Goal: Information Seeking & Learning: Find specific page/section

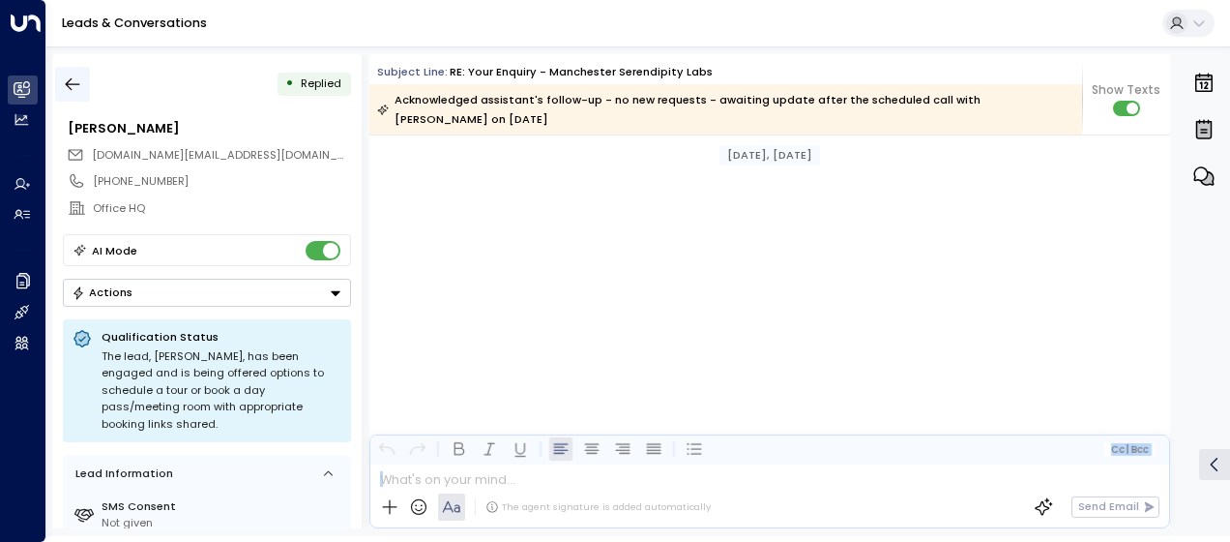
scroll to position [2878, 0]
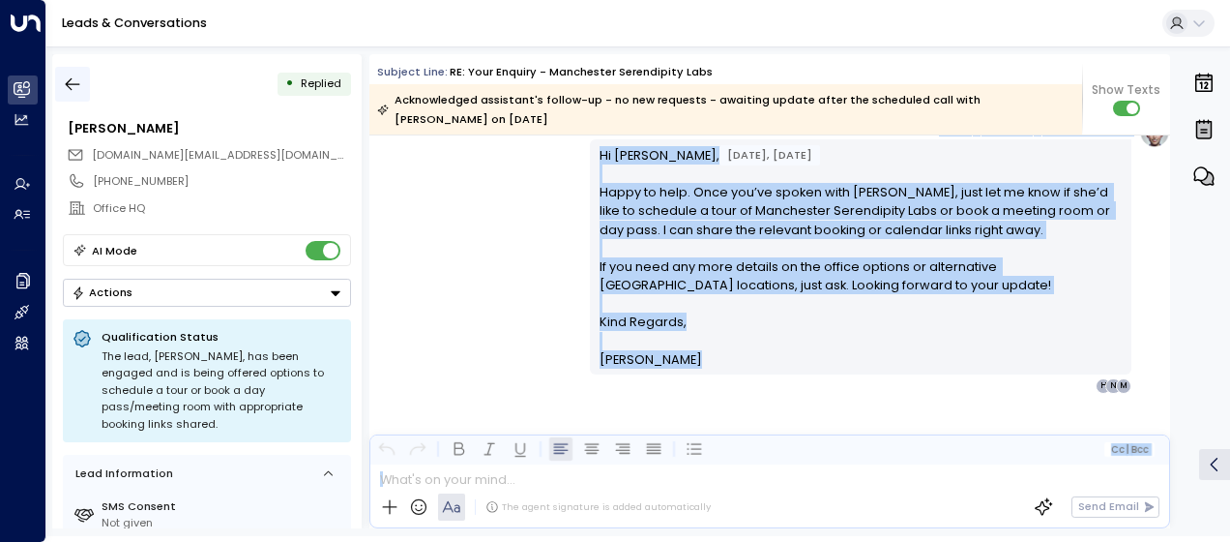
click at [74, 81] on icon "button" at bounding box center [72, 83] width 19 height 19
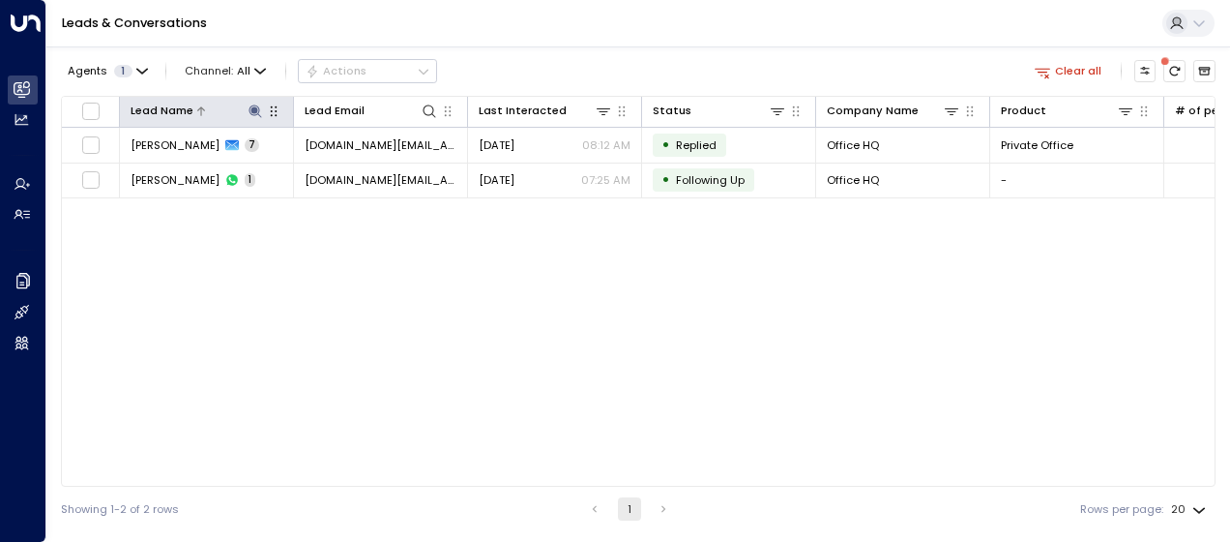
click at [257, 110] on icon at bounding box center [255, 110] width 13 height 13
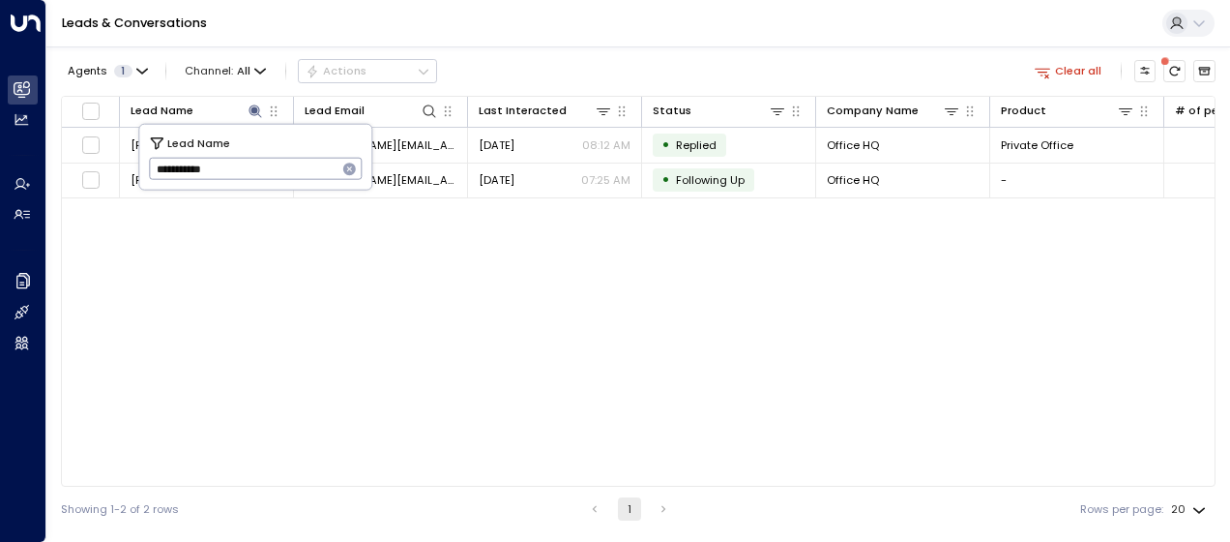
drag, startPoint x: 151, startPoint y: 168, endPoint x: 257, endPoint y: 174, distance: 106.5
click at [257, 174] on input "**********" at bounding box center [243, 169] width 189 height 32
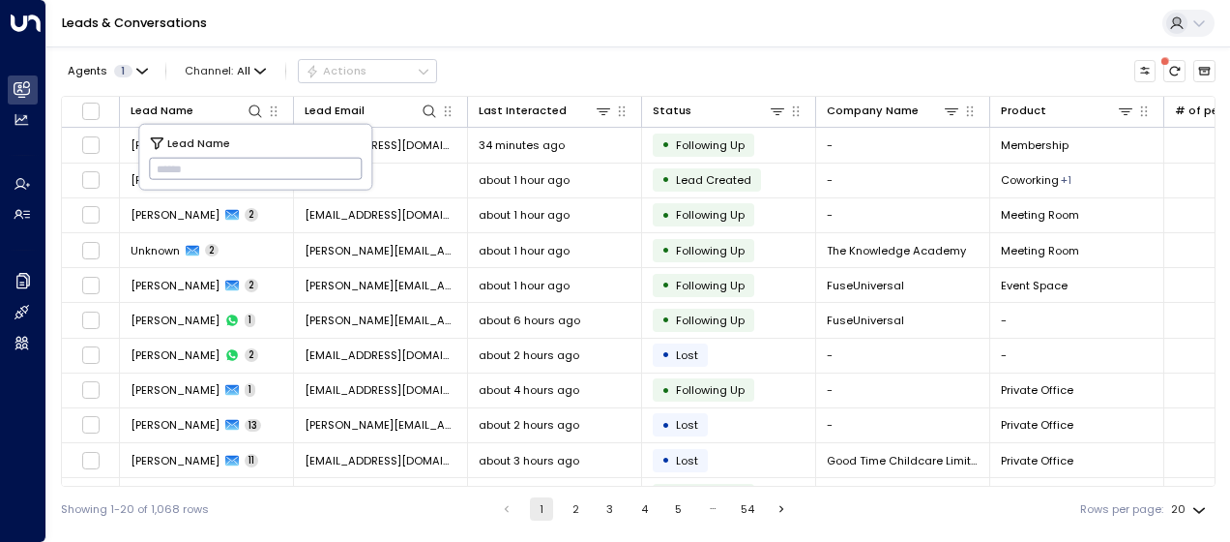
type input "**********"
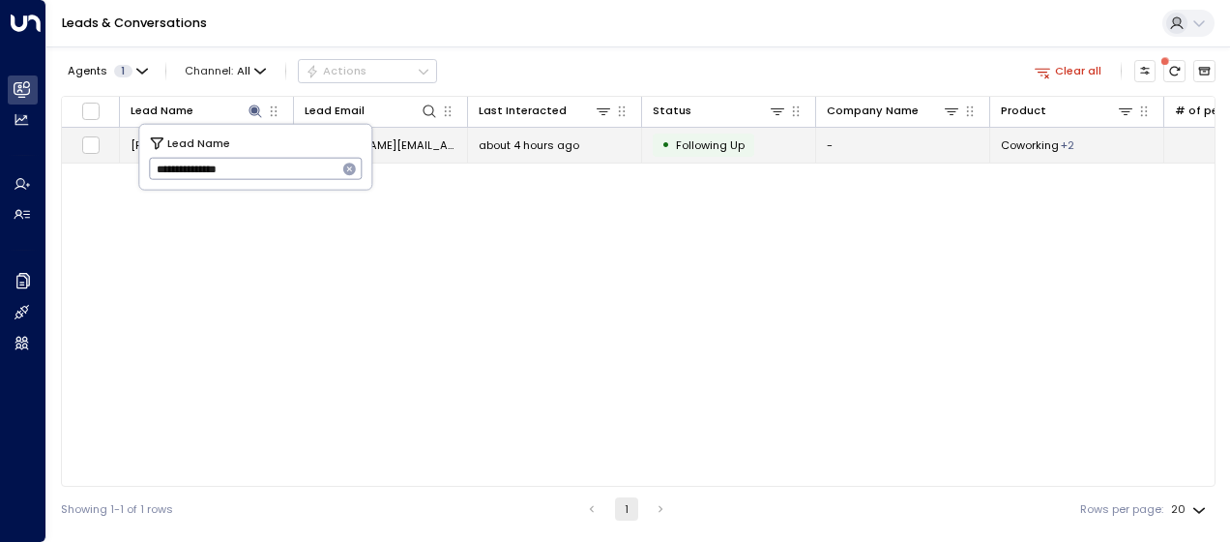
click at [416, 141] on span "[DOMAIN_NAME][EMAIL_ADDRESS][DOMAIN_NAME]" at bounding box center [381, 144] width 152 height 15
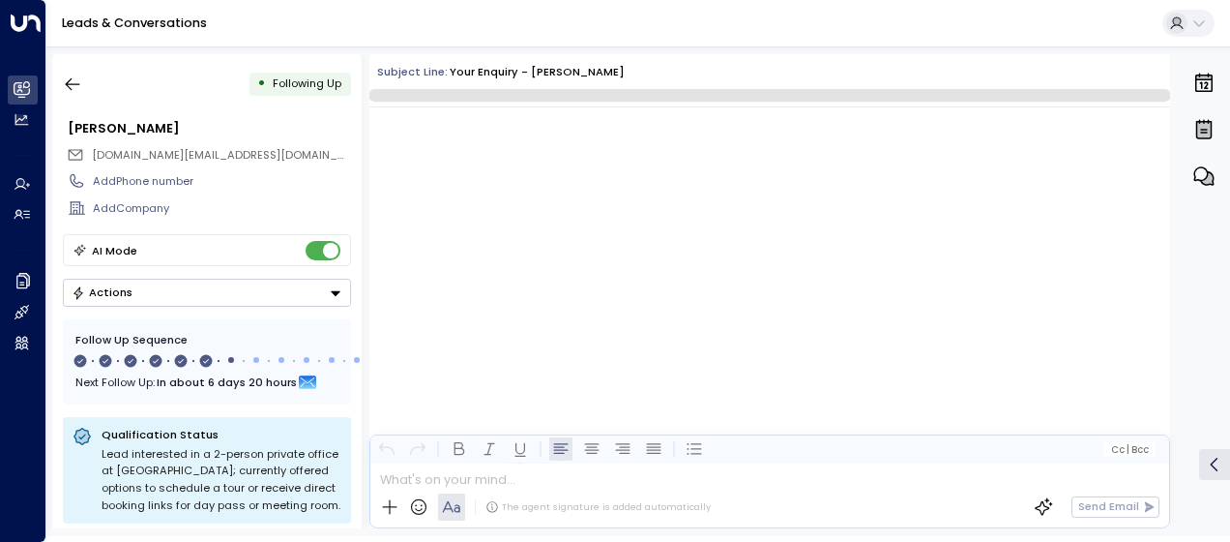
scroll to position [4448, 0]
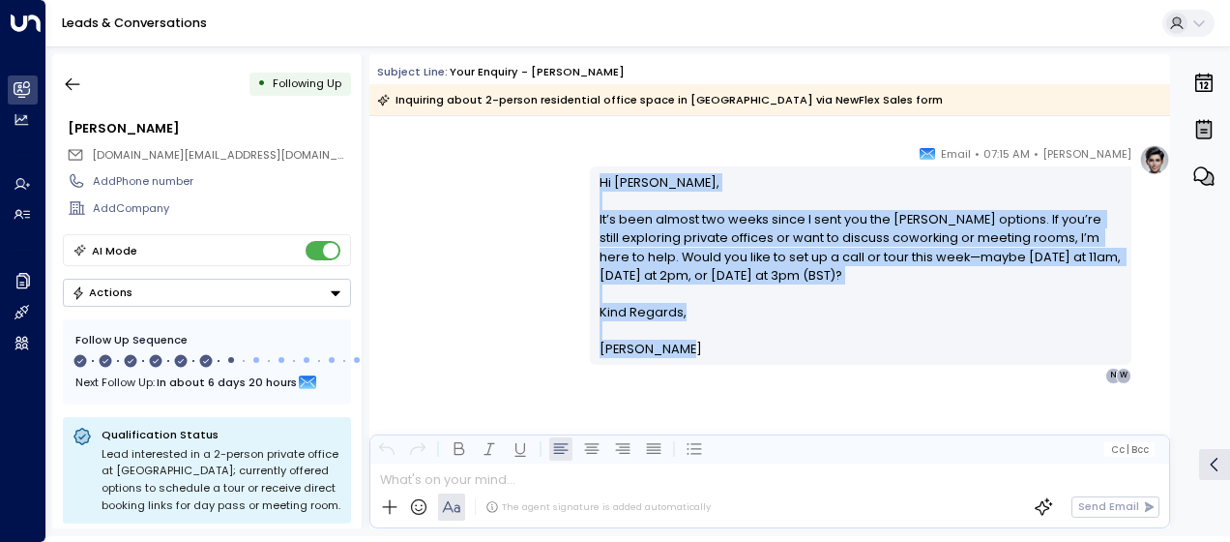
drag, startPoint x: 595, startPoint y: 177, endPoint x: 672, endPoint y: 354, distance: 193.1
click at [672, 354] on div "Hi [PERSON_NAME], It’s been almost two weeks since I sent you the [PERSON_NAME]…" at bounding box center [861, 266] width 523 height 186
drag, startPoint x: 672, startPoint y: 354, endPoint x: 626, endPoint y: 275, distance: 91.9
copy div "Hi [PERSON_NAME], It’s been almost two weeks since I sent you the [PERSON_NAME]…"
click at [77, 82] on icon "button" at bounding box center [72, 83] width 19 height 19
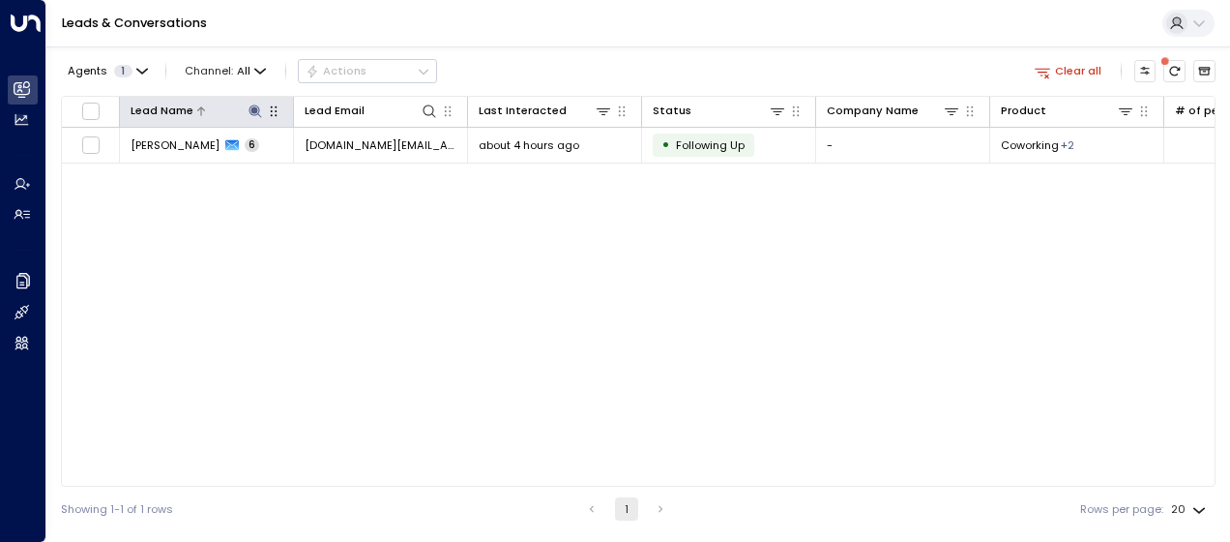
click at [253, 106] on icon at bounding box center [255, 110] width 15 height 15
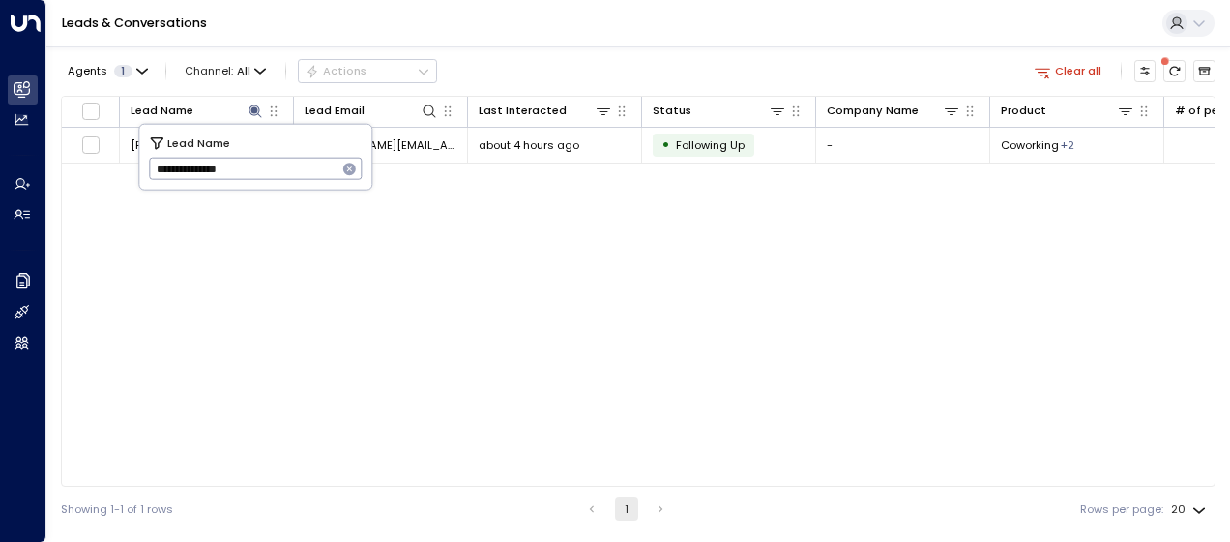
drag, startPoint x: 152, startPoint y: 170, endPoint x: 282, endPoint y: 182, distance: 131.1
click at [282, 182] on input "**********" at bounding box center [243, 169] width 189 height 32
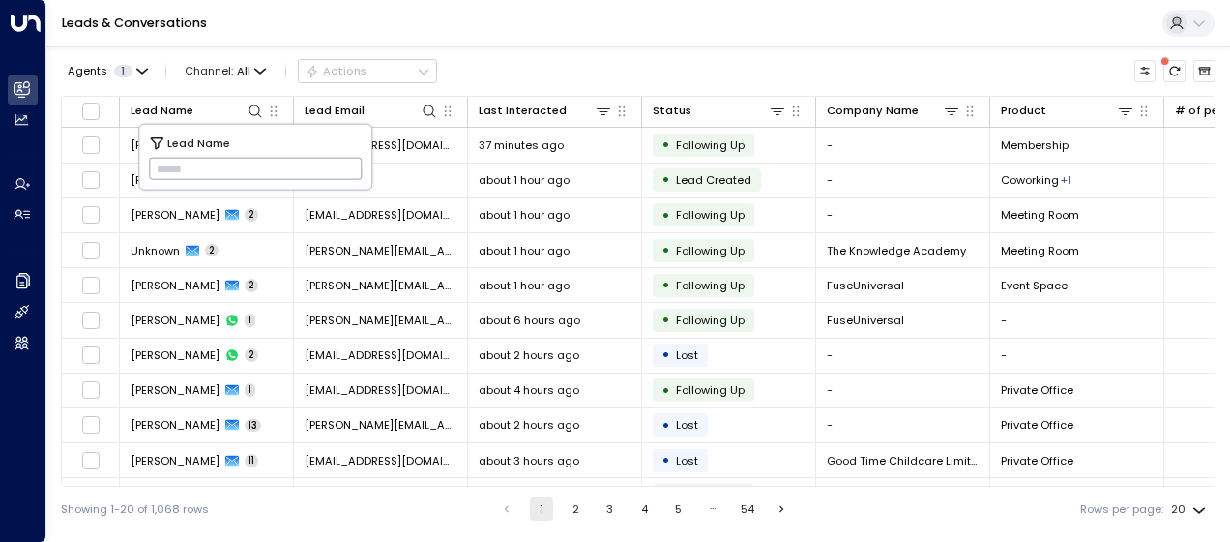
click at [159, 163] on input "text" at bounding box center [256, 169] width 214 height 32
type input "**********"
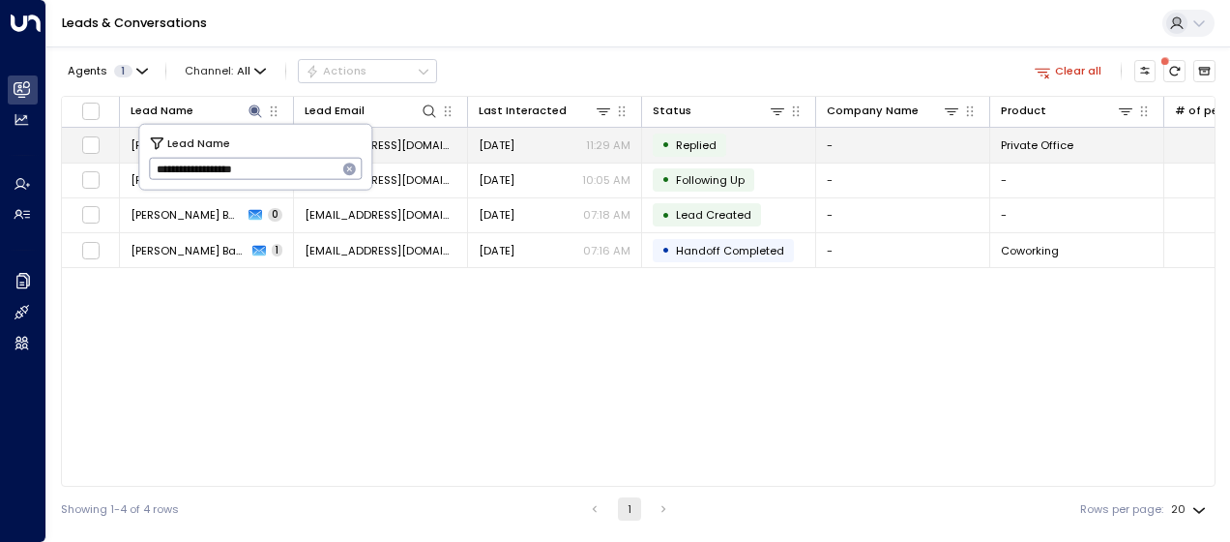
click at [507, 148] on span "[DATE]" at bounding box center [497, 144] width 36 height 15
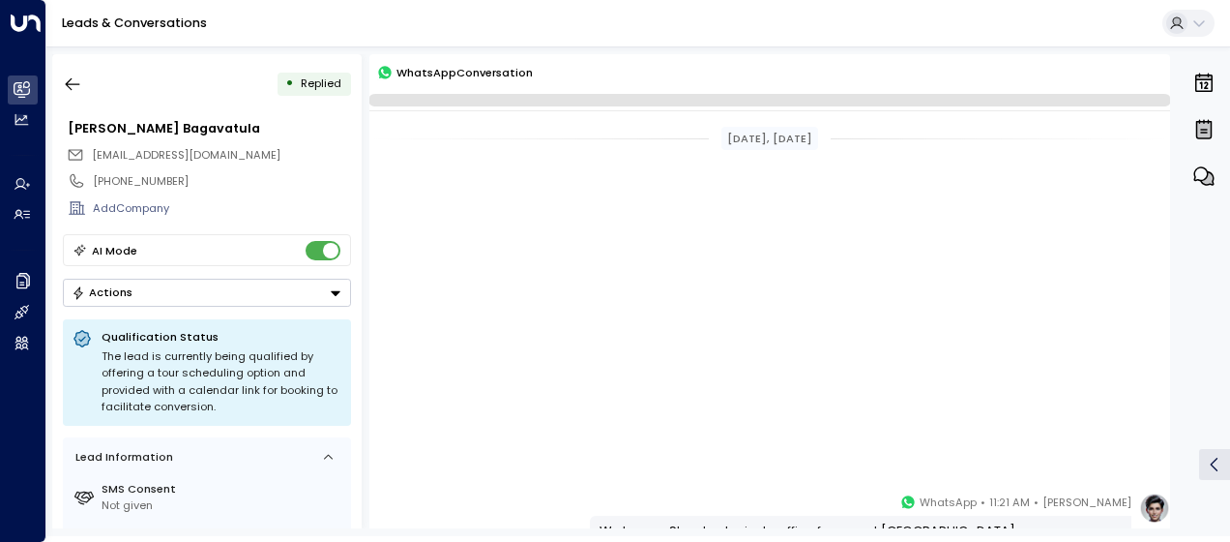
scroll to position [598, 0]
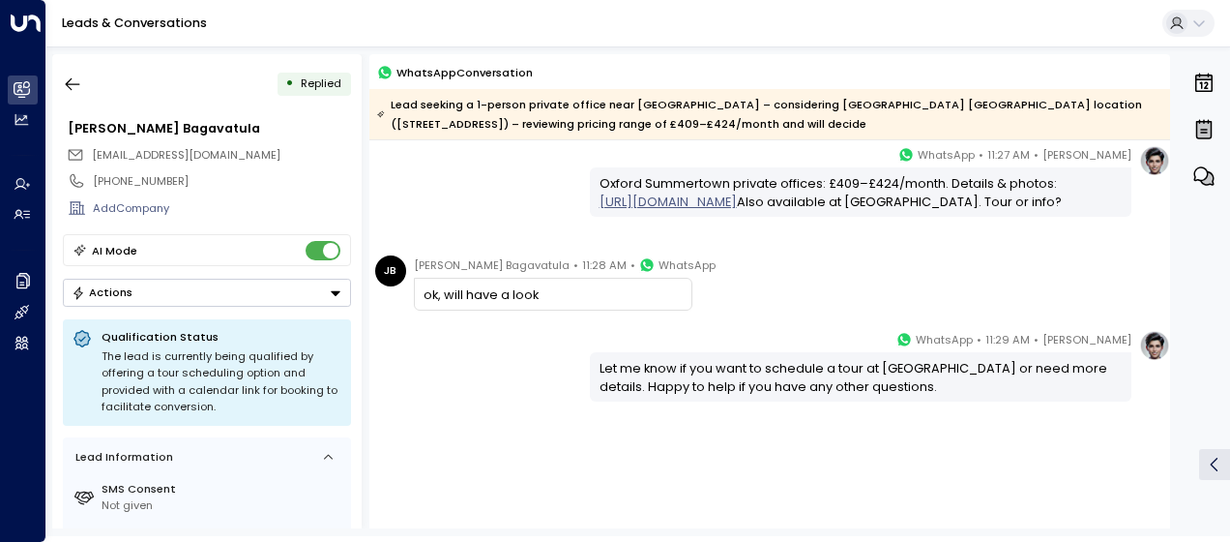
click at [491, 348] on div "[PERSON_NAME] • 11:29 AM • WhatsApp Let me know if you want to schedule a tour …" at bounding box center [769, 366] width 801 height 72
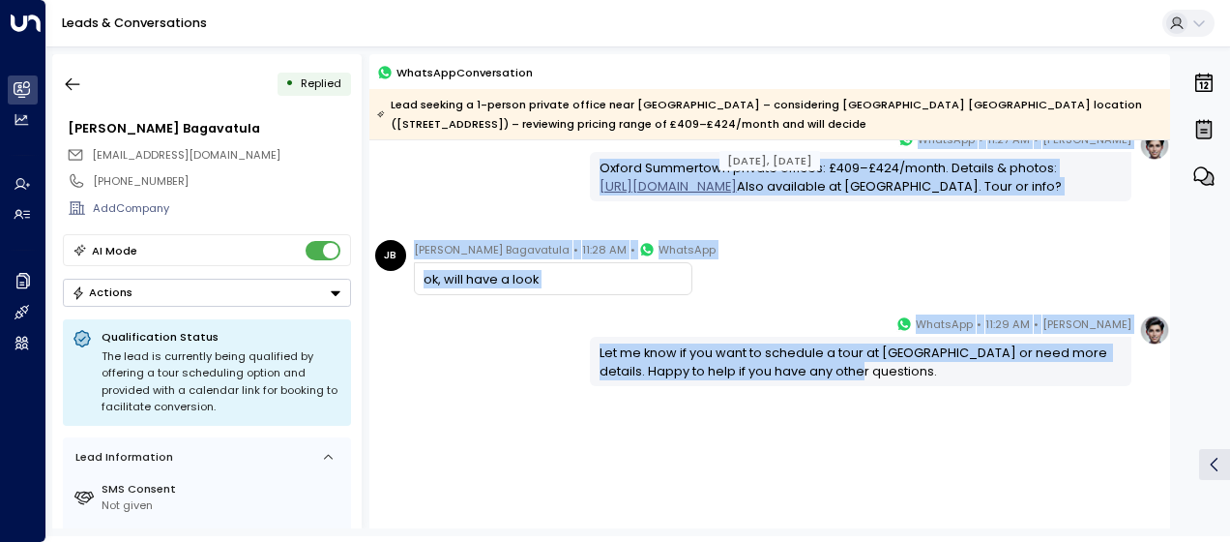
scroll to position [626, 0]
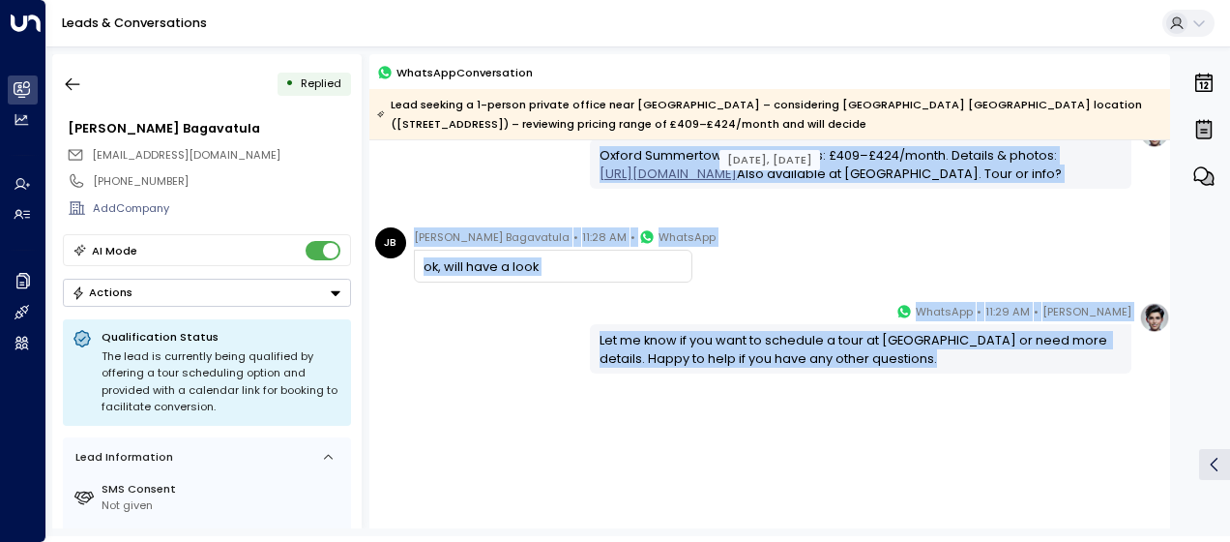
drag, startPoint x: 426, startPoint y: 221, endPoint x: 943, endPoint y: 443, distance: 562.8
click at [943, 443] on div "[DATE], [DATE] [DATE], [DATE] [PERSON_NAME] Bagavatula • 11:25 AM • WhatsApp Ho…" at bounding box center [769, 22] width 801 height 1014
drag, startPoint x: 943, startPoint y: 443, endPoint x: 824, endPoint y: 337, distance: 159.6
copy div "How about the prices [PERSON_NAME] • 11:27 AM • WhatsApp [GEOGRAPHIC_DATA] Summ…"
click at [73, 83] on icon "button" at bounding box center [73, 84] width 15 height 13
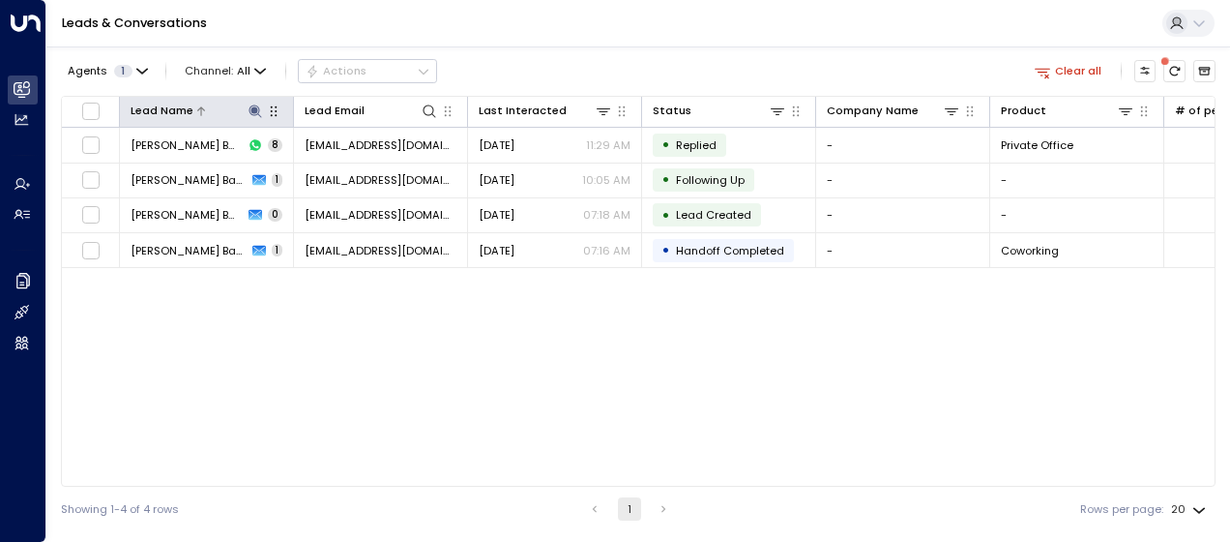
click at [257, 109] on icon at bounding box center [255, 110] width 13 height 13
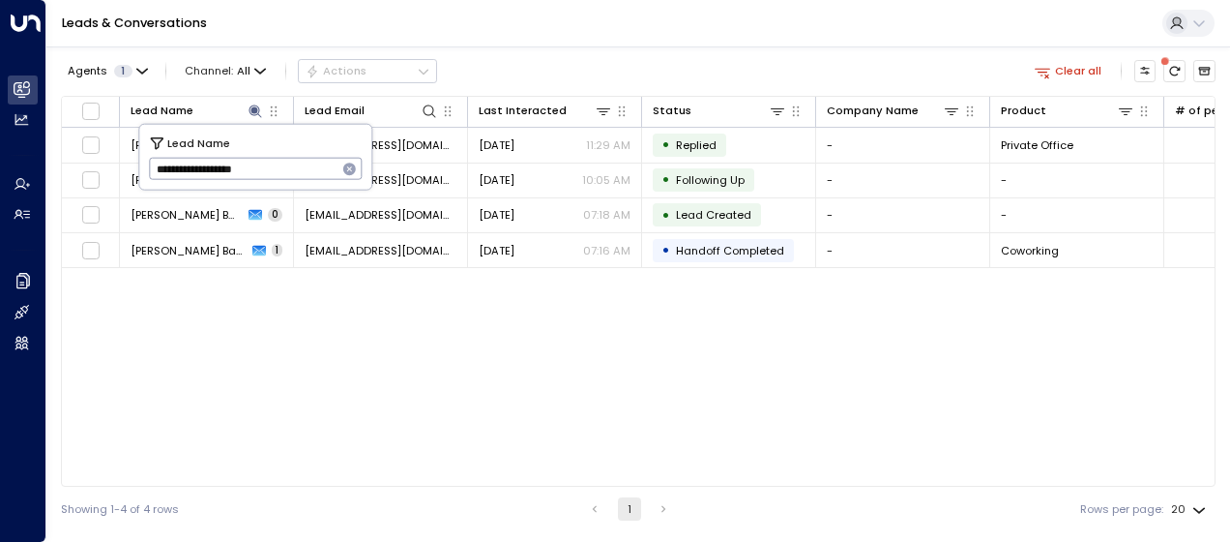
drag, startPoint x: 159, startPoint y: 168, endPoint x: 304, endPoint y: 170, distance: 145.1
click at [304, 170] on input "**********" at bounding box center [243, 169] width 189 height 32
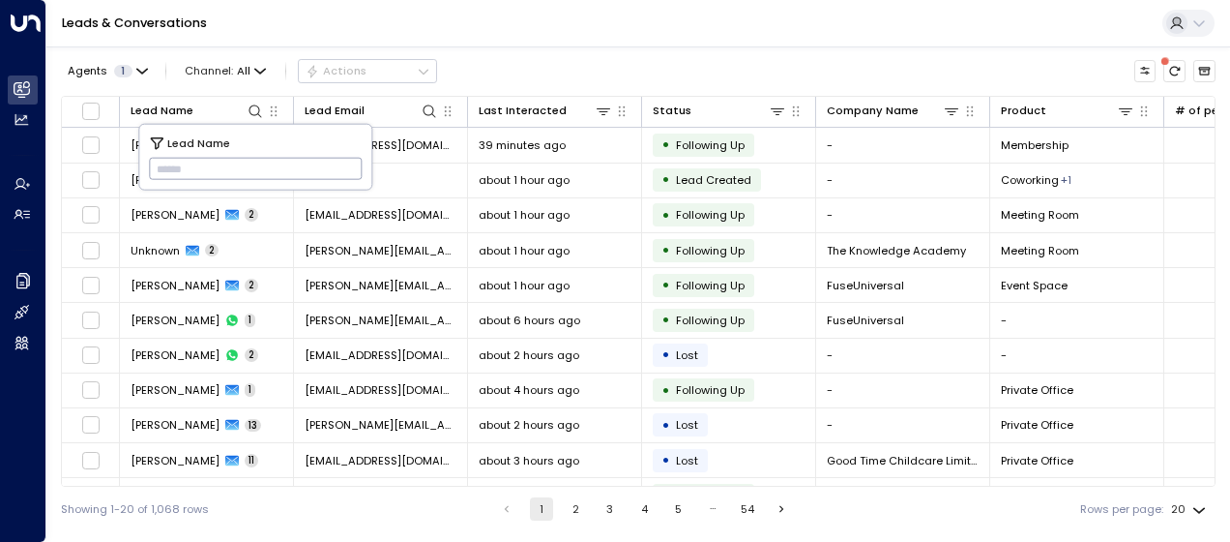
click at [159, 163] on input "text" at bounding box center [256, 169] width 214 height 32
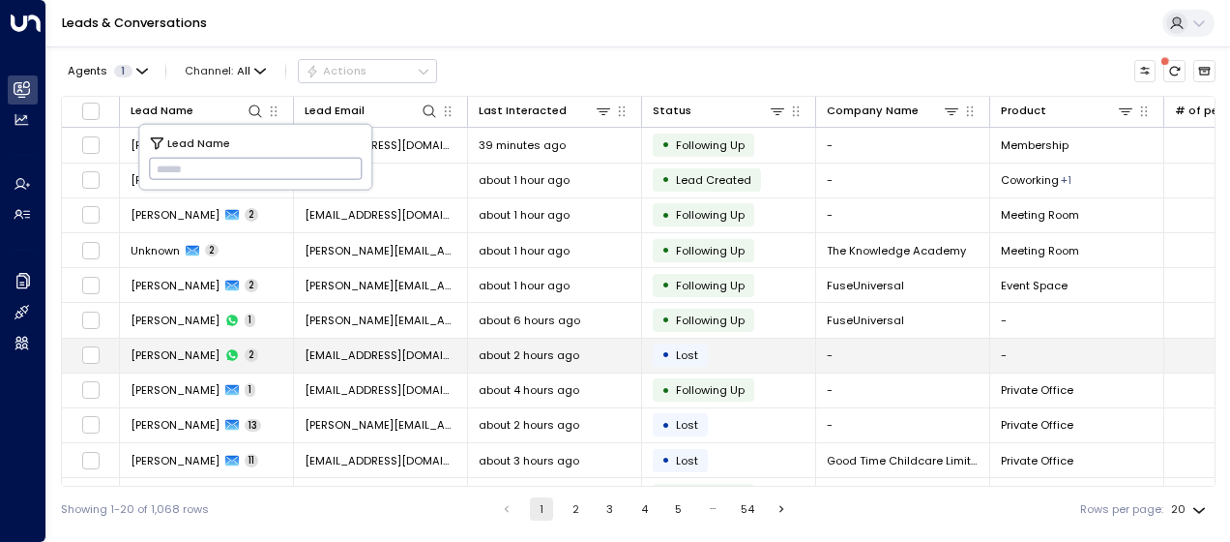
type input "**********"
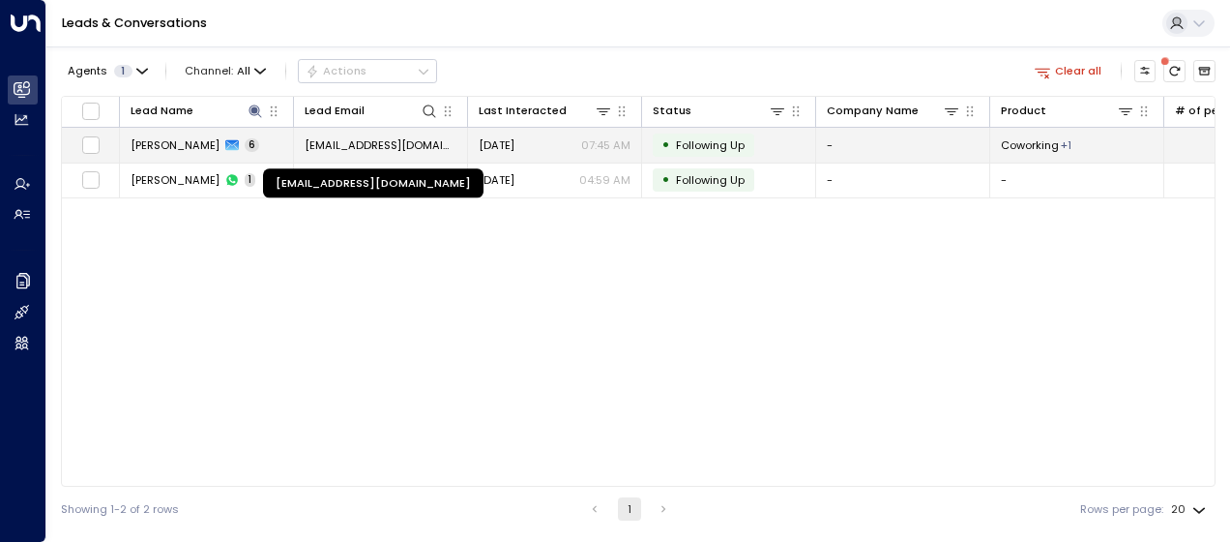
click at [406, 143] on span "[EMAIL_ADDRESS][DOMAIN_NAME]" at bounding box center [381, 144] width 152 height 15
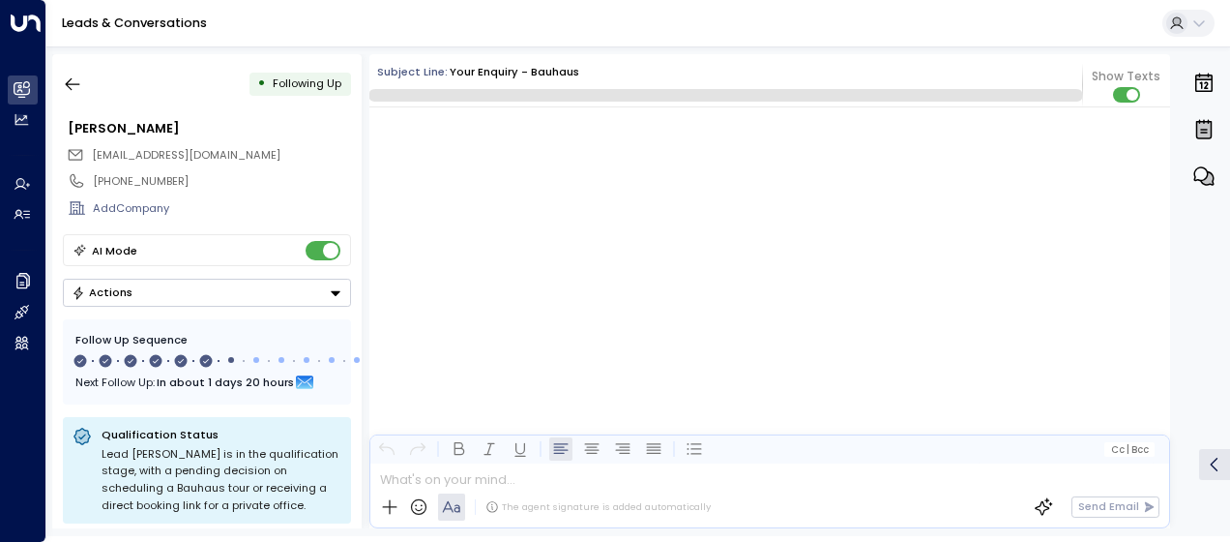
scroll to position [3906, 0]
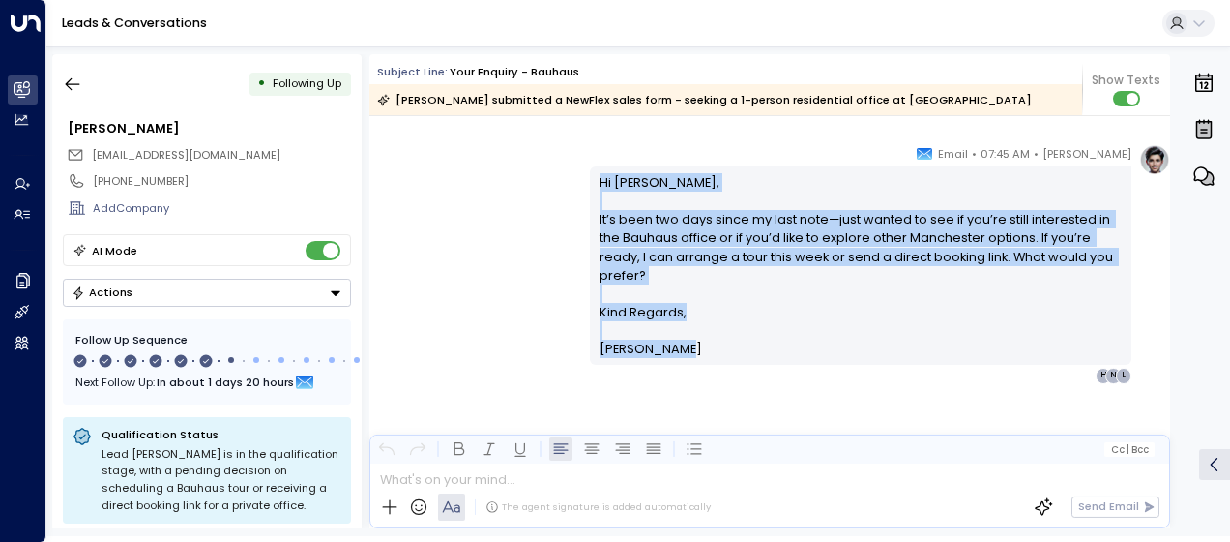
drag, startPoint x: 594, startPoint y: 179, endPoint x: 683, endPoint y: 348, distance: 191.2
click at [683, 348] on div "Hi [PERSON_NAME], It’s been two days since my last note—just wanted to see if y…" at bounding box center [861, 265] width 542 height 198
drag, startPoint x: 683, startPoint y: 348, endPoint x: 611, endPoint y: 250, distance: 121.1
copy div "Hi [PERSON_NAME], It’s been two days since my last note—just wanted to see if y…"
click at [75, 81] on icon "button" at bounding box center [72, 83] width 19 height 19
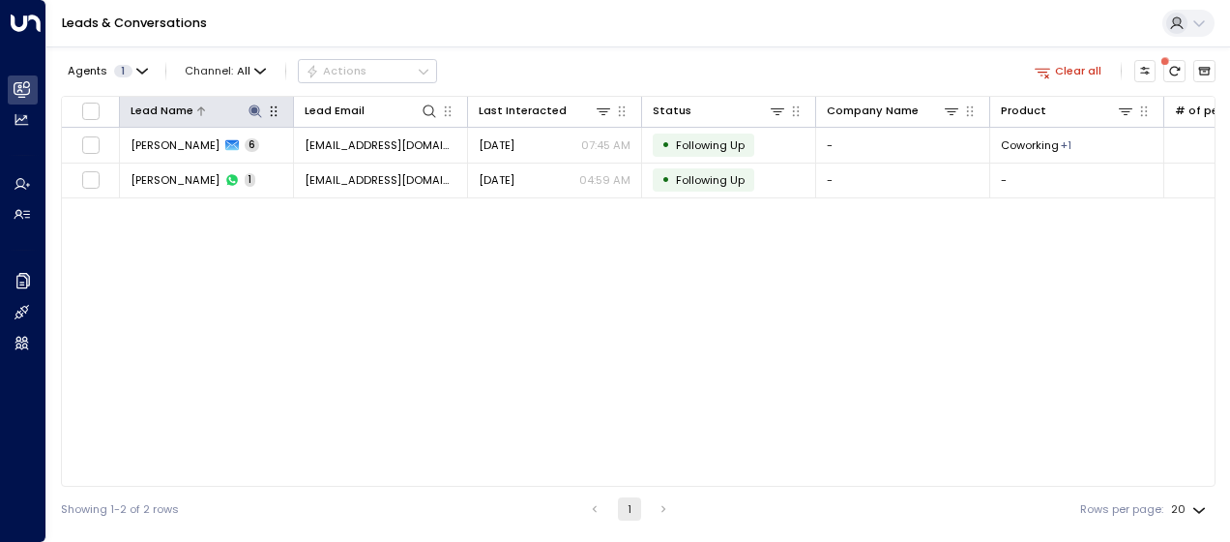
click at [255, 108] on icon at bounding box center [255, 110] width 13 height 13
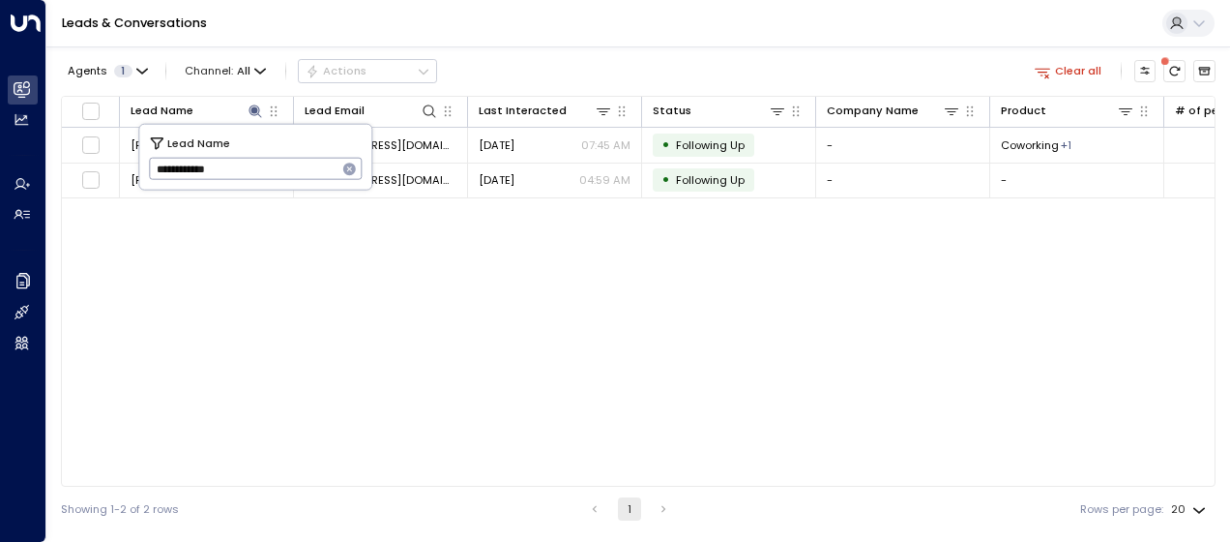
drag, startPoint x: 152, startPoint y: 171, endPoint x: 249, endPoint y: 175, distance: 96.8
click at [249, 175] on input "**********" at bounding box center [243, 169] width 189 height 32
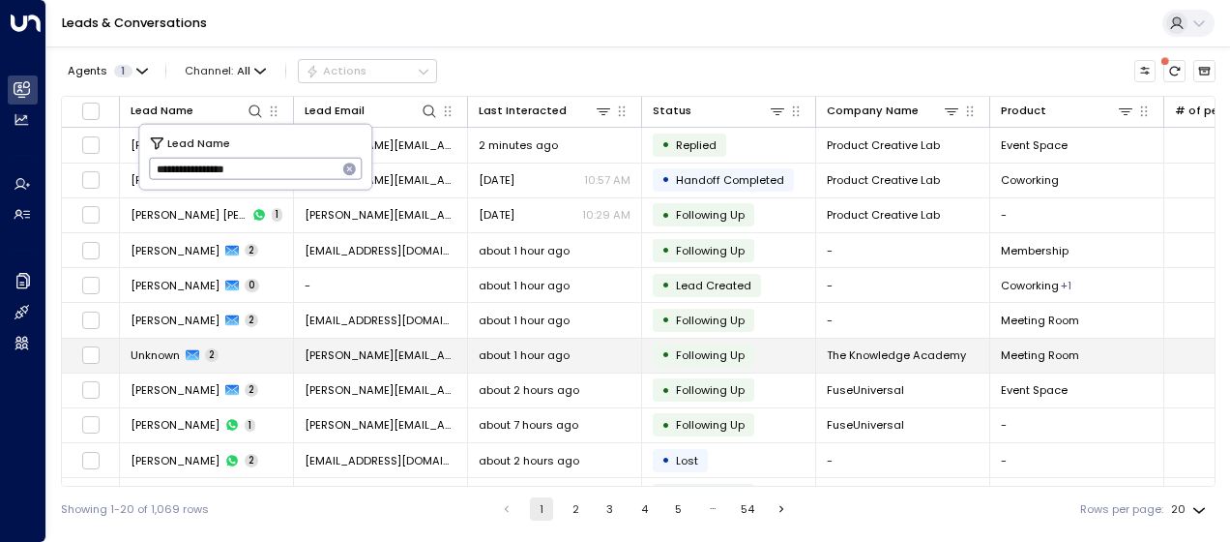
type input "**********"
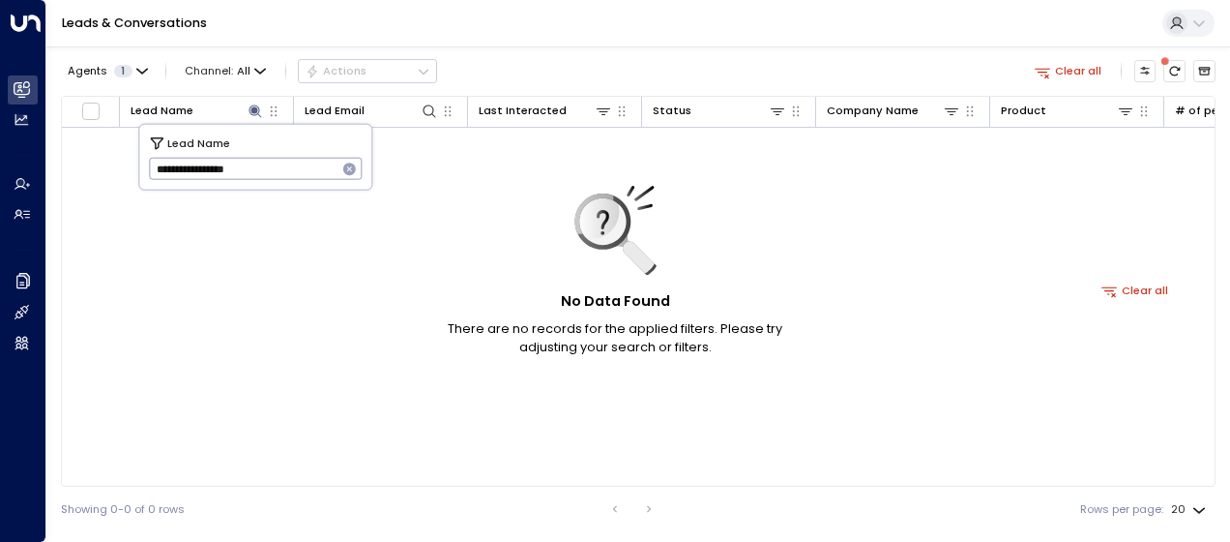
drag, startPoint x: 155, startPoint y: 168, endPoint x: 303, endPoint y: 164, distance: 148.0
click at [303, 164] on input "**********" at bounding box center [243, 169] width 189 height 32
type input "******"
drag, startPoint x: 149, startPoint y: 174, endPoint x: 263, endPoint y: 176, distance: 114.1
click at [263, 176] on input "******" at bounding box center [243, 169] width 189 height 32
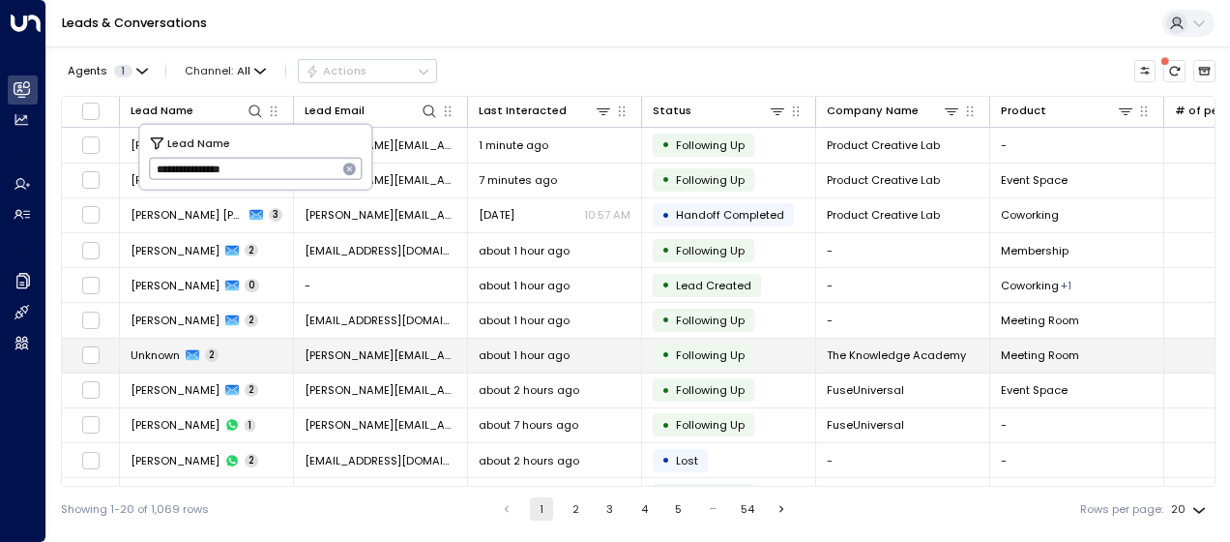
type input "**********"
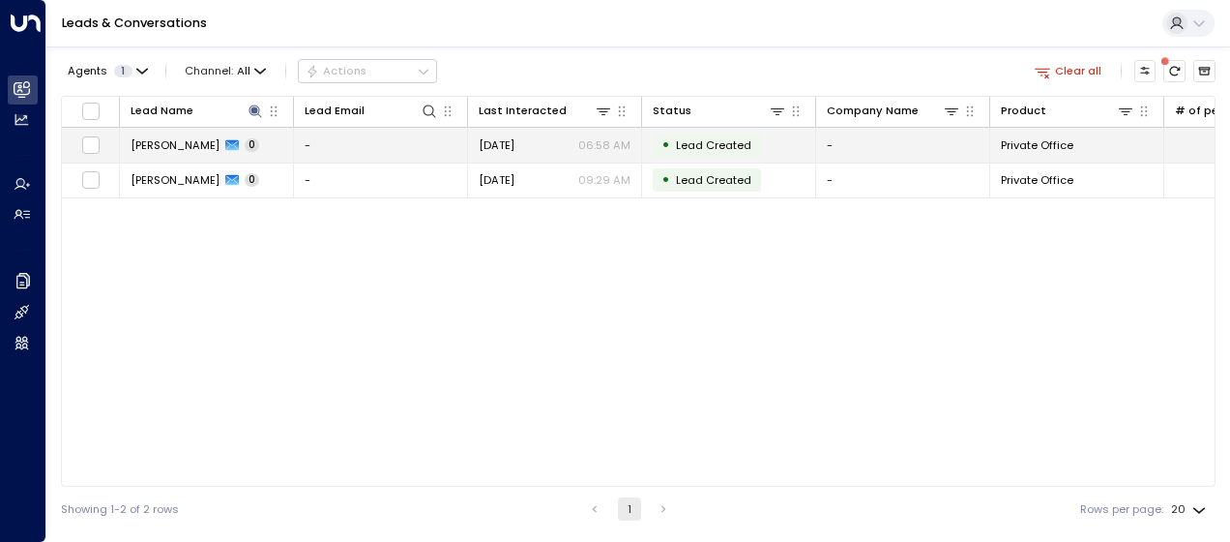
click at [514, 137] on span "[DATE]" at bounding box center [497, 144] width 36 height 15
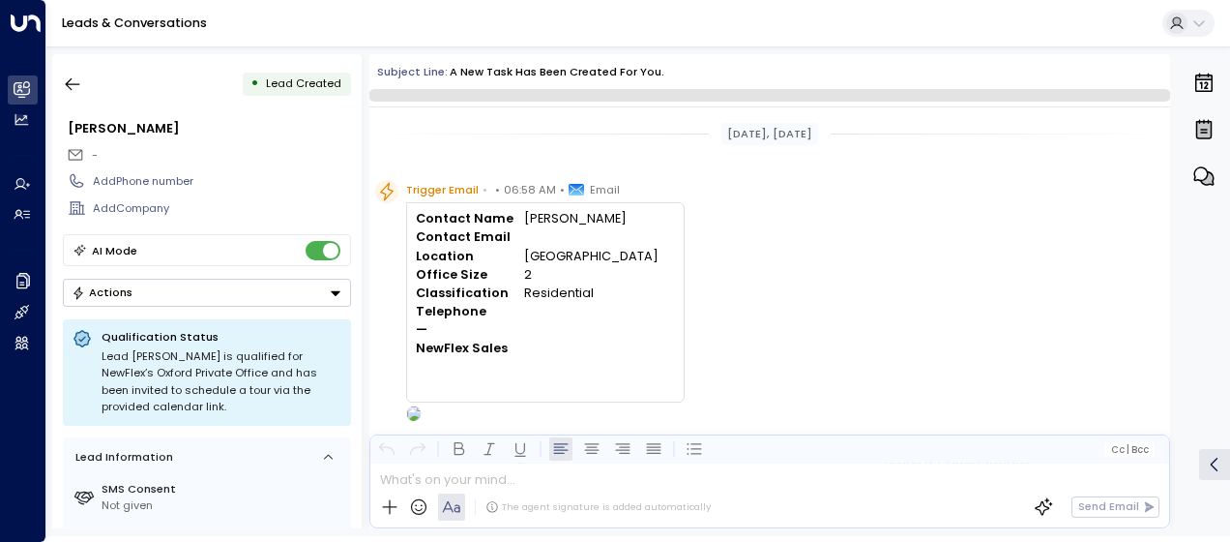
scroll to position [46, 0]
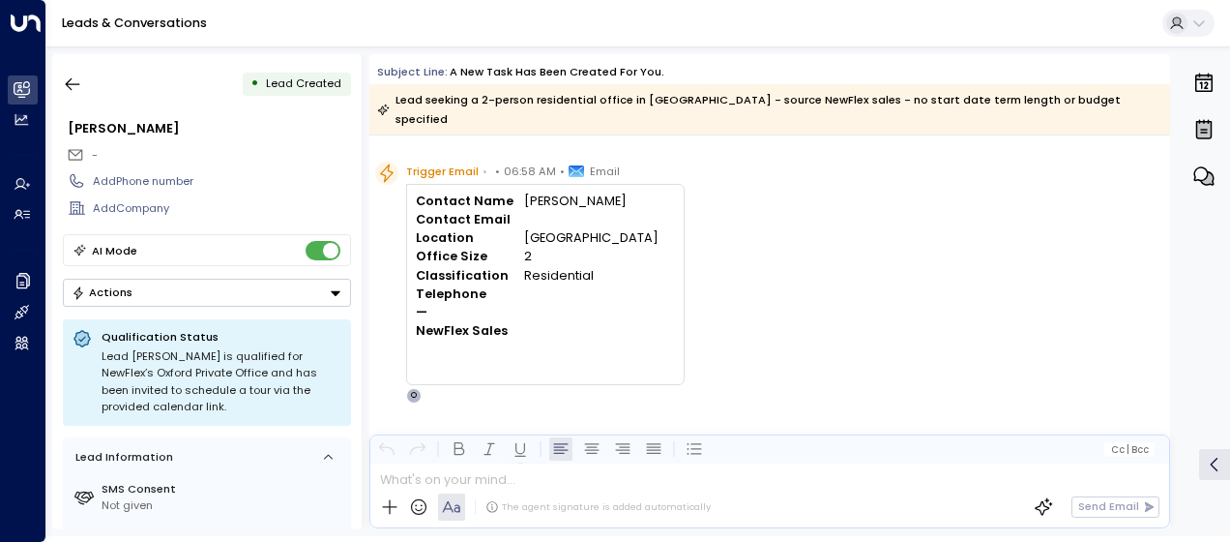
click at [817, 296] on div "Trigger Email • • 06:58 AM • Email Contact Name [PERSON_NAME] Contact Email Loc…" at bounding box center [772, 283] width 795 height 242
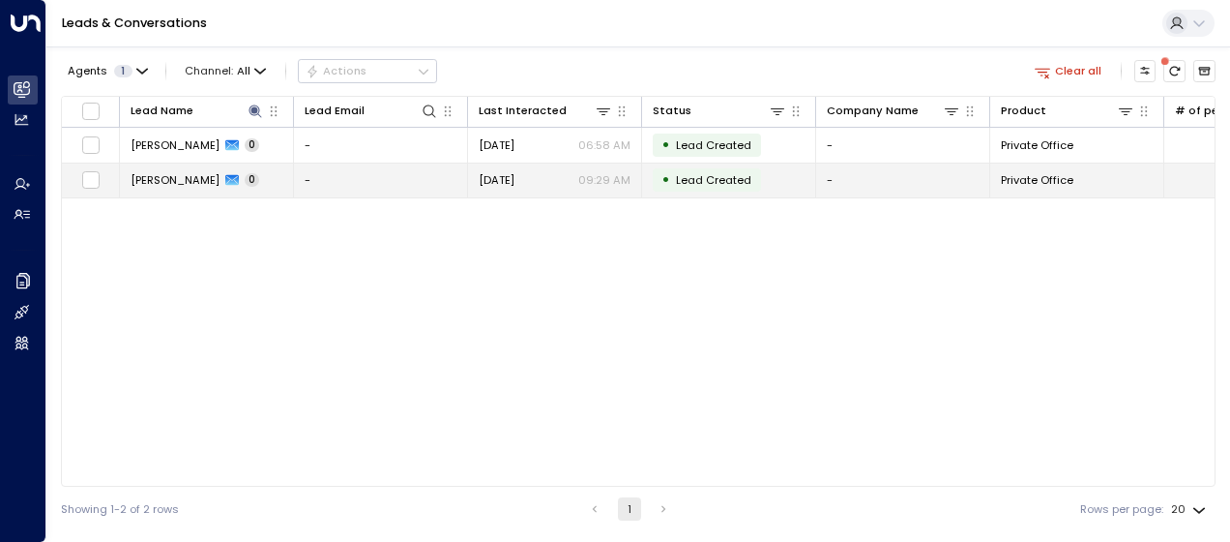
click at [514, 181] on span "[DATE]" at bounding box center [497, 179] width 36 height 15
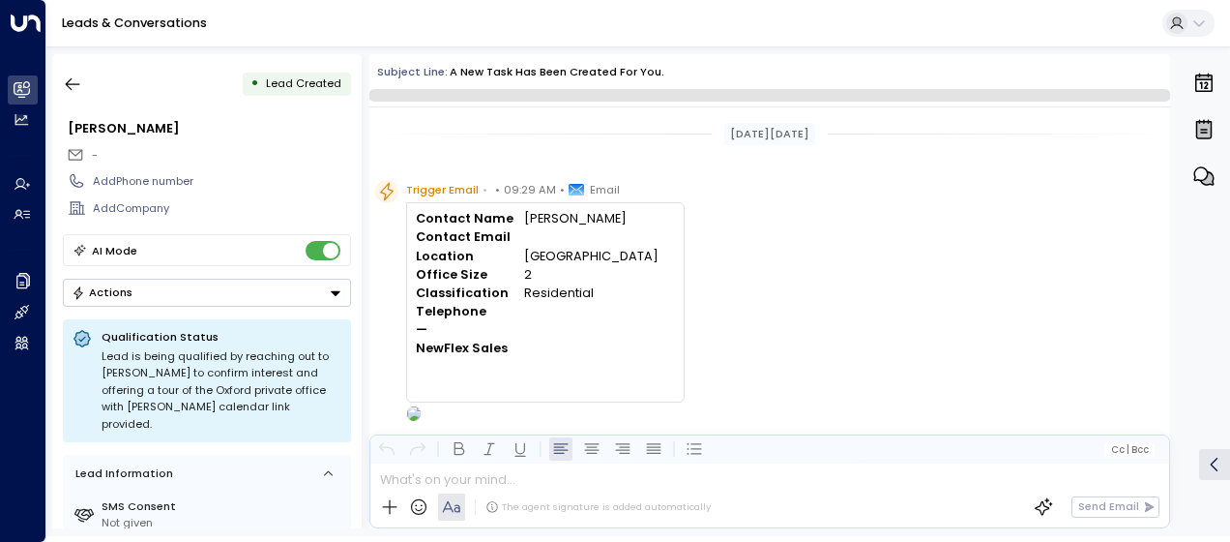
scroll to position [46, 0]
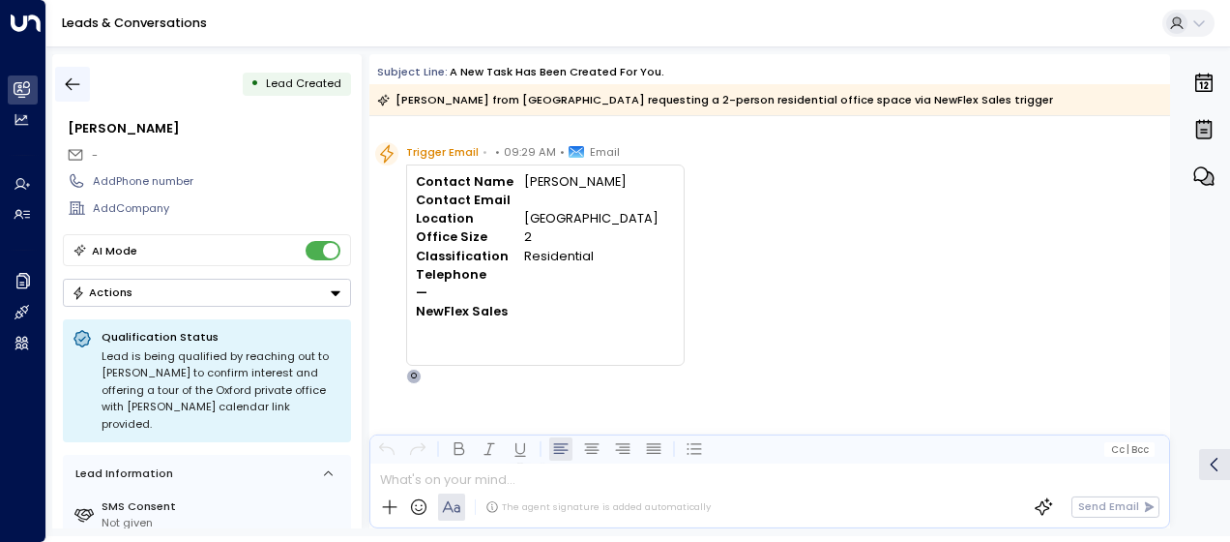
click at [71, 79] on icon "button" at bounding box center [72, 83] width 19 height 19
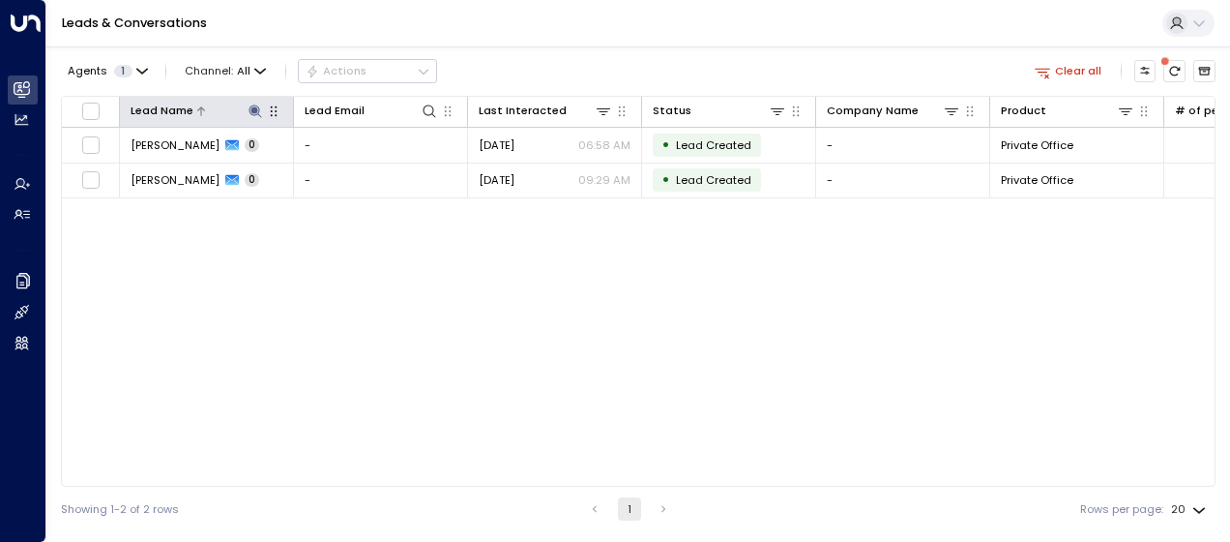
click at [253, 112] on icon at bounding box center [255, 110] width 13 height 13
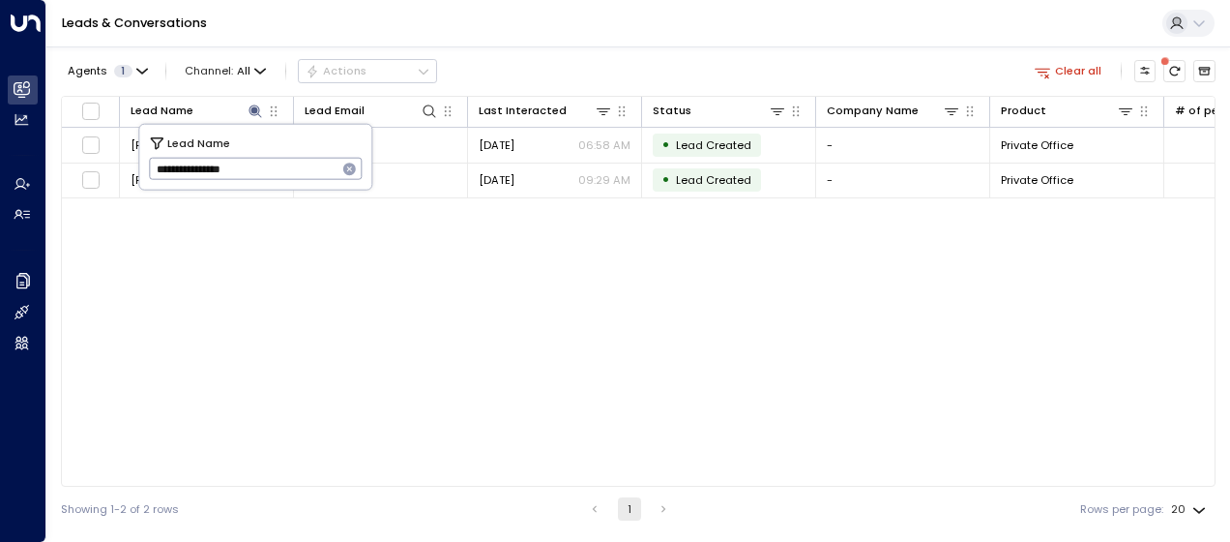
drag, startPoint x: 151, startPoint y: 169, endPoint x: 313, endPoint y: 186, distance: 163.3
click at [313, 186] on div "**********" at bounding box center [255, 157] width 232 height 65
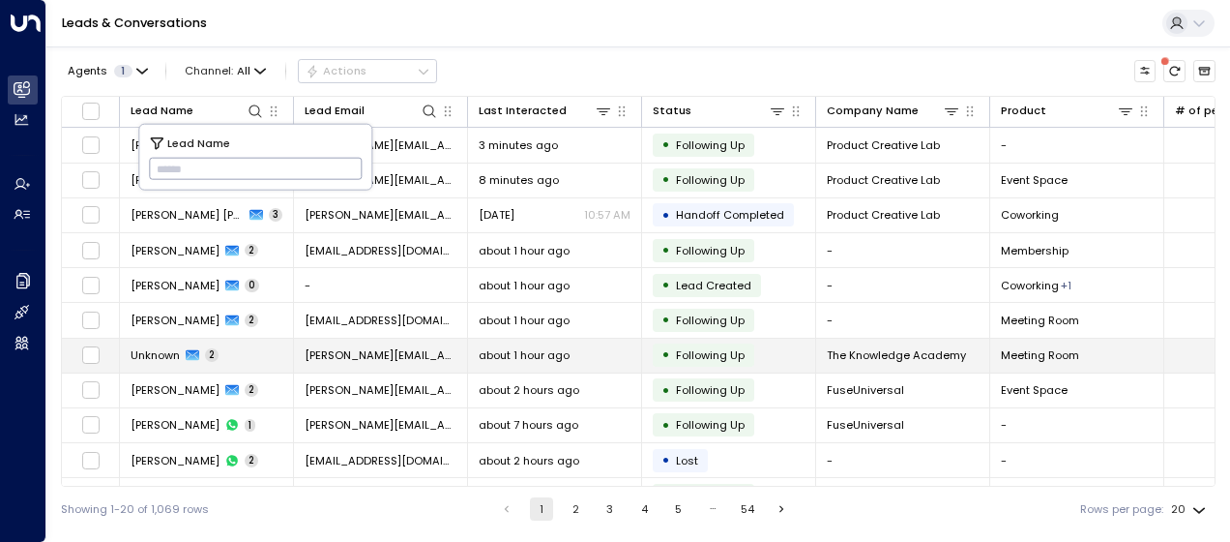
type input "**********"
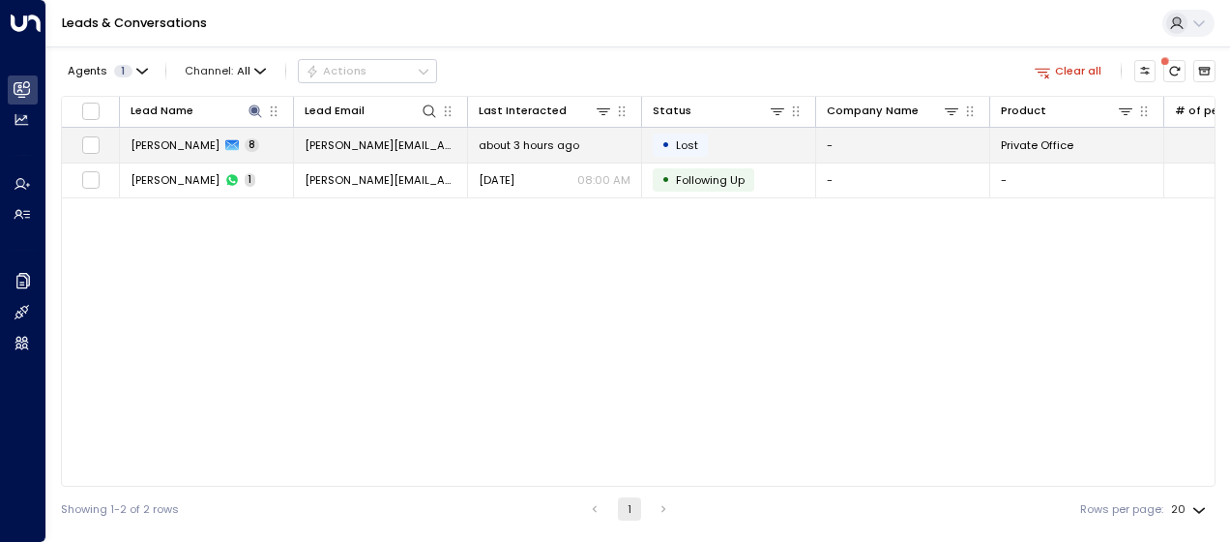
click at [514, 141] on span "about 3 hours ago" at bounding box center [529, 144] width 101 height 15
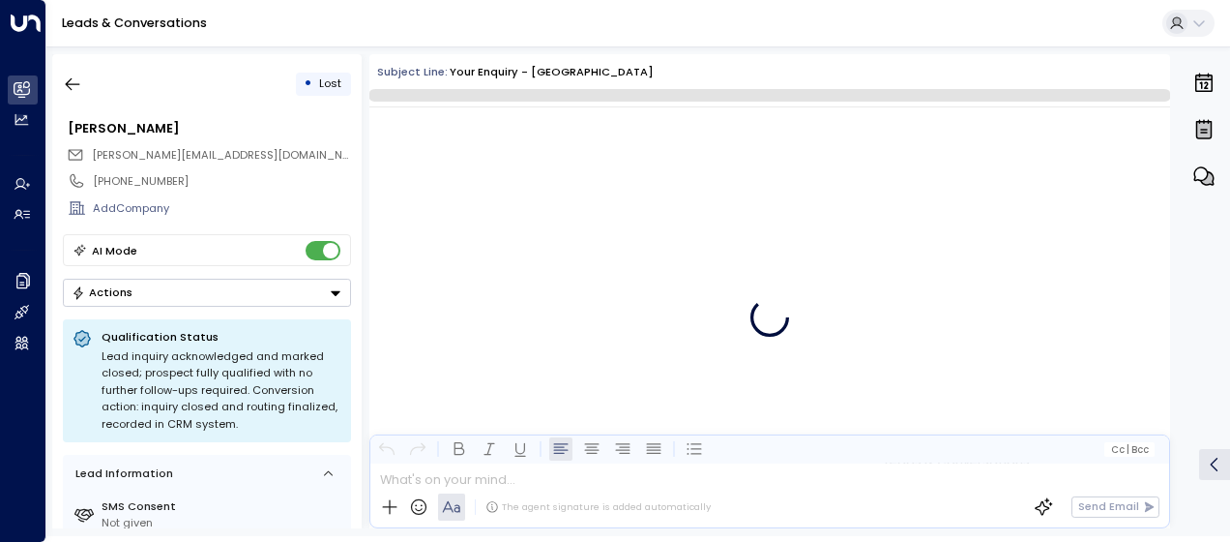
scroll to position [5304, 0]
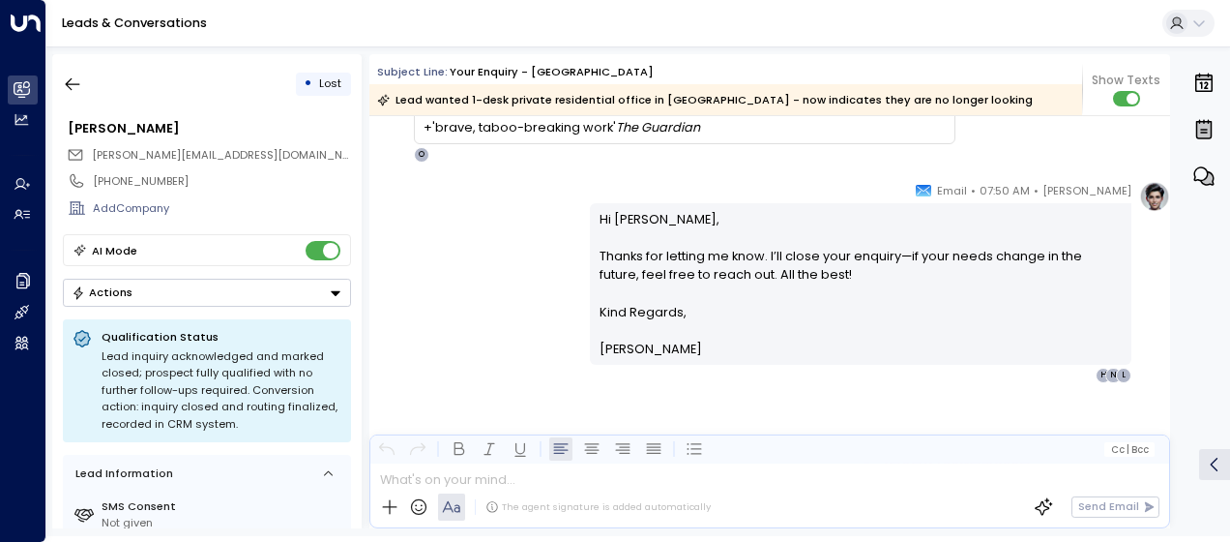
click at [493, 229] on div "[PERSON_NAME] • 07:50 AM • Email Hi [PERSON_NAME], Thanks for letting me know. …" at bounding box center [769, 282] width 801 height 202
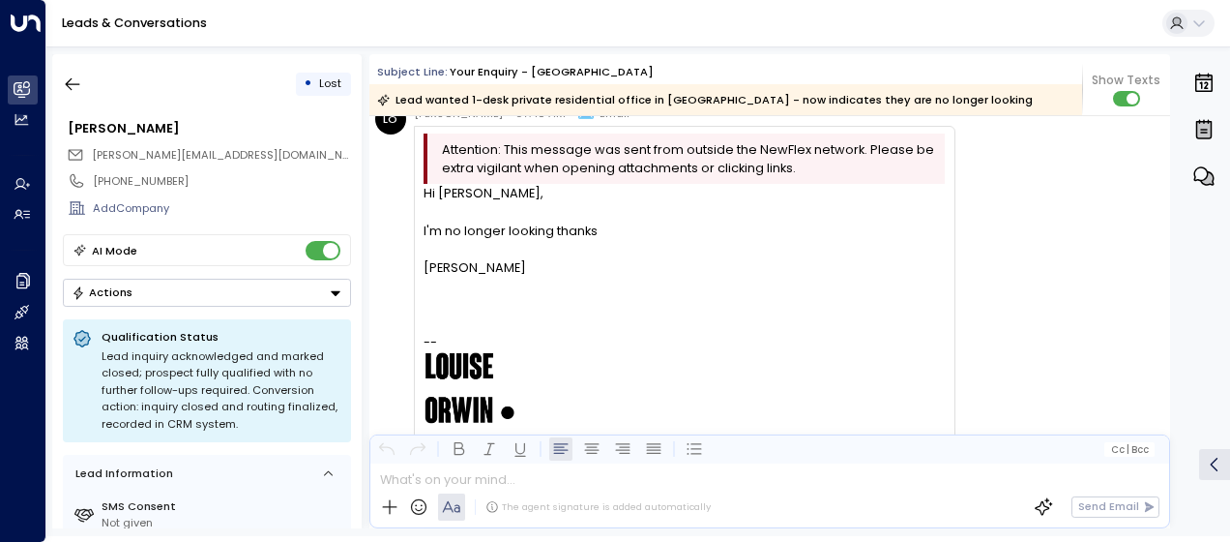
scroll to position [4763, 0]
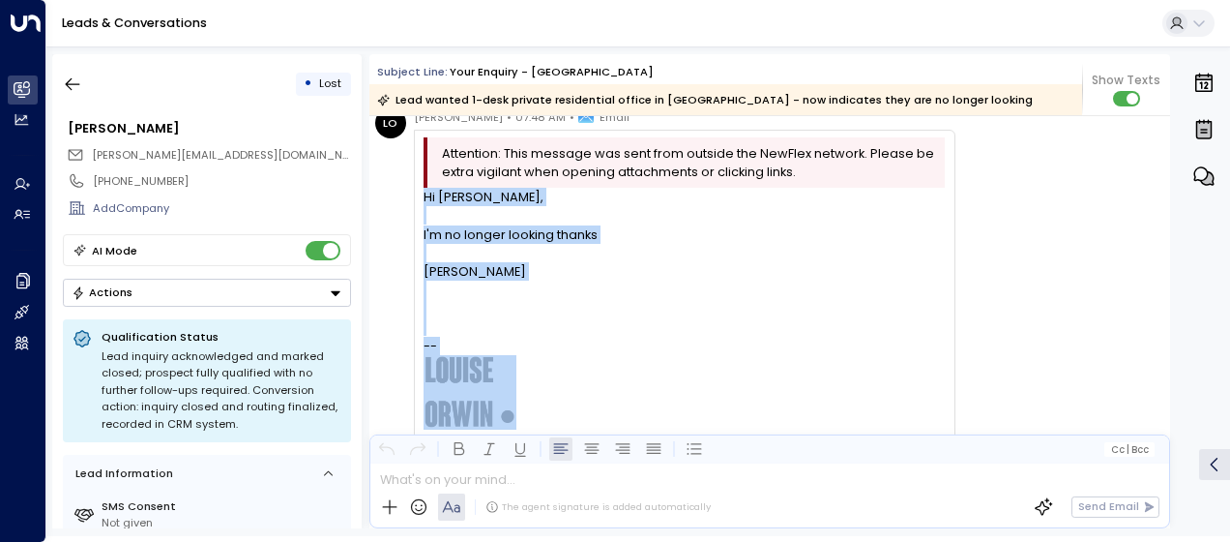
drag, startPoint x: 426, startPoint y: 194, endPoint x: 501, endPoint y: 400, distance: 219.4
click at [501, 400] on div "Hi [PERSON_NAME], I'm no longer looking thanks [PERSON_NAME][DOMAIN_NAME] || @l…" at bounding box center [684, 433] width 521 height 490
drag, startPoint x: 501, startPoint y: 400, endPoint x: 481, endPoint y: 383, distance: 26.7
drag, startPoint x: 481, startPoint y: 383, endPoint x: 433, endPoint y: 256, distance: 135.3
click at [433, 256] on div at bounding box center [684, 253] width 521 height 18
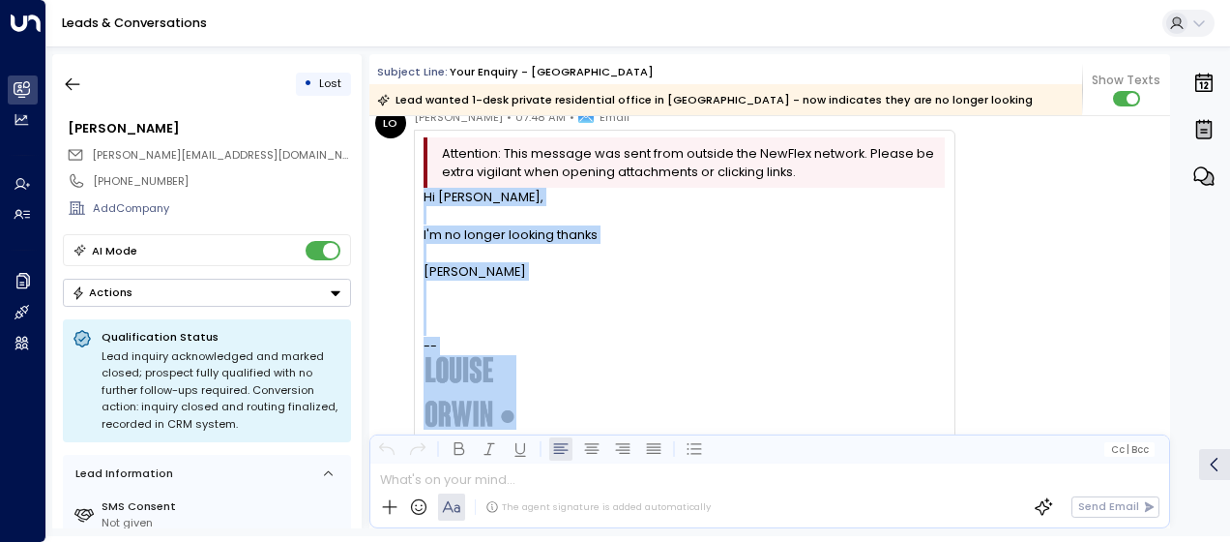
copy div "Hi [PERSON_NAME], I'm no longer looking thanks [PERSON_NAME] --"
click at [73, 89] on icon "button" at bounding box center [72, 83] width 19 height 19
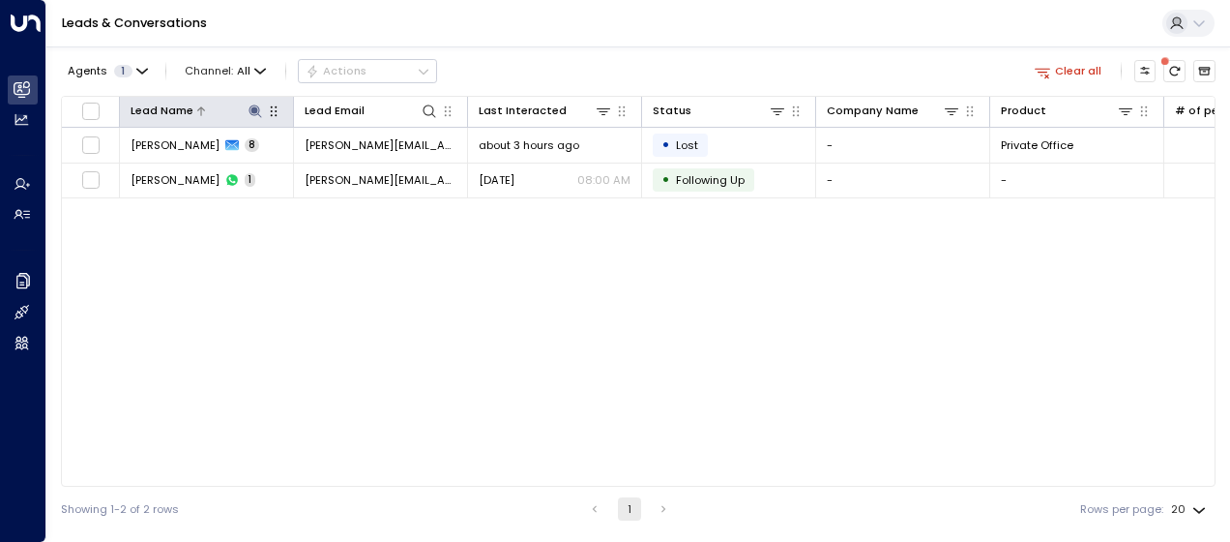
click at [255, 109] on icon at bounding box center [255, 110] width 13 height 13
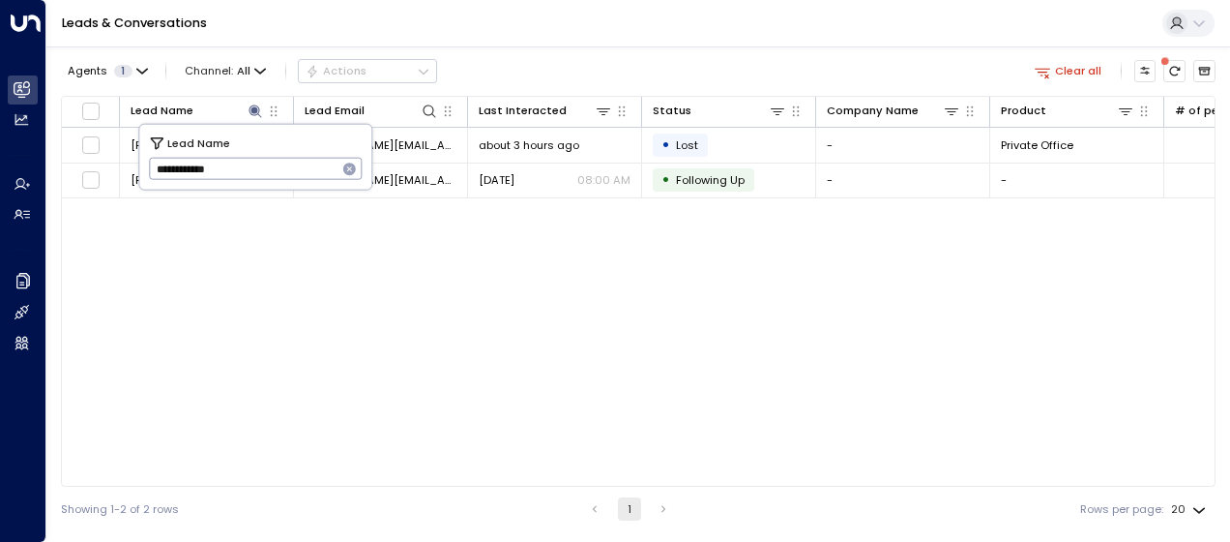
drag, startPoint x: 155, startPoint y: 166, endPoint x: 243, endPoint y: 171, distance: 88.1
click at [243, 171] on input "**********" at bounding box center [243, 169] width 189 height 32
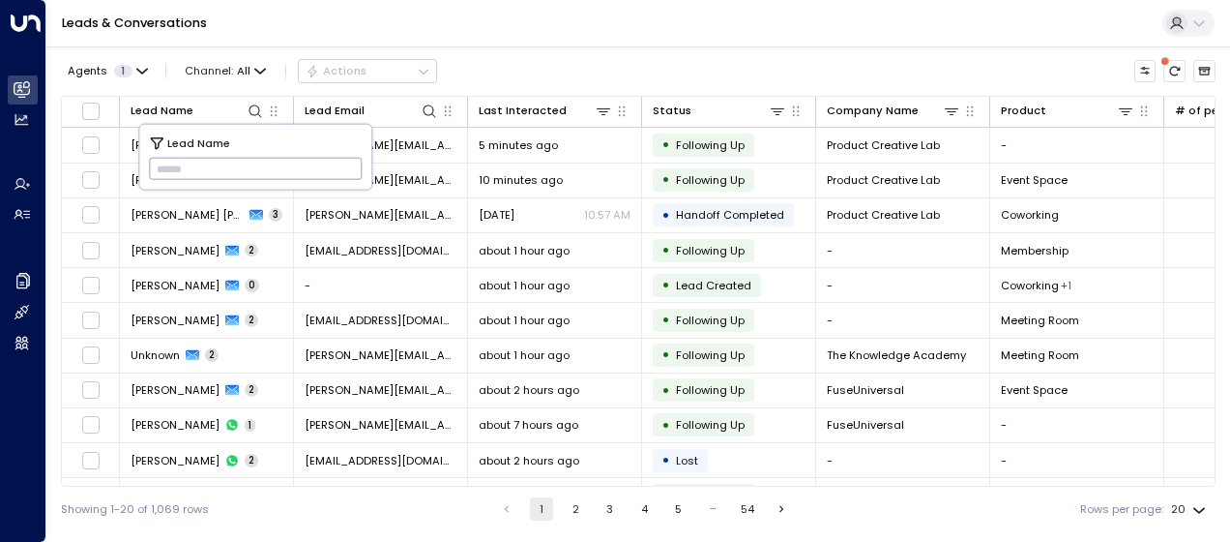
click at [162, 165] on input "text" at bounding box center [256, 169] width 214 height 32
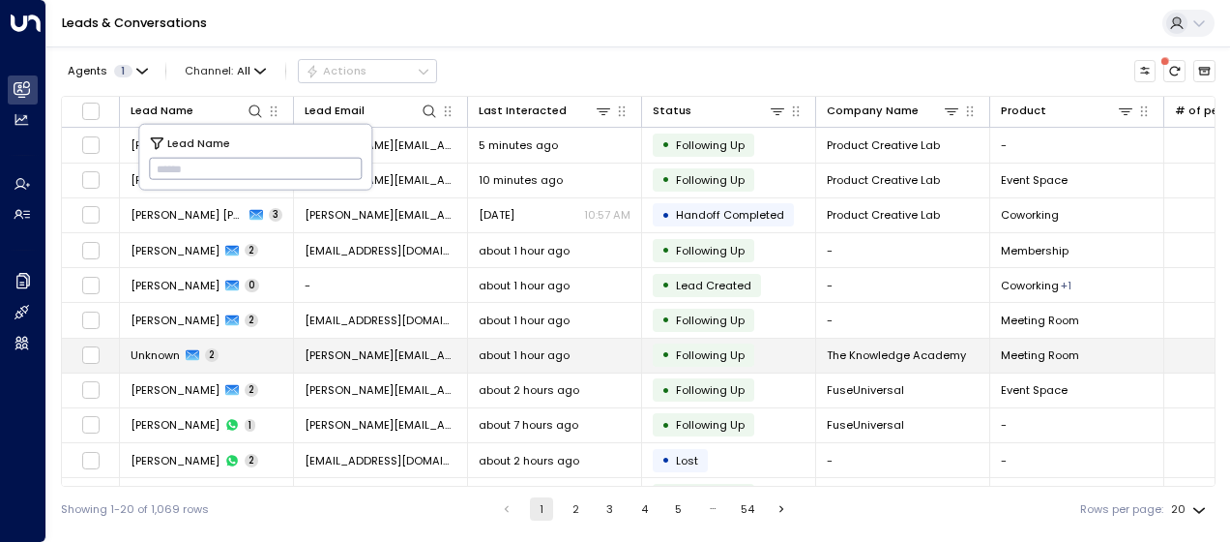
type input "**********"
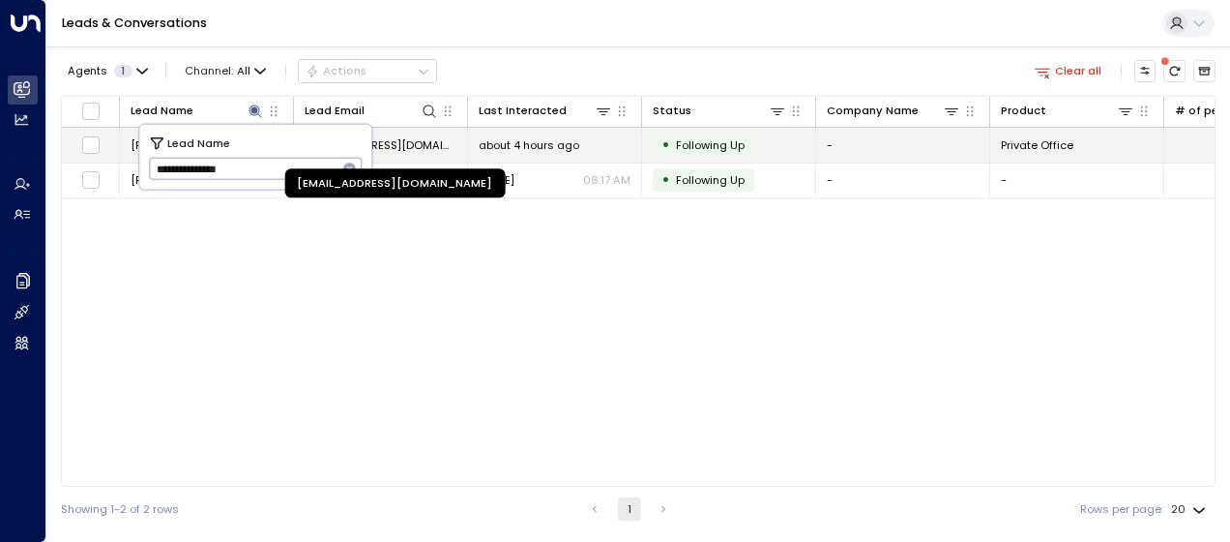
click at [413, 140] on span "[EMAIL_ADDRESS][DOMAIN_NAME]" at bounding box center [381, 144] width 152 height 15
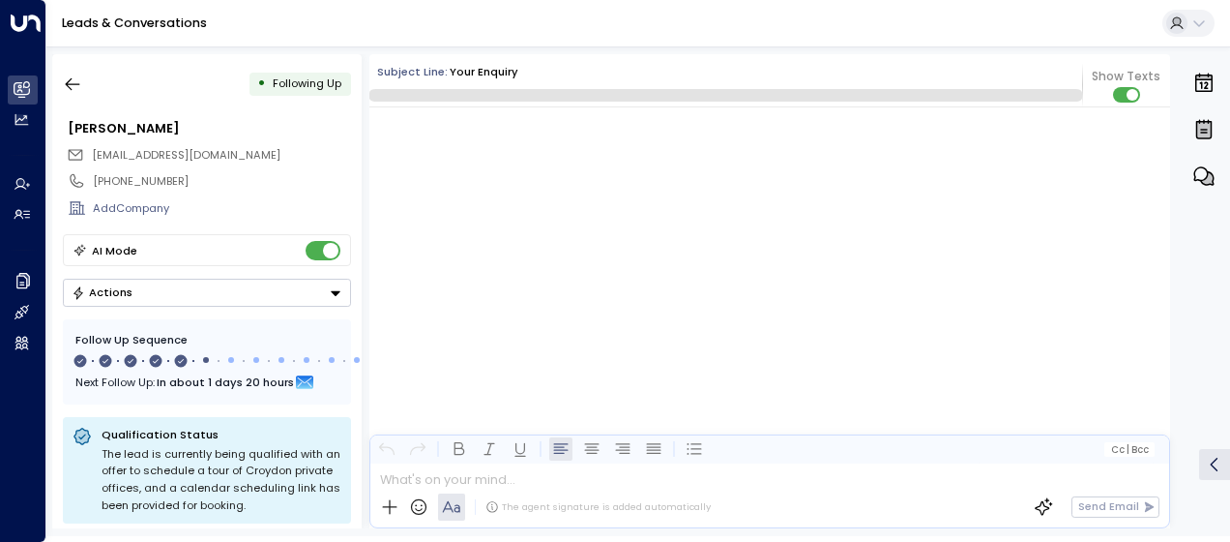
scroll to position [2938, 0]
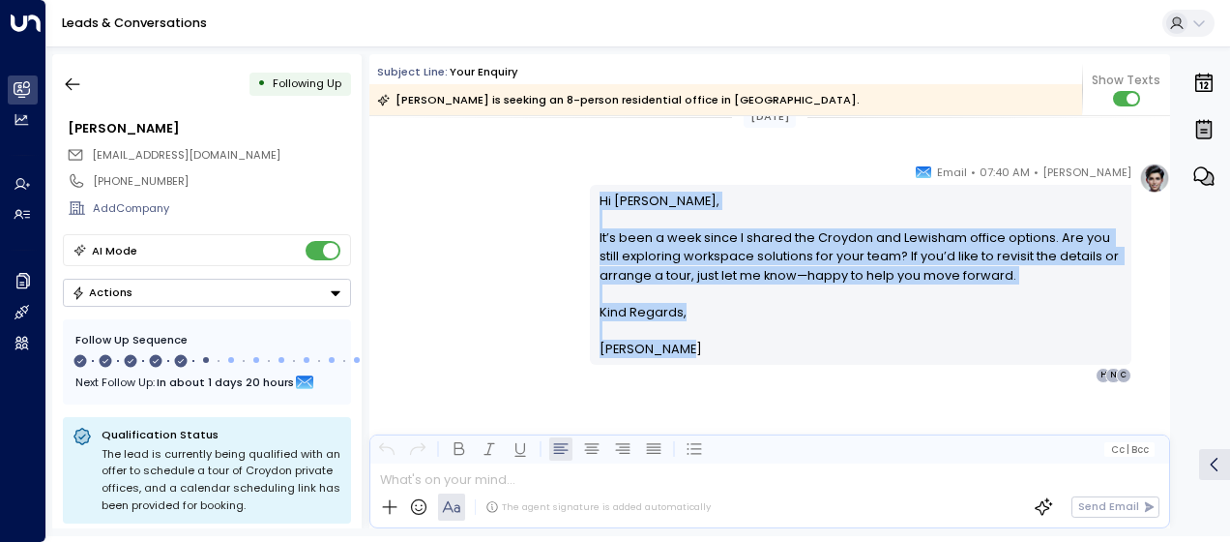
drag, startPoint x: 591, startPoint y: 190, endPoint x: 676, endPoint y: 352, distance: 183.4
click at [676, 352] on div "Hi [PERSON_NAME], It’s been a week since I shared the Croydon and Lewisham offi…" at bounding box center [861, 274] width 542 height 179
drag, startPoint x: 676, startPoint y: 352, endPoint x: 625, endPoint y: 310, distance: 66.0
copy div "Hi [PERSON_NAME], It’s been a week since I shared the Croydon and Lewisham offi…"
click at [75, 81] on icon "button" at bounding box center [72, 83] width 19 height 19
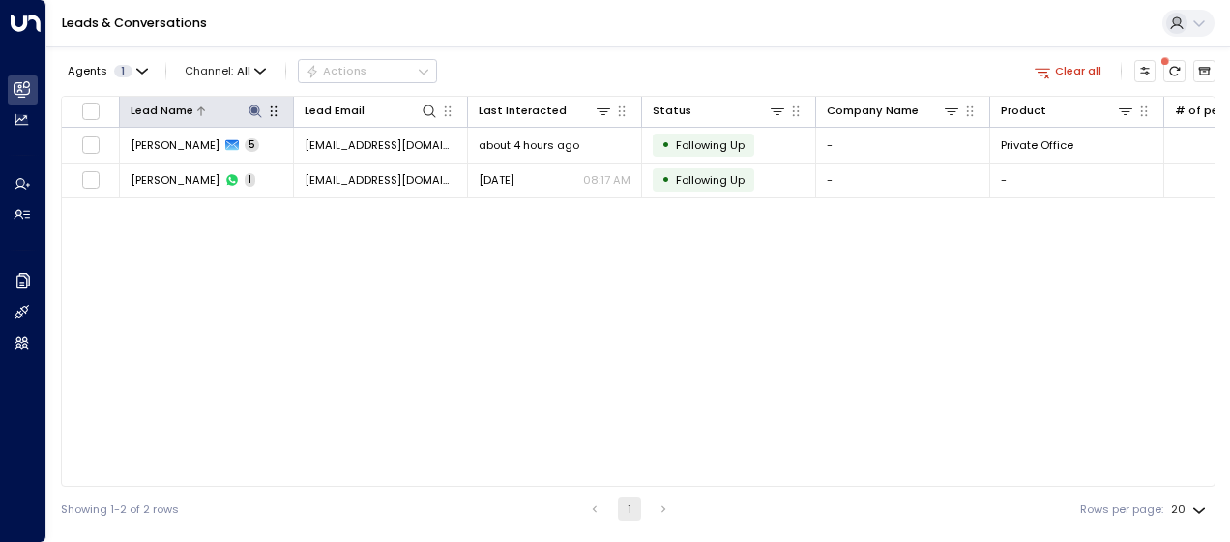
click at [254, 114] on icon at bounding box center [255, 110] width 13 height 13
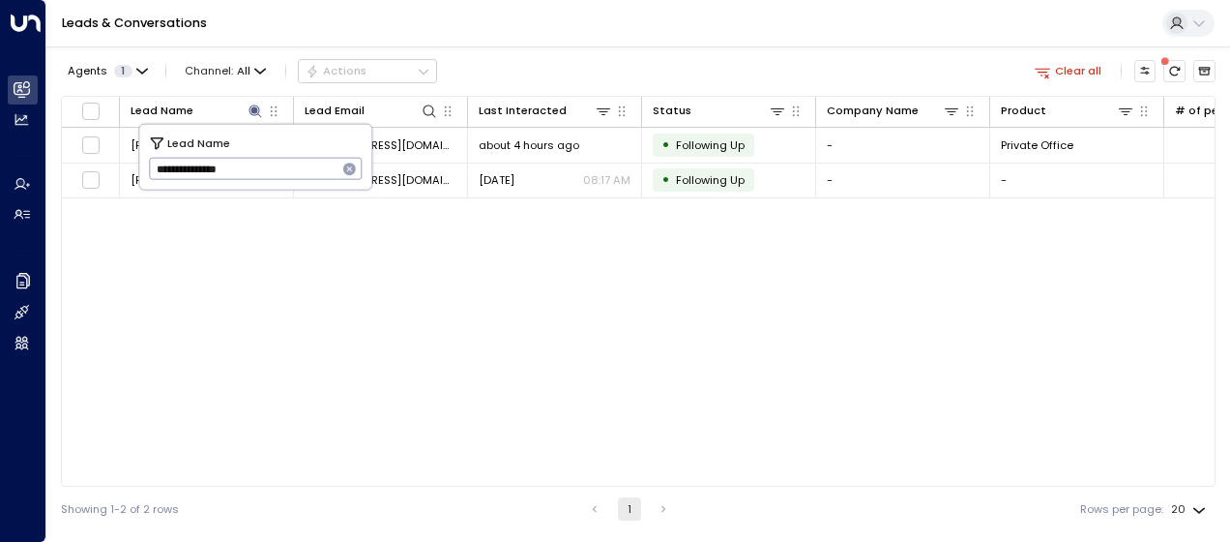
drag, startPoint x: 150, startPoint y: 167, endPoint x: 301, endPoint y: 164, distance: 150.9
click at [301, 164] on input "**********" at bounding box center [243, 169] width 189 height 32
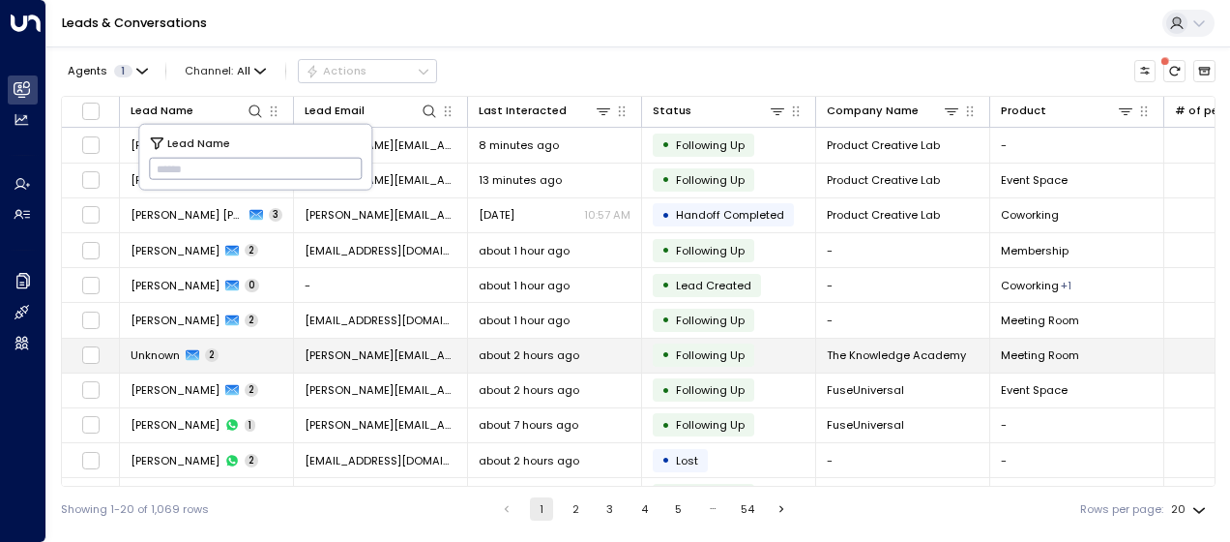
type input "**********"
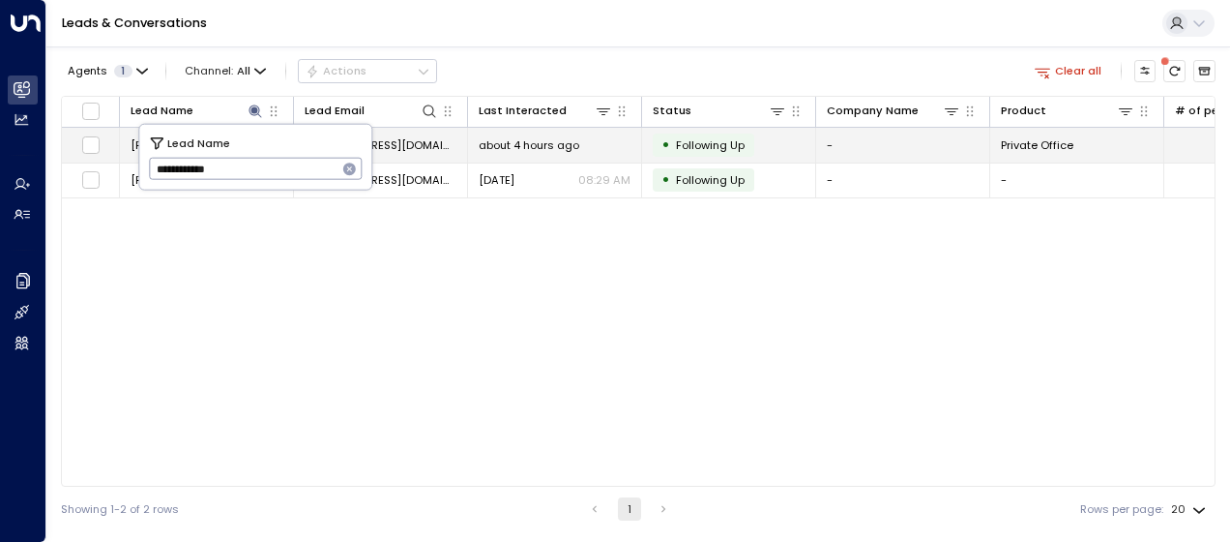
click at [533, 134] on td "about 4 hours ago" at bounding box center [555, 145] width 174 height 34
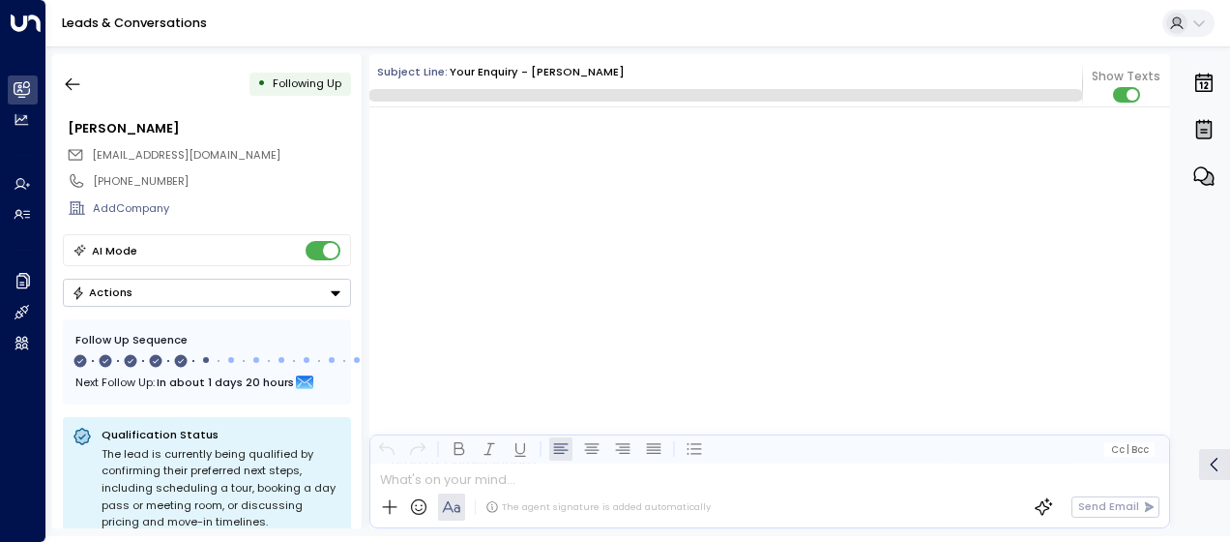
scroll to position [3159, 0]
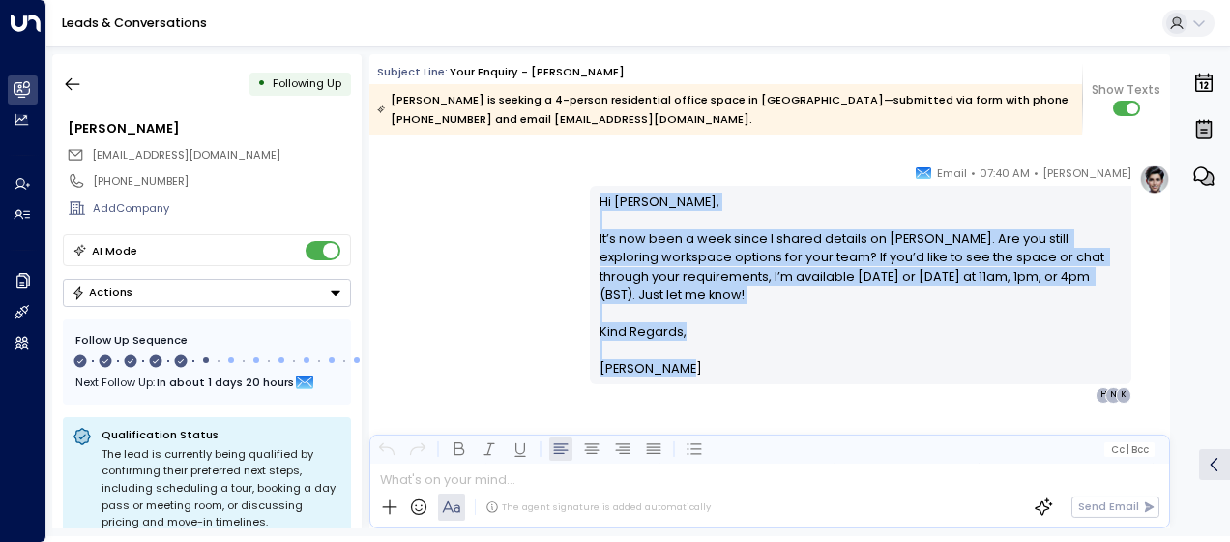
drag, startPoint x: 596, startPoint y: 198, endPoint x: 692, endPoint y: 369, distance: 196.6
click at [692, 369] on div "Hi [PERSON_NAME], It’s now been a week since I shared details on [PERSON_NAME].…" at bounding box center [861, 285] width 523 height 186
drag, startPoint x: 692, startPoint y: 369, endPoint x: 630, endPoint y: 291, distance: 100.4
copy div "Hi [PERSON_NAME], It’s now been a week since I shared details on [PERSON_NAME].…"
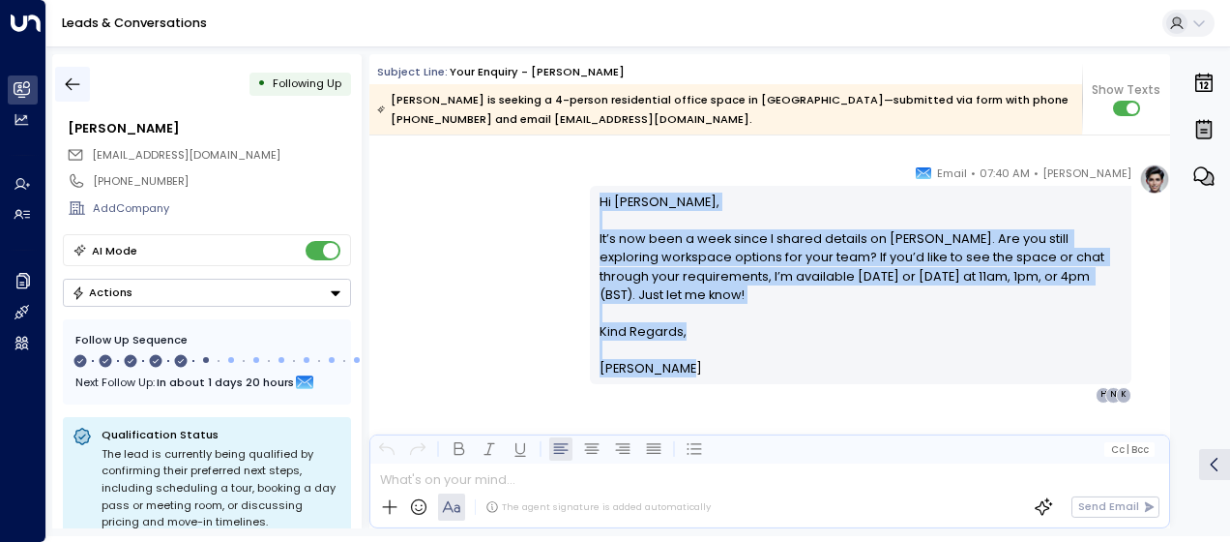
click at [70, 81] on icon "button" at bounding box center [72, 83] width 19 height 19
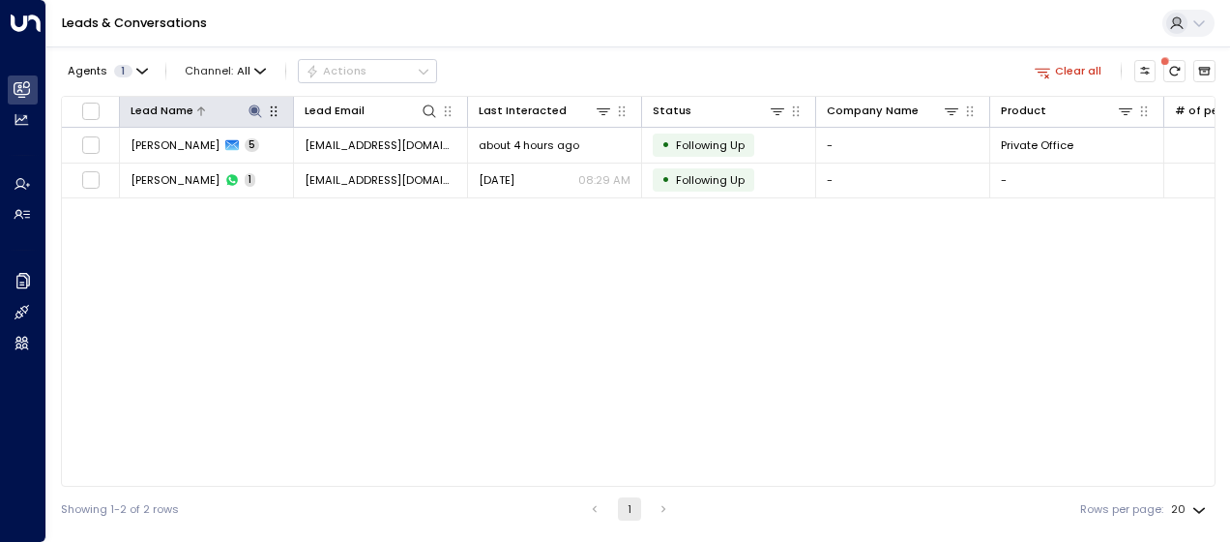
click at [253, 108] on icon at bounding box center [255, 110] width 13 height 13
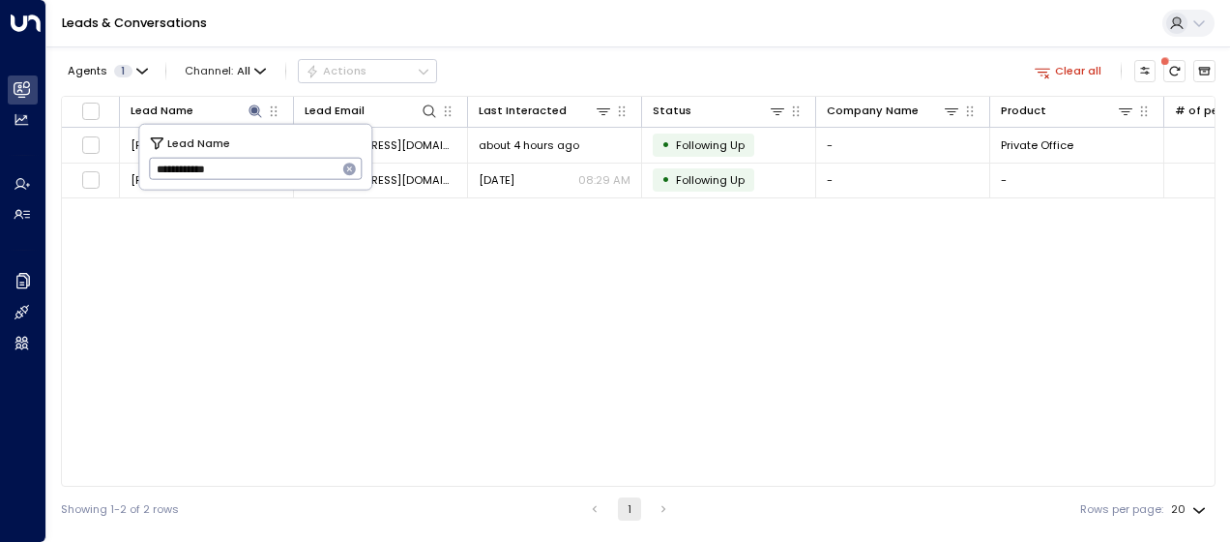
drag, startPoint x: 154, startPoint y: 171, endPoint x: 250, endPoint y: 178, distance: 96.9
click at [250, 178] on input "**********" at bounding box center [243, 169] width 189 height 32
type input "**********"
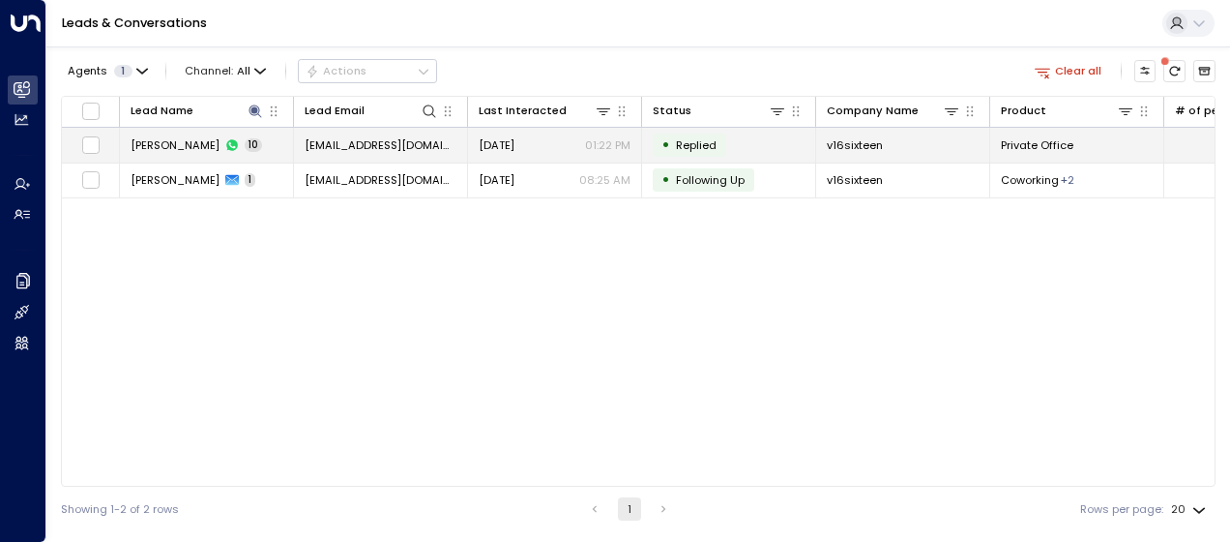
click at [426, 145] on span "[EMAIL_ADDRESS][DOMAIN_NAME]" at bounding box center [381, 144] width 152 height 15
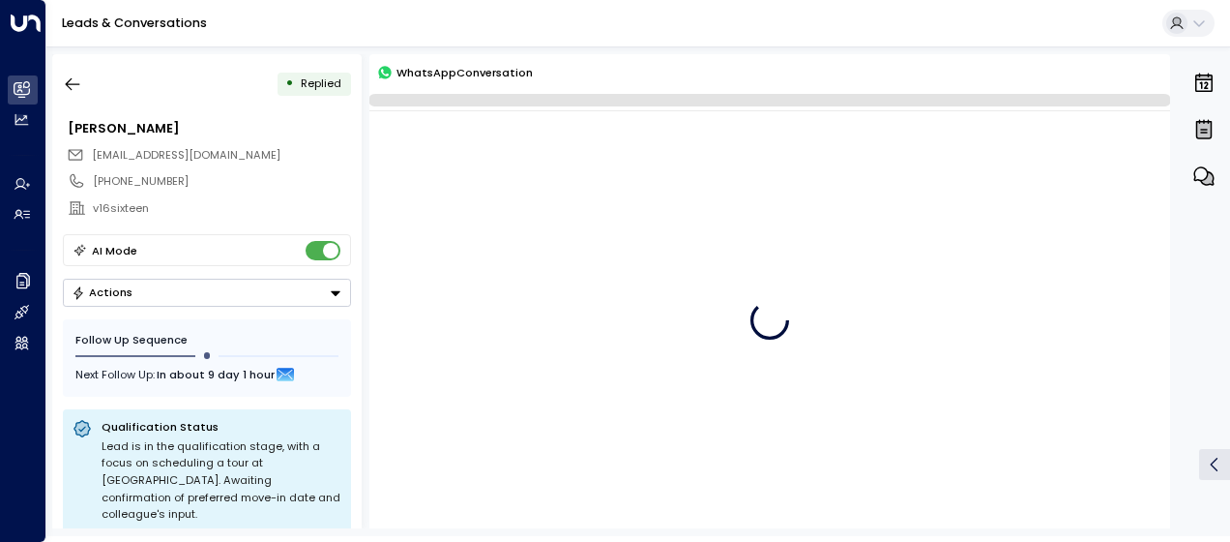
scroll to position [1211, 0]
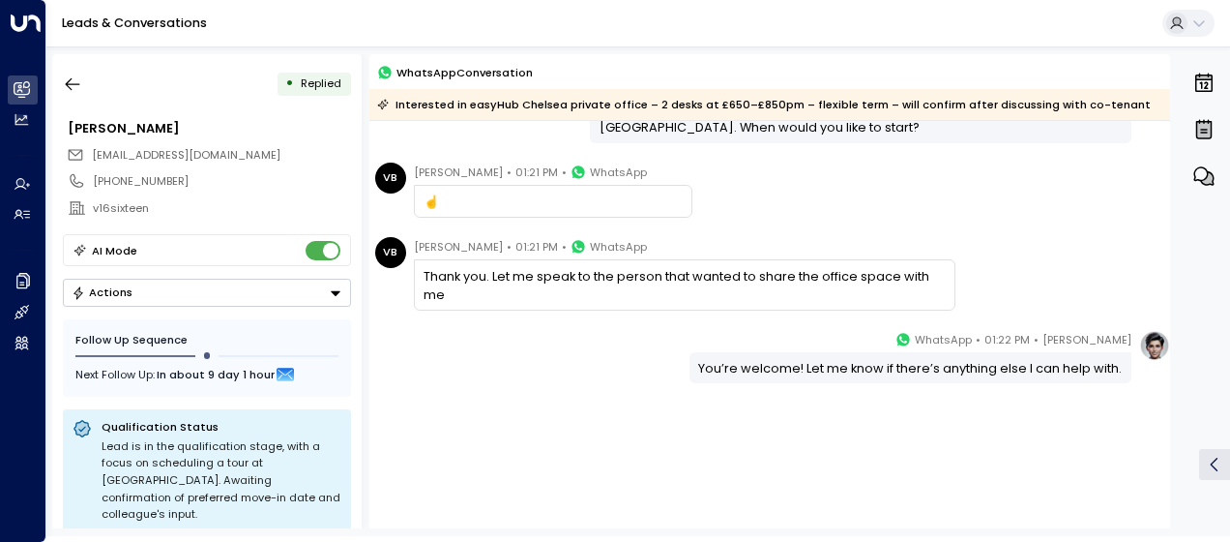
click at [539, 339] on div "[PERSON_NAME] • 01:22 PM • WhatsApp You’re welcome! Let me know if there’s anyt…" at bounding box center [769, 356] width 801 height 53
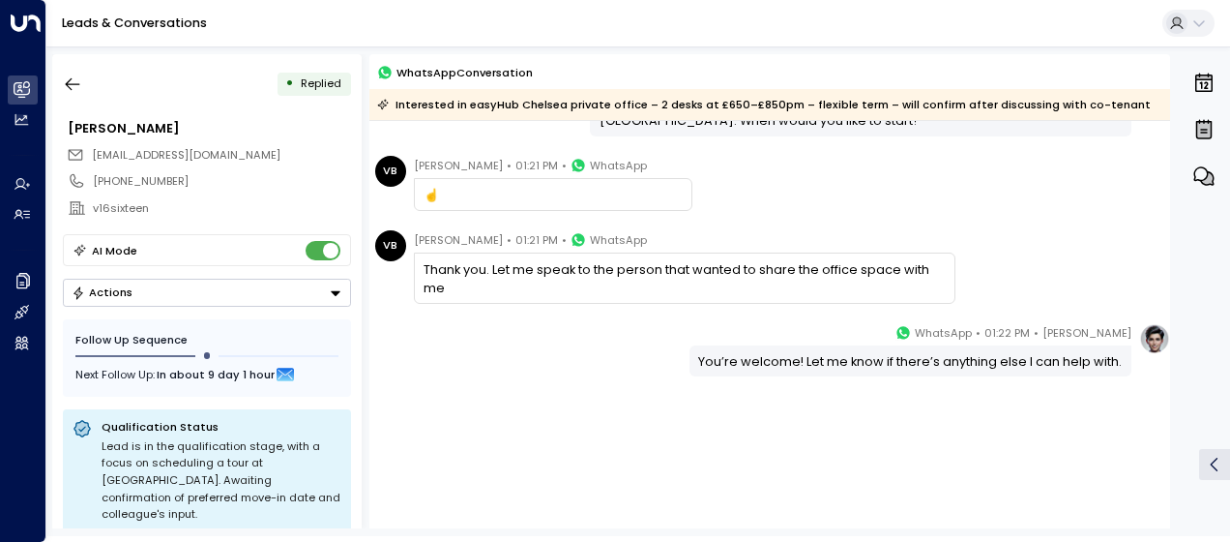
scroll to position [791, 0]
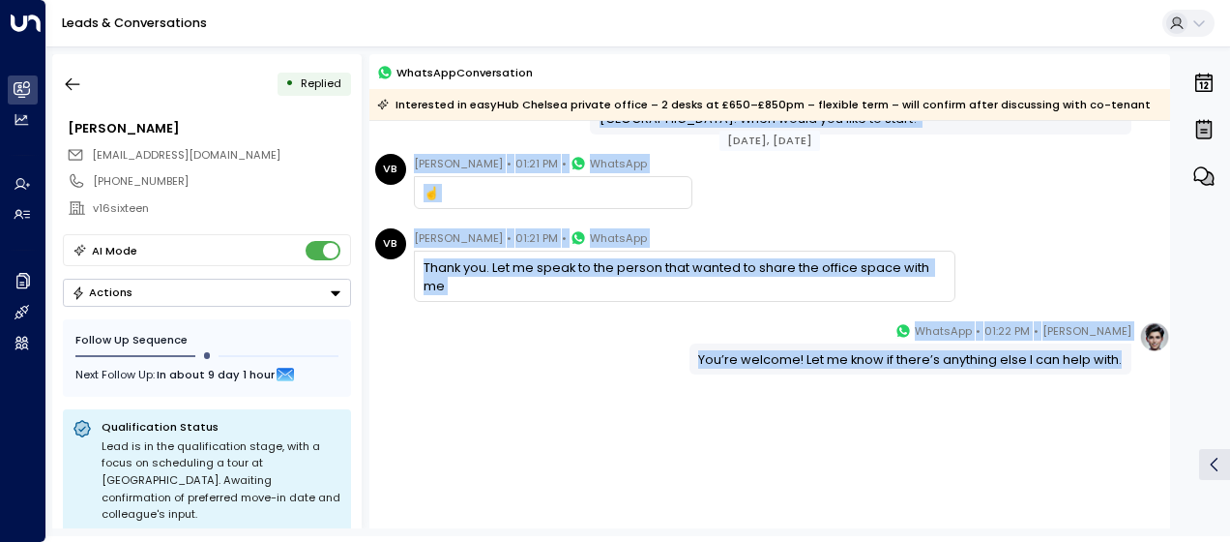
drag, startPoint x: 596, startPoint y: 182, endPoint x: 1128, endPoint y: 362, distance: 561.5
copy div "At easyHub [PERSON_NAME] (SW10 9PR): 2-desk £650–£850pm; 3-desk £975–£1,275pm; …"
click at [70, 84] on icon "button" at bounding box center [73, 84] width 15 height 13
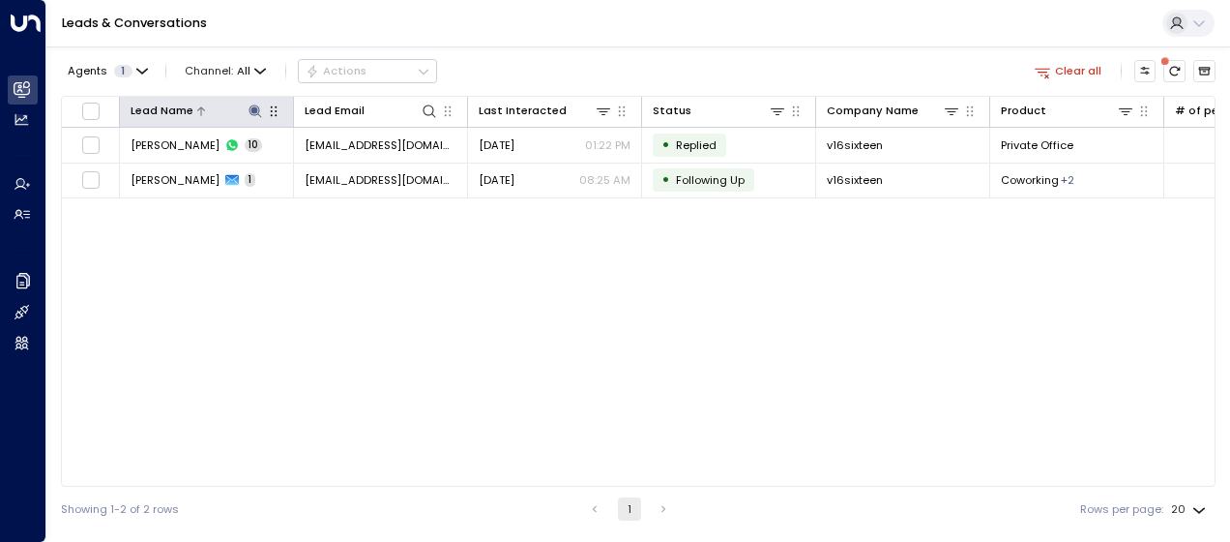
click at [253, 106] on icon at bounding box center [255, 110] width 13 height 13
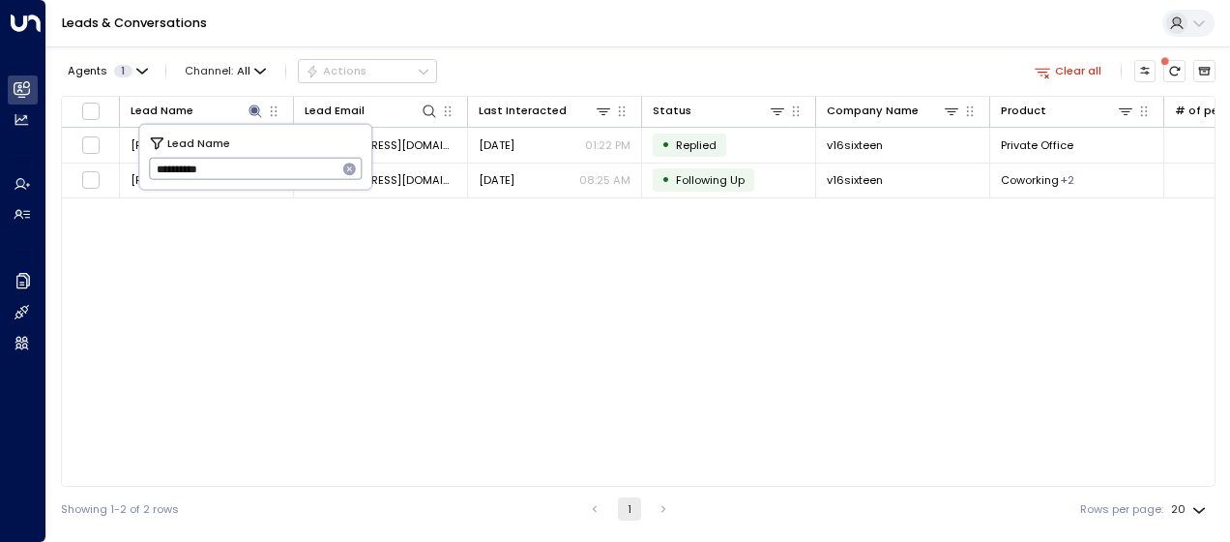
drag, startPoint x: 151, startPoint y: 163, endPoint x: 254, endPoint y: 162, distance: 103.5
click at [254, 162] on input "**********" at bounding box center [243, 169] width 189 height 32
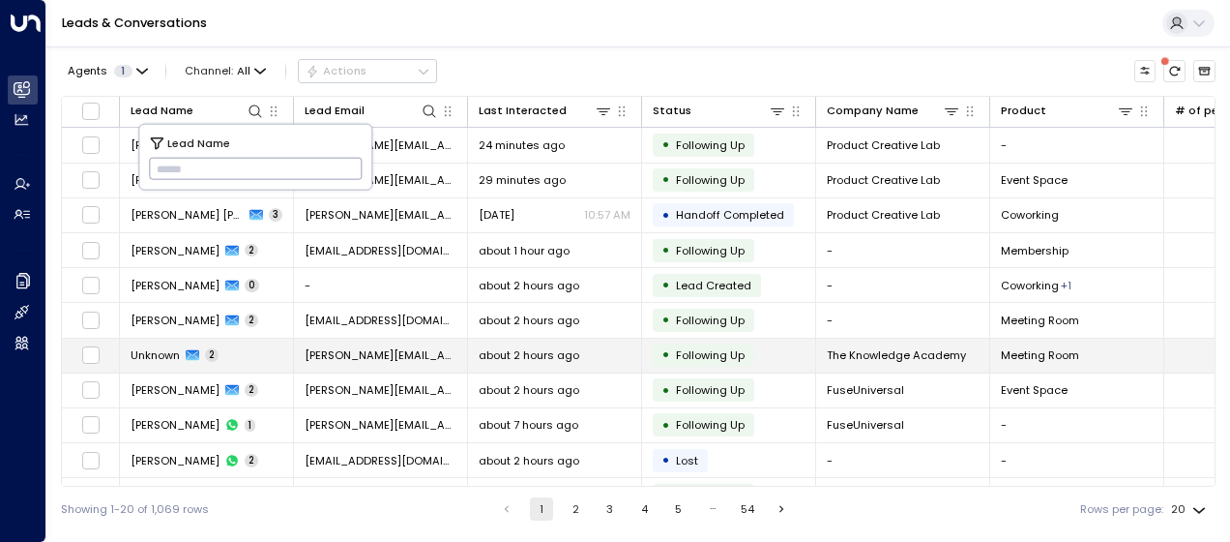
type input "**********"
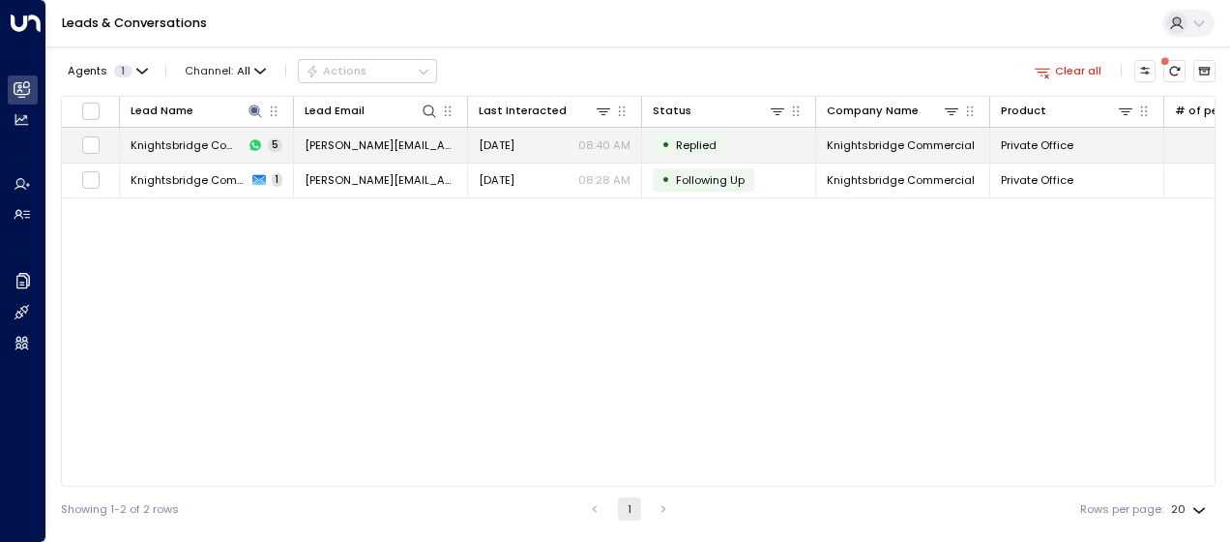
click at [412, 137] on td "[PERSON_NAME][EMAIL_ADDRESS][DOMAIN_NAME]" at bounding box center [381, 145] width 174 height 34
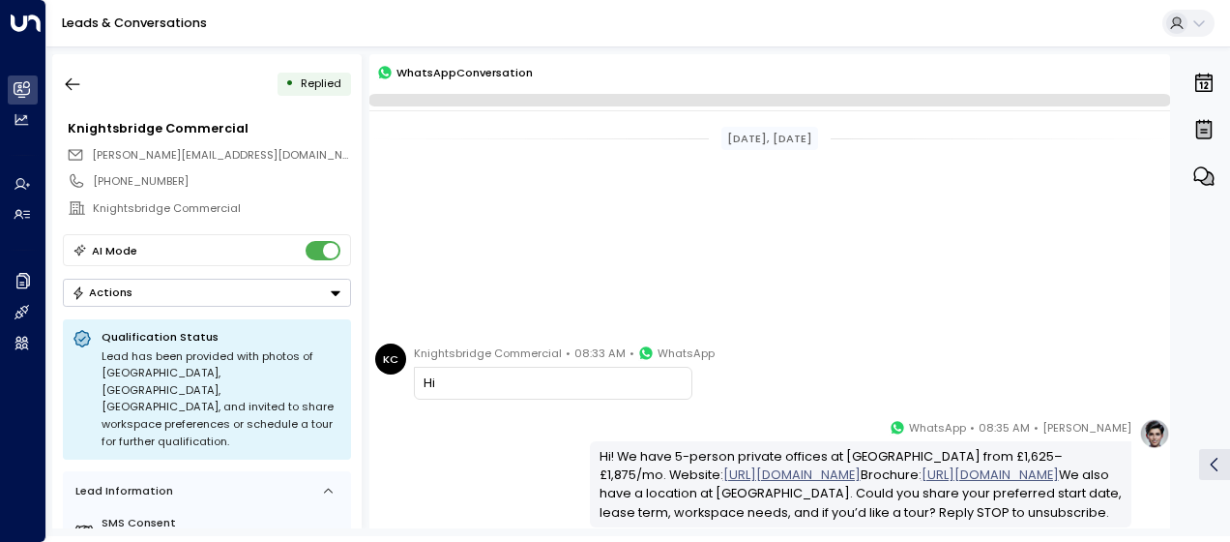
scroll to position [394, 0]
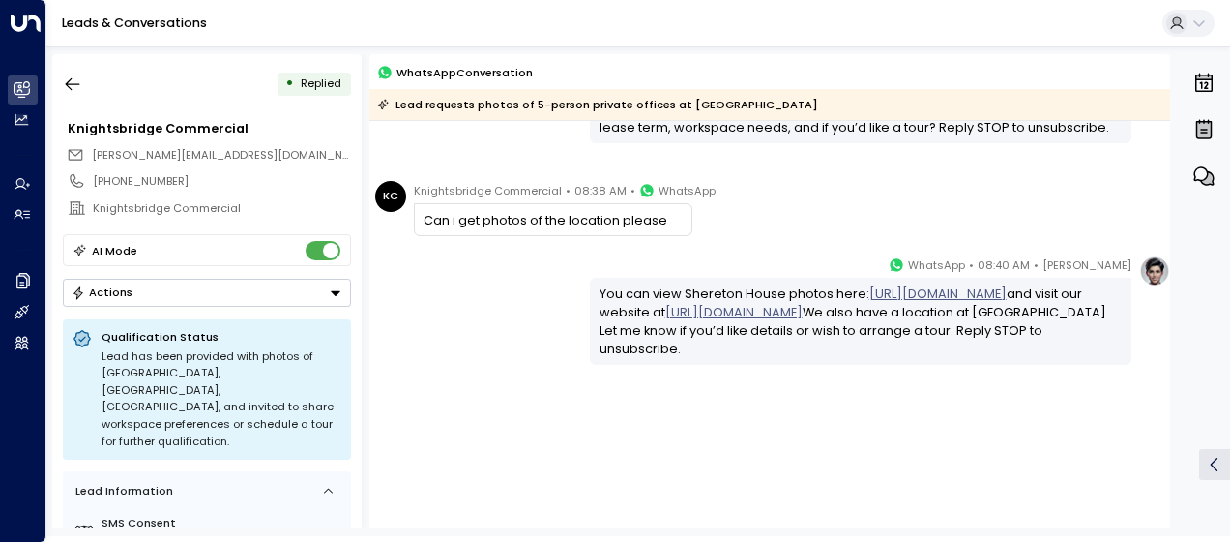
click at [509, 285] on div "[PERSON_NAME] • 08:40 AM • WhatsApp You can view Shereton House photos here: [U…" at bounding box center [769, 309] width 801 height 109
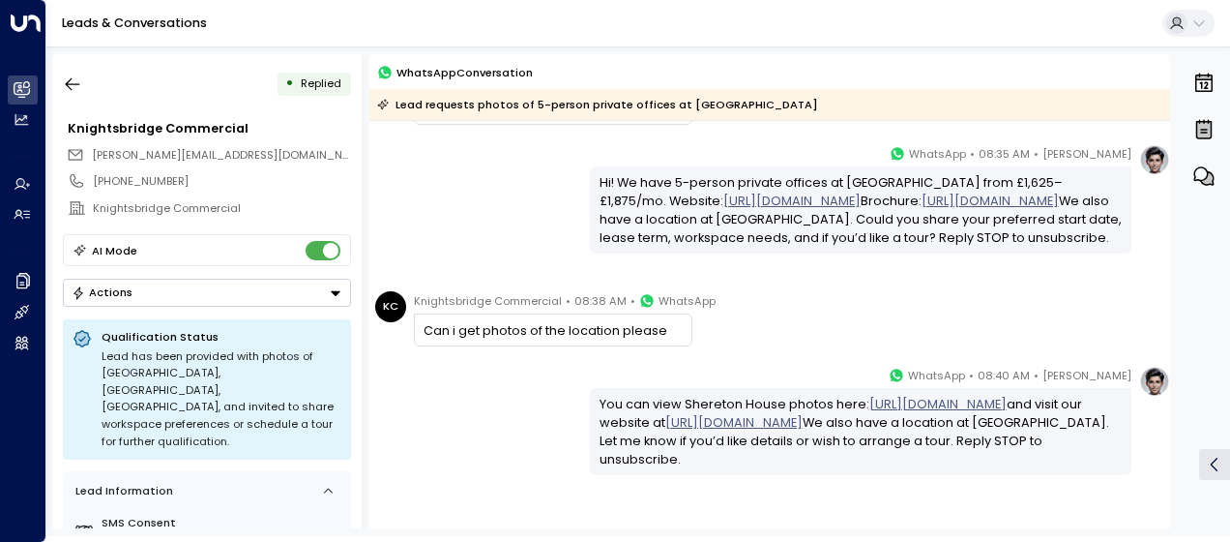
scroll to position [278, 0]
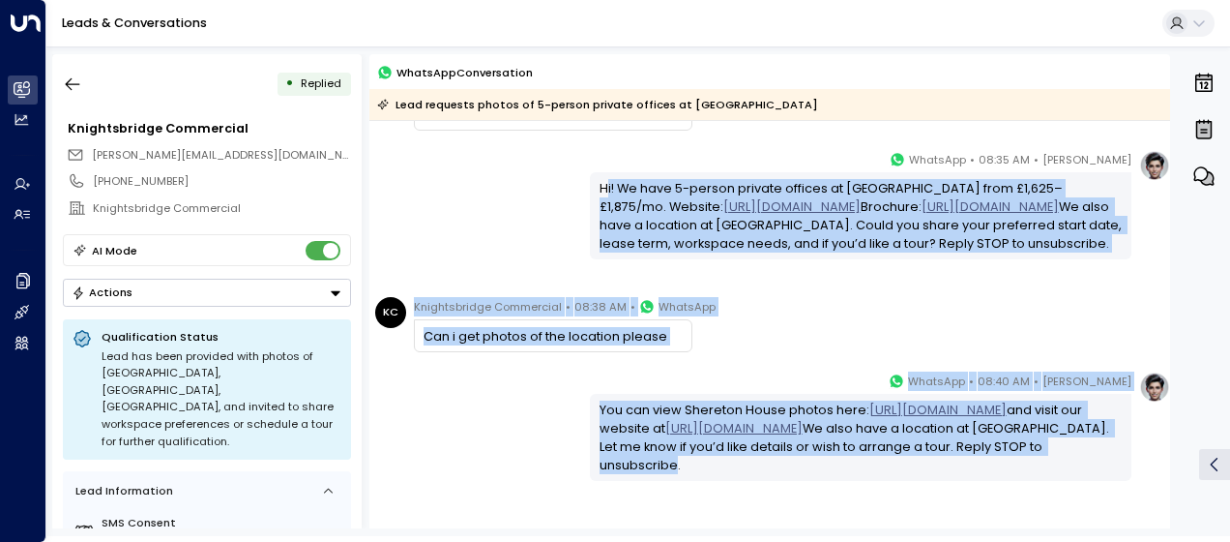
drag, startPoint x: 600, startPoint y: 180, endPoint x: 867, endPoint y: 500, distance: 416.8
click at [867, 500] on div "[DATE], [DATE] [PERSON_NAME] • 08:31 AM • WhatsApp Hi Knightsbridge - it's [PER…" at bounding box center [769, 248] width 801 height 810
drag, startPoint x: 867, startPoint y: 500, endPoint x: 725, endPoint y: 432, distance: 156.6
copy div "i! We have 5-person private offices at [GEOGRAPHIC_DATA] from £1,625–£1,875/mo.…"
click at [77, 86] on icon "button" at bounding box center [72, 83] width 19 height 19
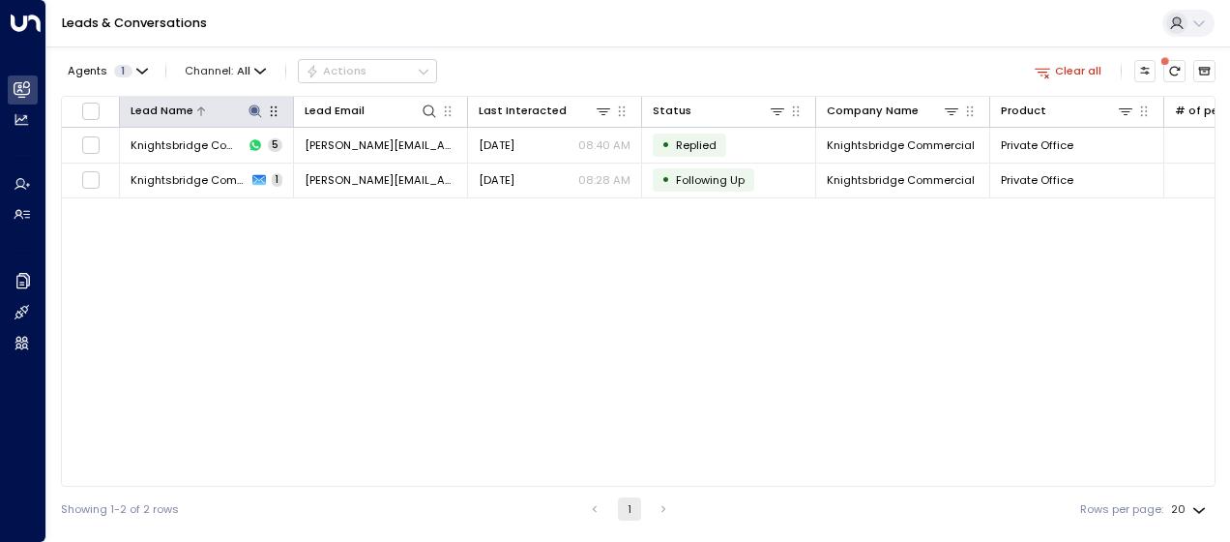
click at [257, 109] on icon at bounding box center [255, 110] width 15 height 15
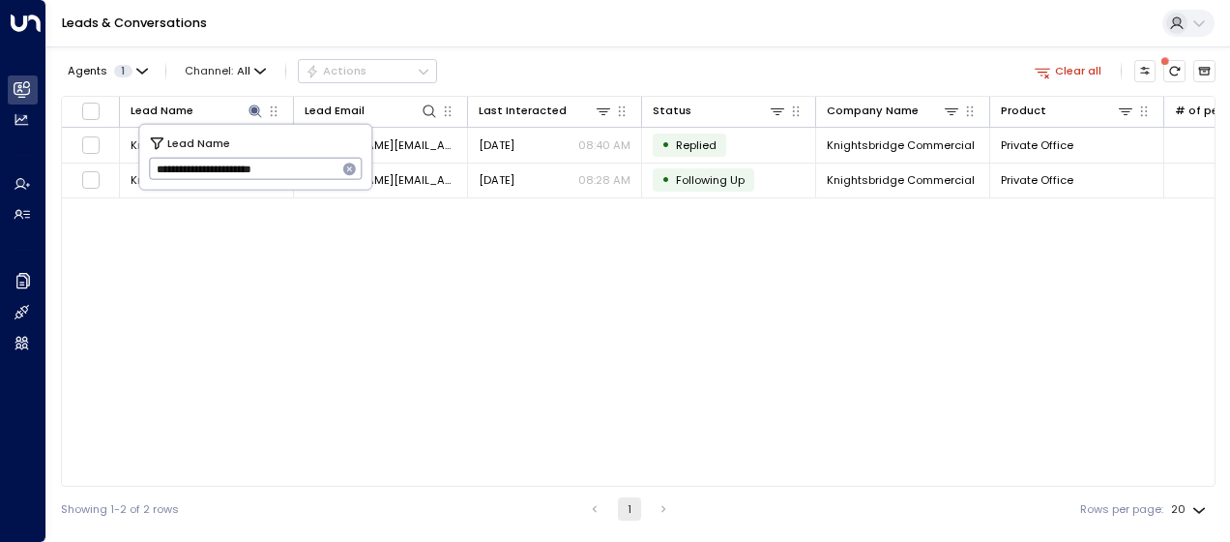
drag, startPoint x: 151, startPoint y: 166, endPoint x: 346, endPoint y: 164, distance: 195.4
click at [346, 164] on div "**********" at bounding box center [256, 169] width 214 height 22
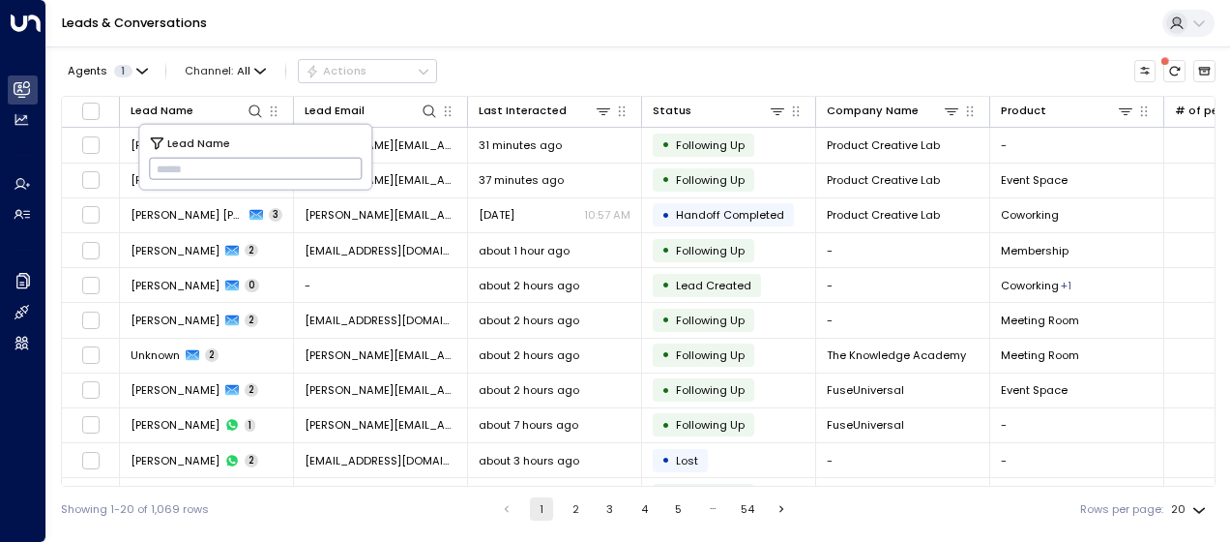
type input "**********"
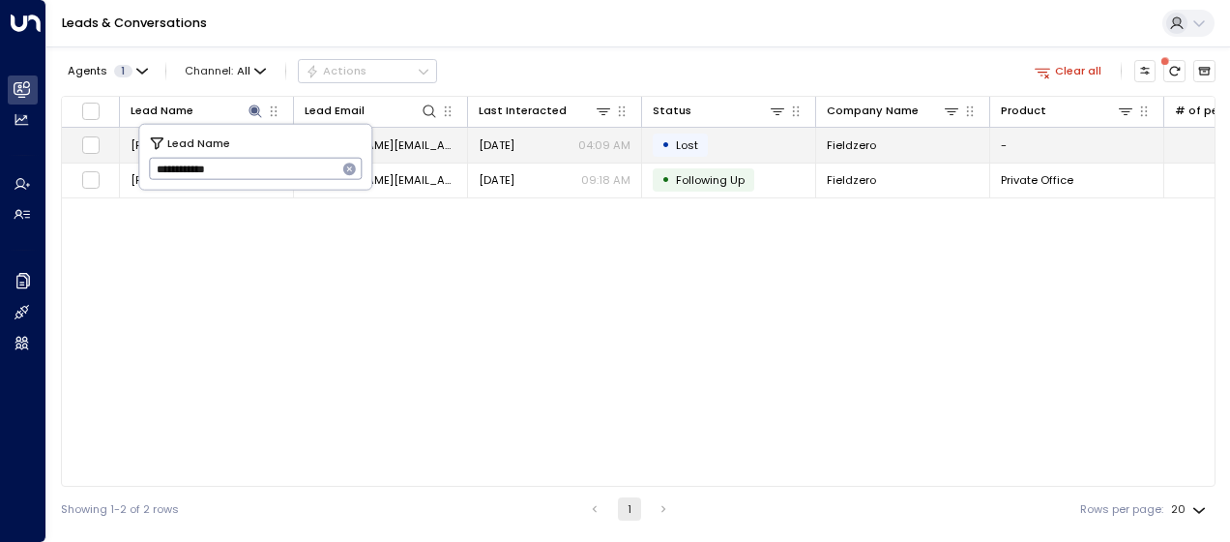
click at [506, 143] on span "[DATE]" at bounding box center [497, 144] width 36 height 15
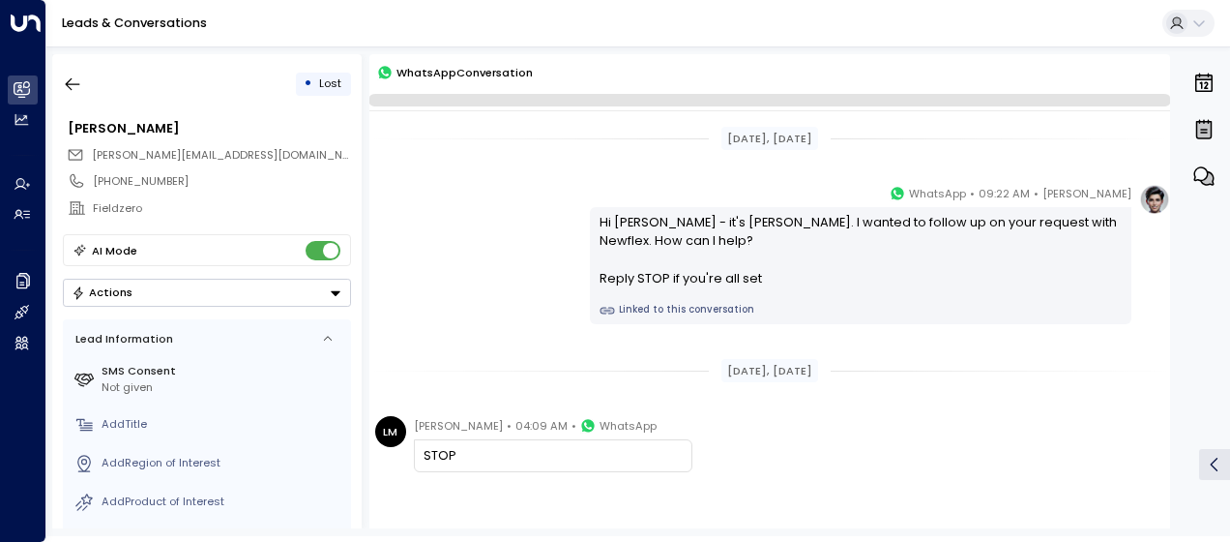
scroll to position [98, 0]
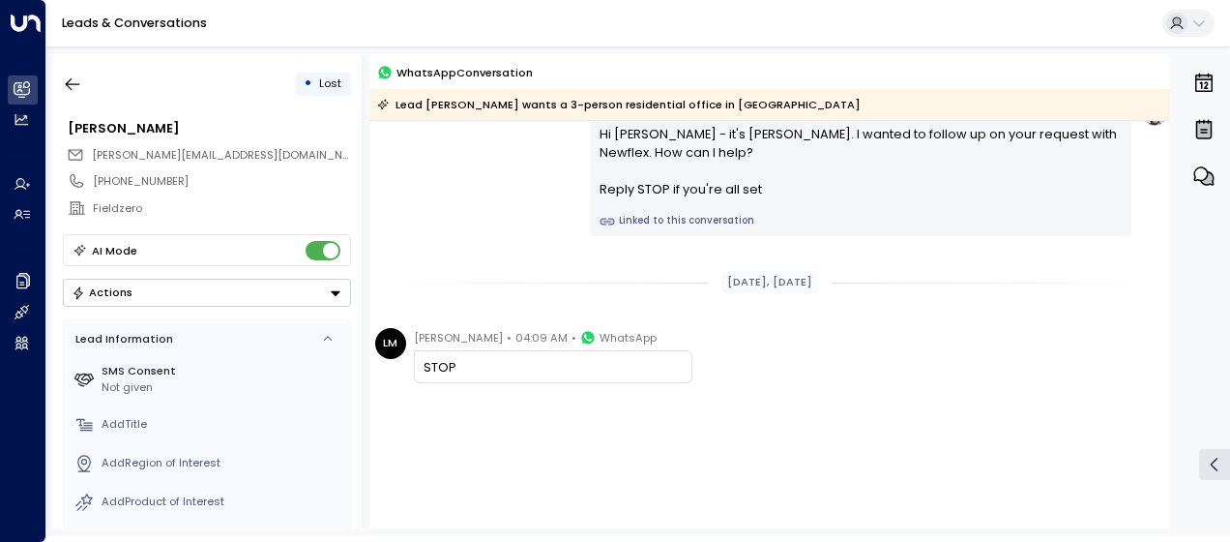
click at [529, 166] on div "[PERSON_NAME] • 09:22 AM • WhatsApp Hi [PERSON_NAME] - it's [PERSON_NAME]. I wa…" at bounding box center [769, 166] width 801 height 140
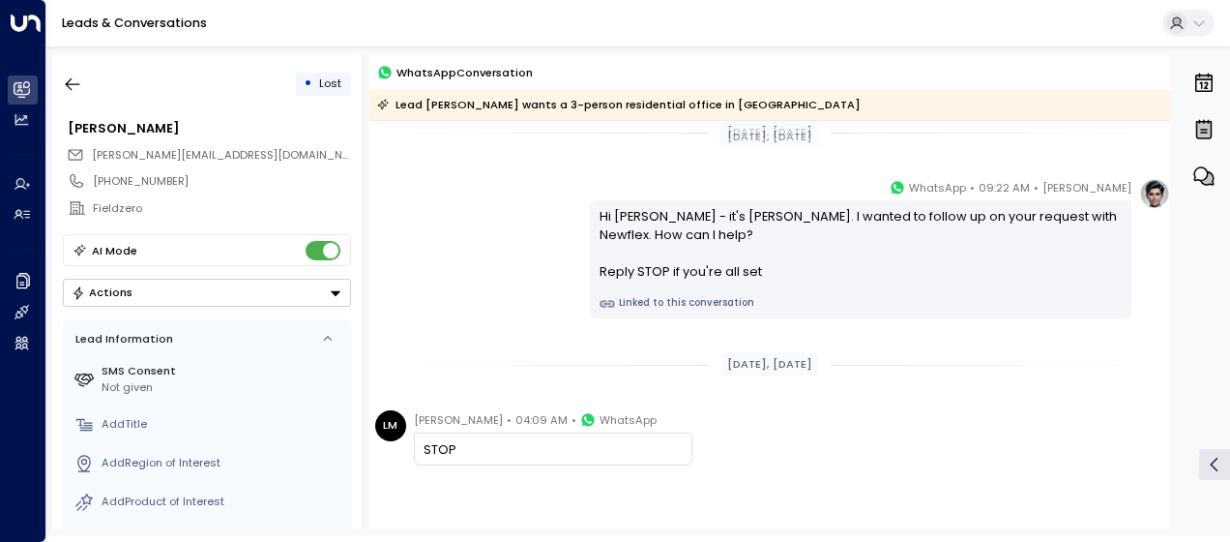
scroll to position [0, 0]
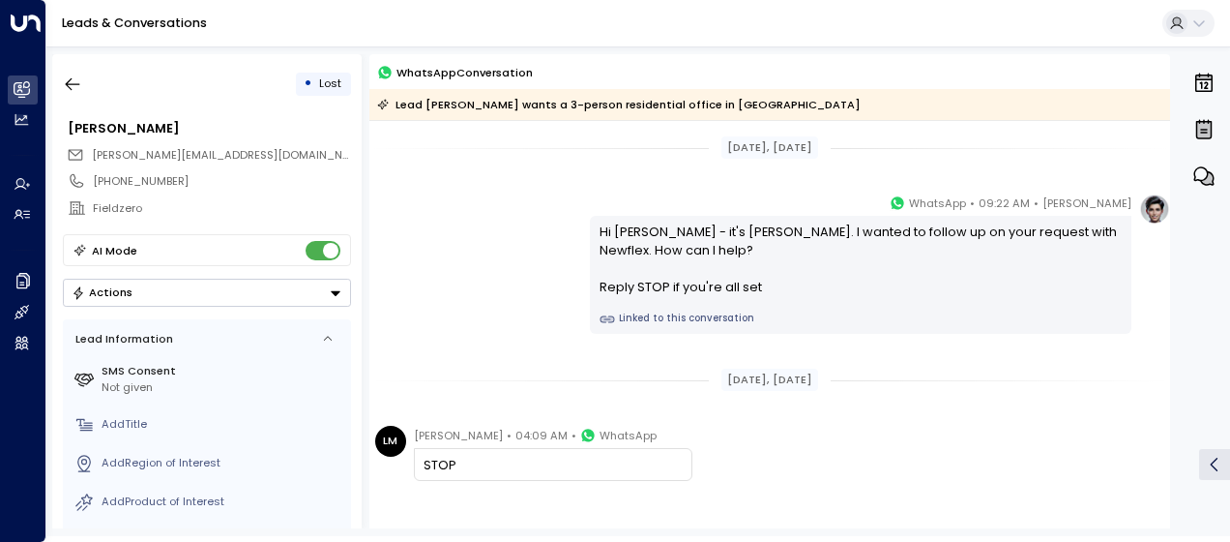
click at [516, 177] on div "[DATE], [DATE] [PERSON_NAME] • 09:22 AM • WhatsApp Hi [PERSON_NAME] - it's [PER…" at bounding box center [769, 378] width 801 height 514
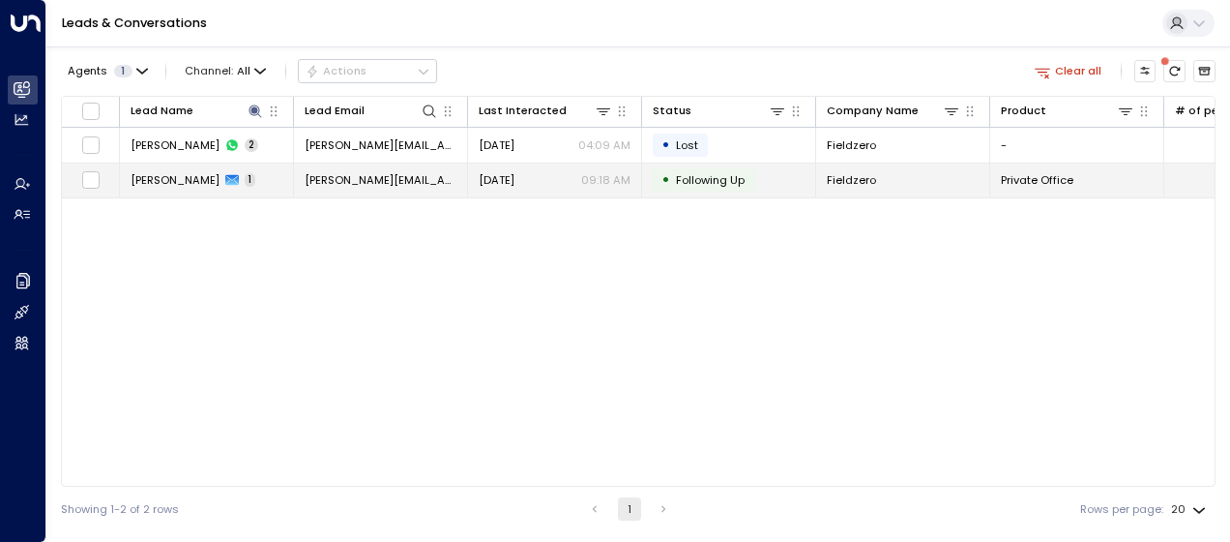
click at [349, 178] on span "[PERSON_NAME][EMAIL_ADDRESS][DOMAIN_NAME]" at bounding box center [381, 179] width 152 height 15
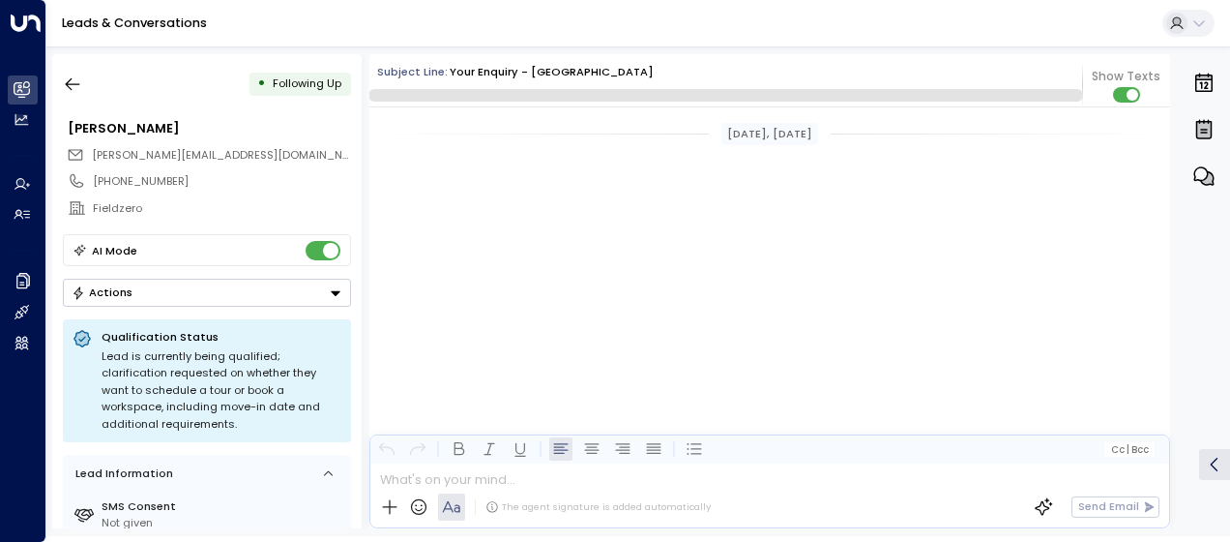
scroll to position [1019, 0]
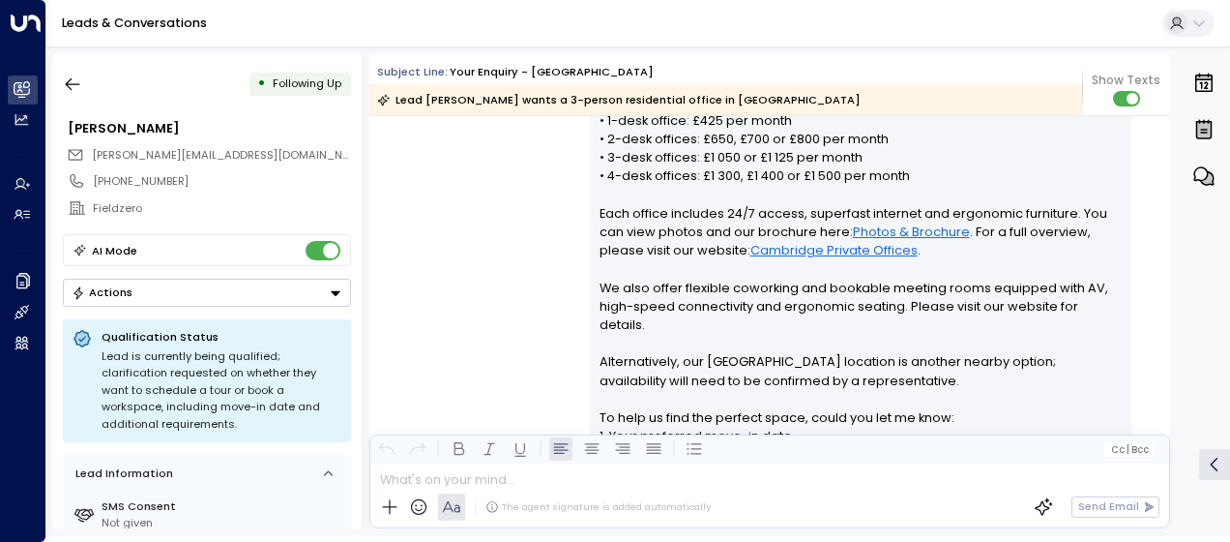
scroll to position [478, 0]
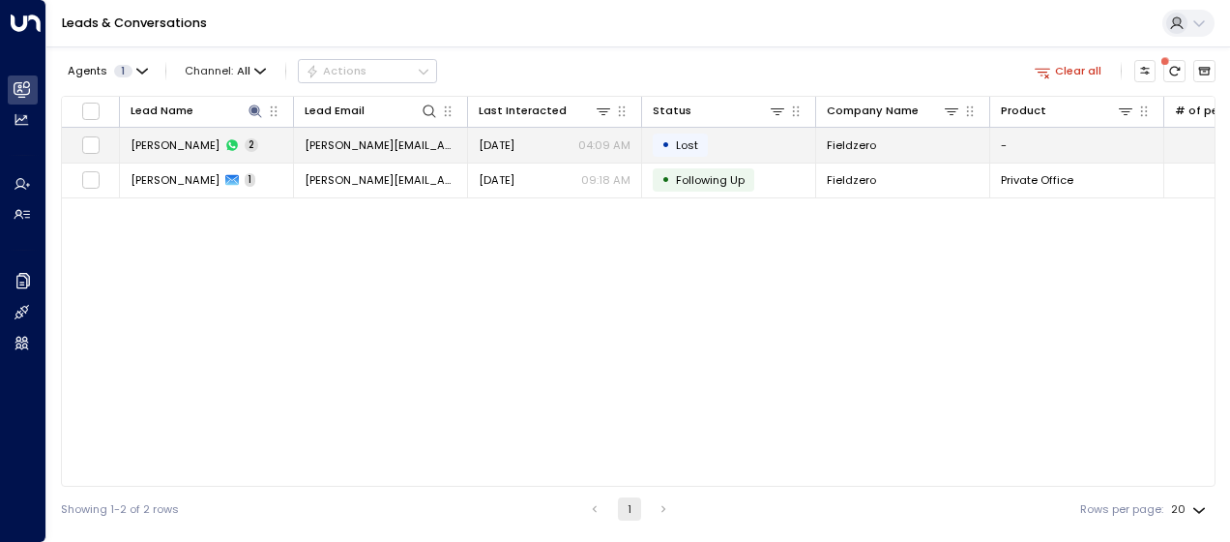
click at [321, 143] on span "[PERSON_NAME][EMAIL_ADDRESS][DOMAIN_NAME]" at bounding box center [381, 144] width 152 height 15
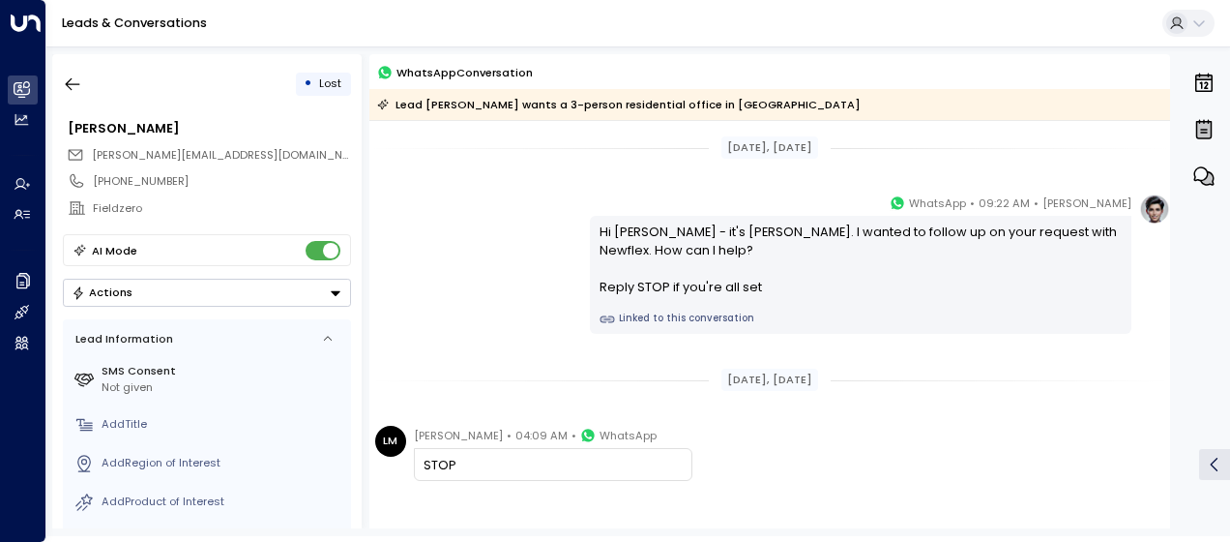
scroll to position [106, 0]
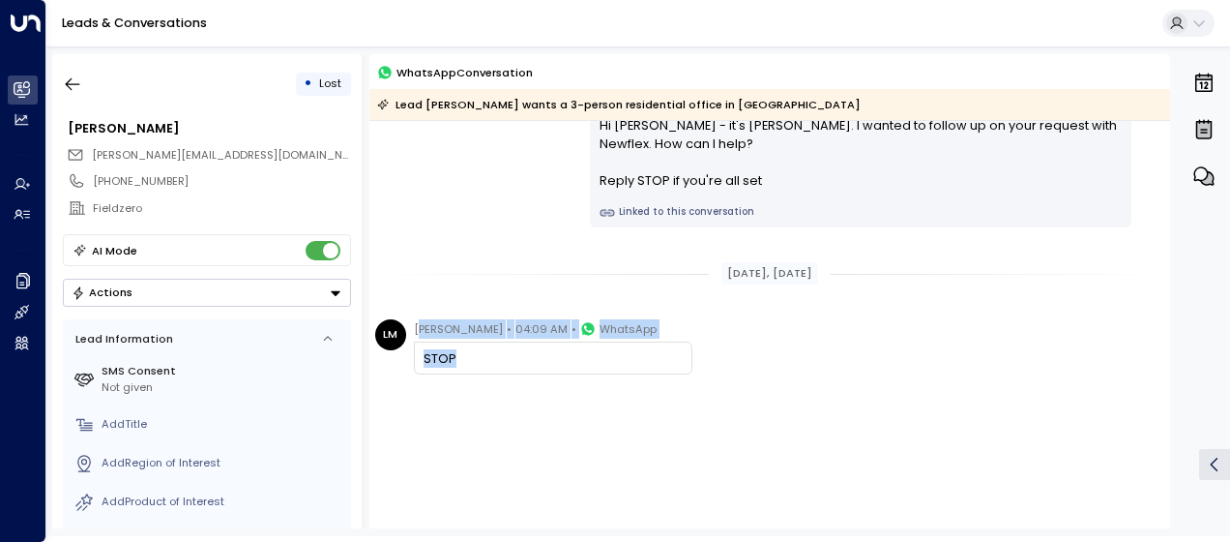
drag, startPoint x: 419, startPoint y: 321, endPoint x: 466, endPoint y: 372, distance: 69.8
click at [466, 372] on div "[PERSON_NAME] • 04:09 AM • WhatsApp STOP" at bounding box center [553, 346] width 279 height 55
drag, startPoint x: 466, startPoint y: 372, endPoint x: 447, endPoint y: 364, distance: 21.2
copy div "[PERSON_NAME] • 04:09 AM • WhatsApp STOP"
click at [76, 87] on icon "button" at bounding box center [72, 83] width 19 height 19
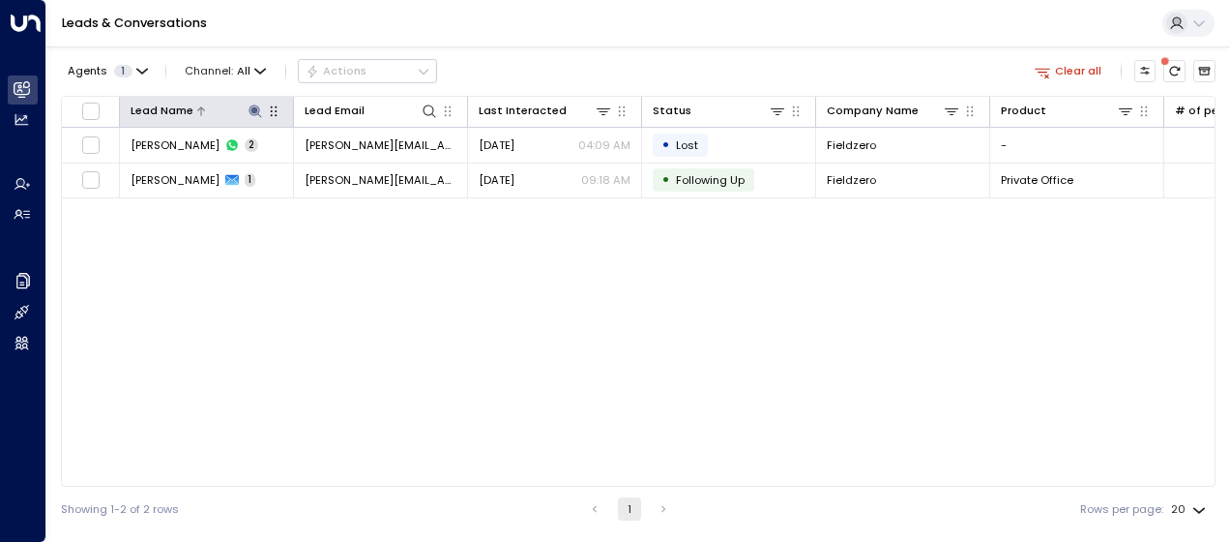
click at [255, 110] on icon at bounding box center [255, 110] width 13 height 13
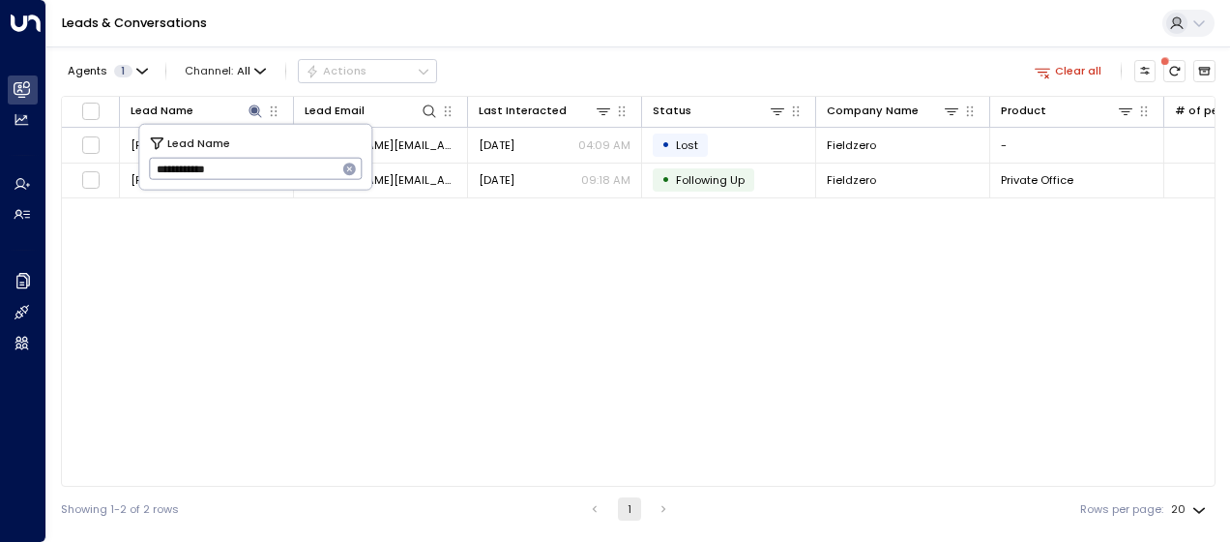
drag, startPoint x: 155, startPoint y: 166, endPoint x: 308, endPoint y: 180, distance: 153.4
click at [308, 180] on input "**********" at bounding box center [243, 169] width 189 height 32
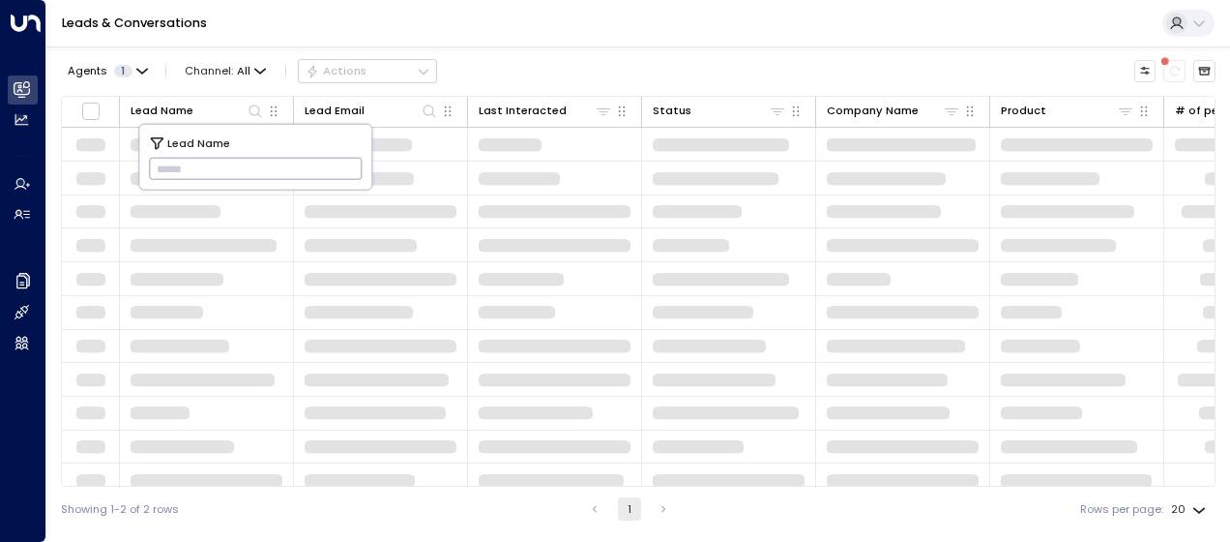
click at [167, 168] on input "text" at bounding box center [256, 169] width 214 height 32
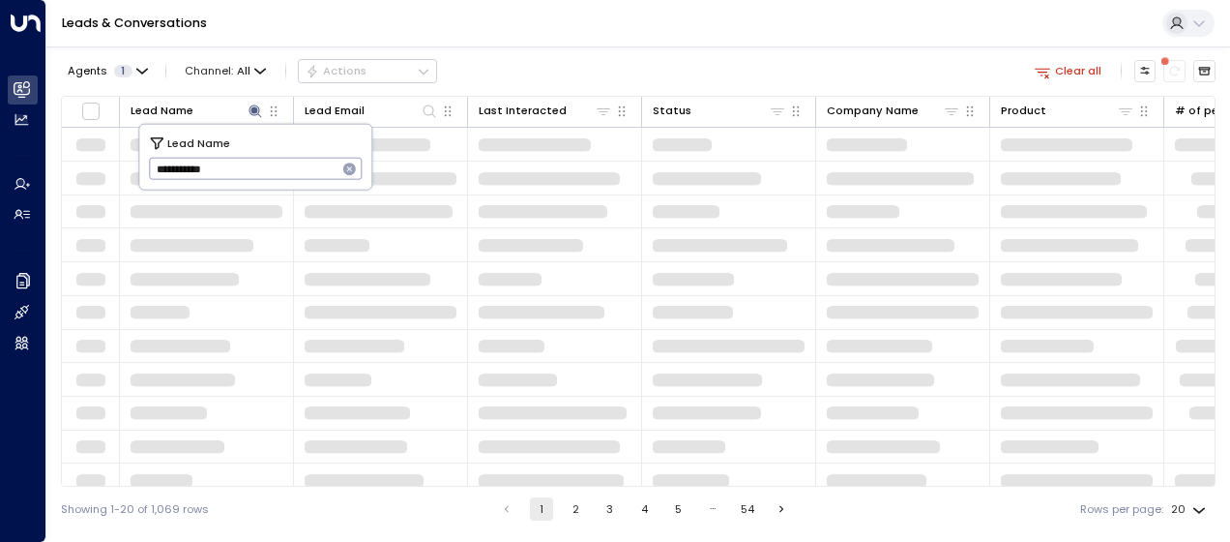
type input "**********"
click at [358, 168] on button "button" at bounding box center [350, 169] width 25 height 25
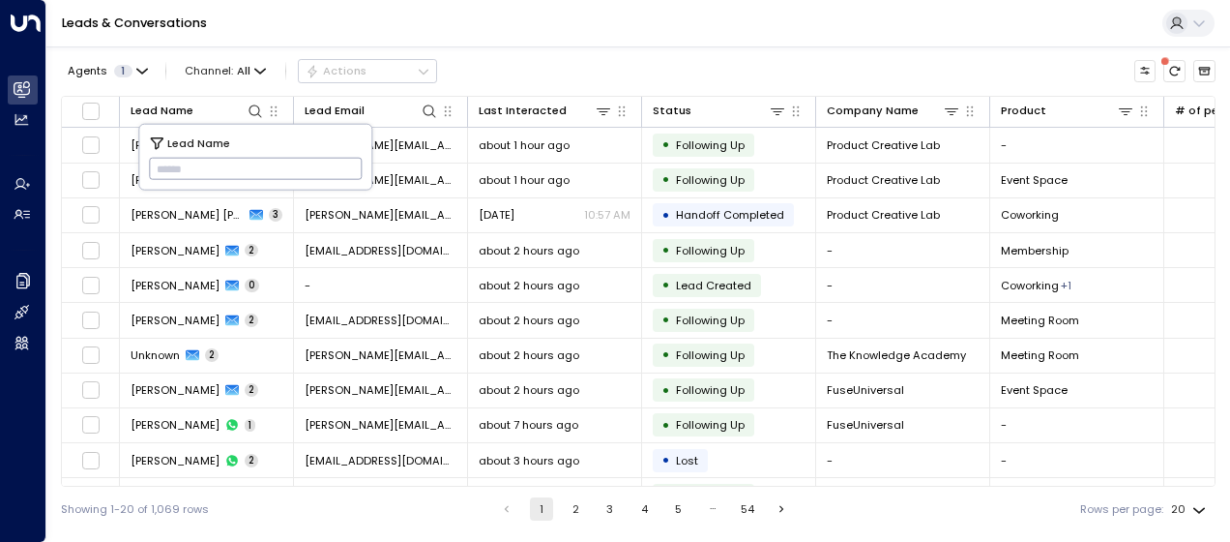
paste input "**********"
type input "**********"
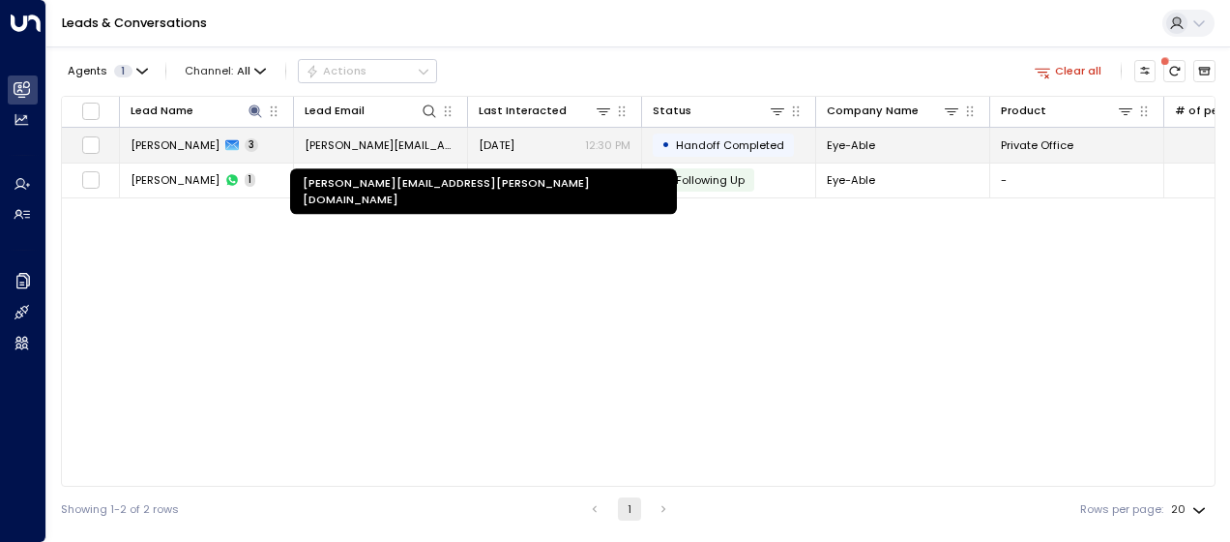
click at [429, 144] on span "[PERSON_NAME][EMAIL_ADDRESS][PERSON_NAME][DOMAIN_NAME]" at bounding box center [381, 144] width 152 height 15
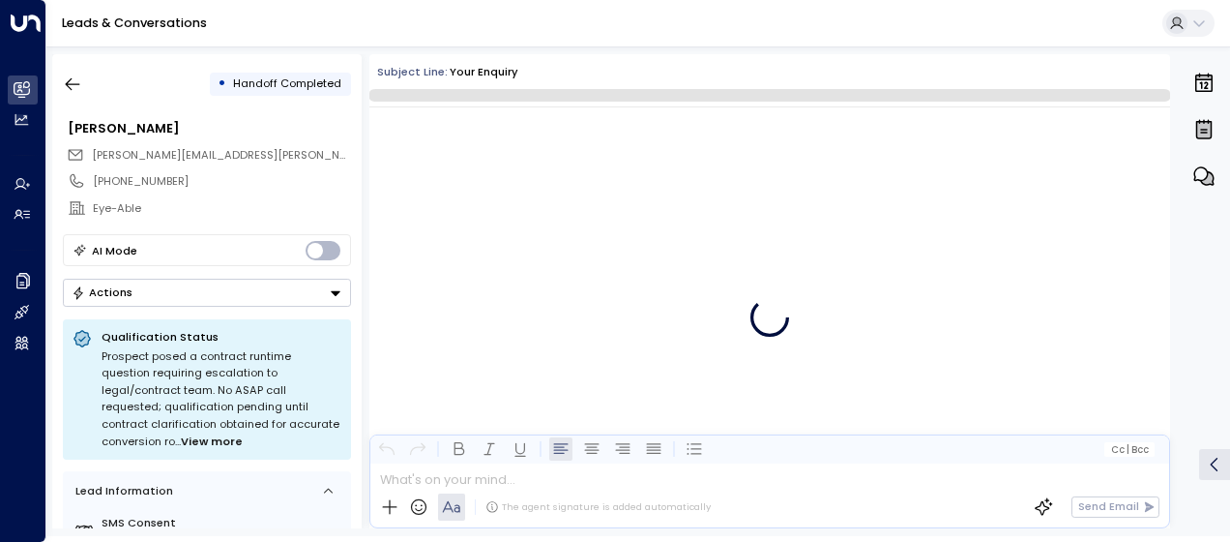
scroll to position [985, 0]
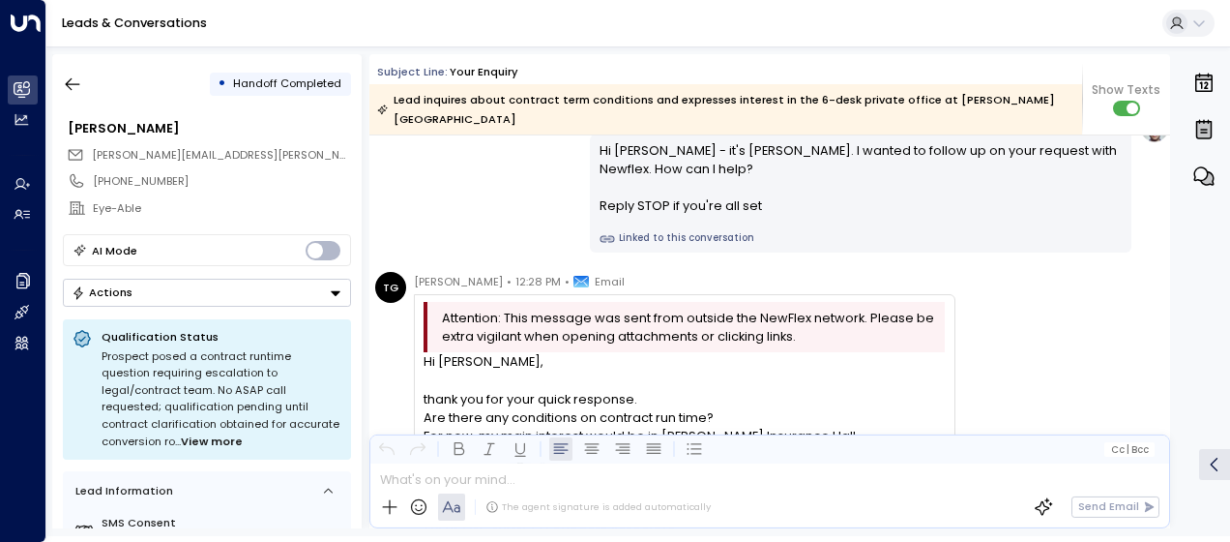
click at [432, 174] on div "[PERSON_NAME] • 10:05 AM • WhatsApp Hi [PERSON_NAME] - it's [PERSON_NAME]. I wa…" at bounding box center [769, 182] width 801 height 140
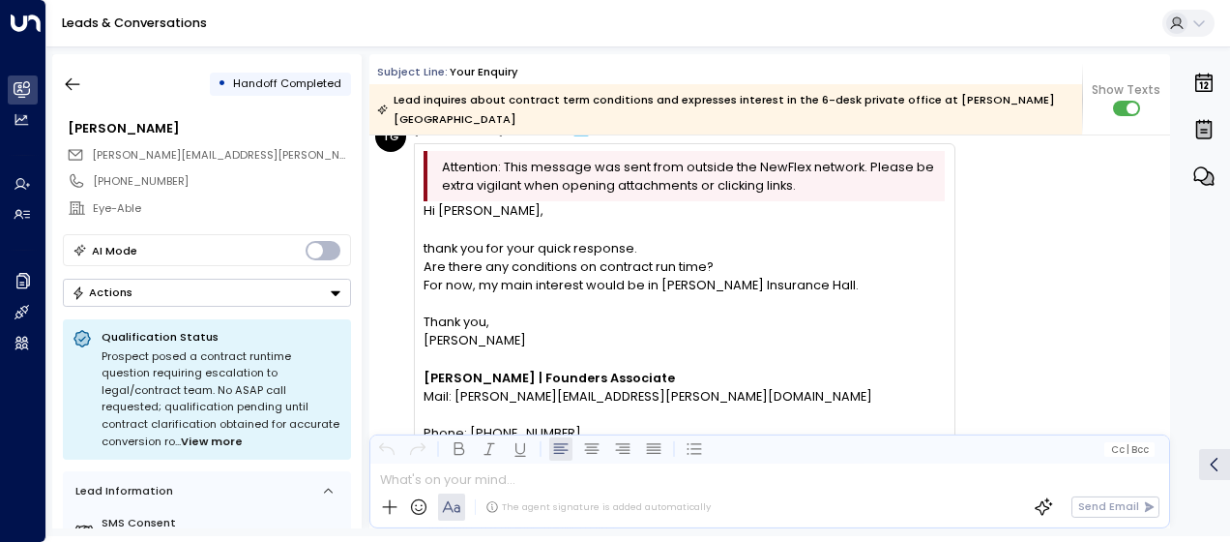
scroll to position [1140, 0]
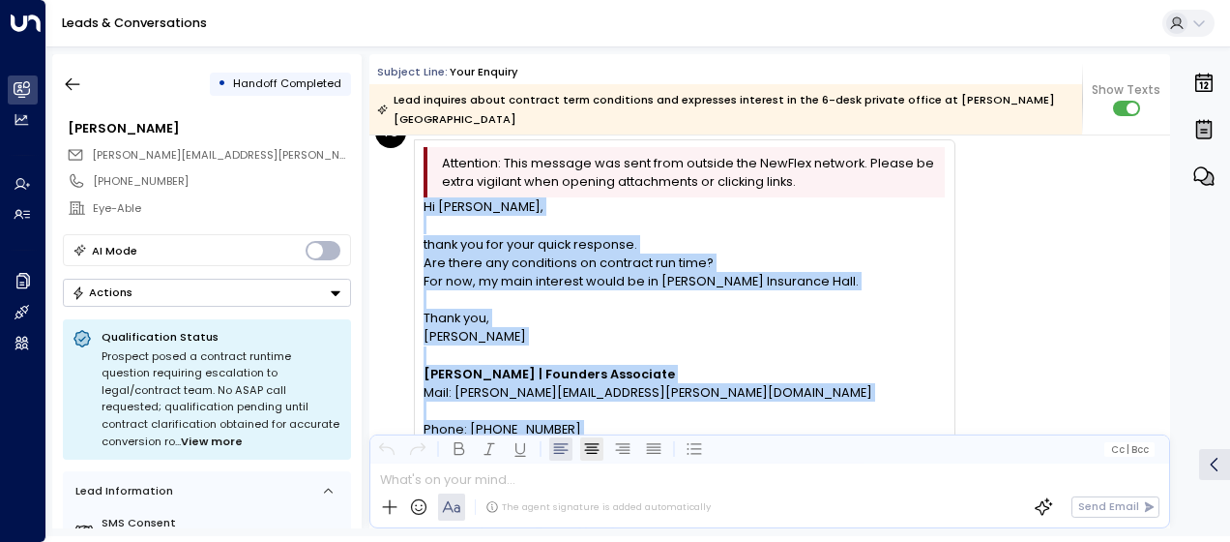
drag, startPoint x: 425, startPoint y: 184, endPoint x: 594, endPoint y: 437, distance: 304.7
click at [594, 437] on div "Subject Line: Your enquiry Lead inquires about contract term conditions and exp…" at bounding box center [769, 291] width 801 height 474
drag, startPoint x: 594, startPoint y: 437, endPoint x: 524, endPoint y: 369, distance: 97.1
click at [880, 235] on div "thank you for your quick response." at bounding box center [684, 244] width 521 height 18
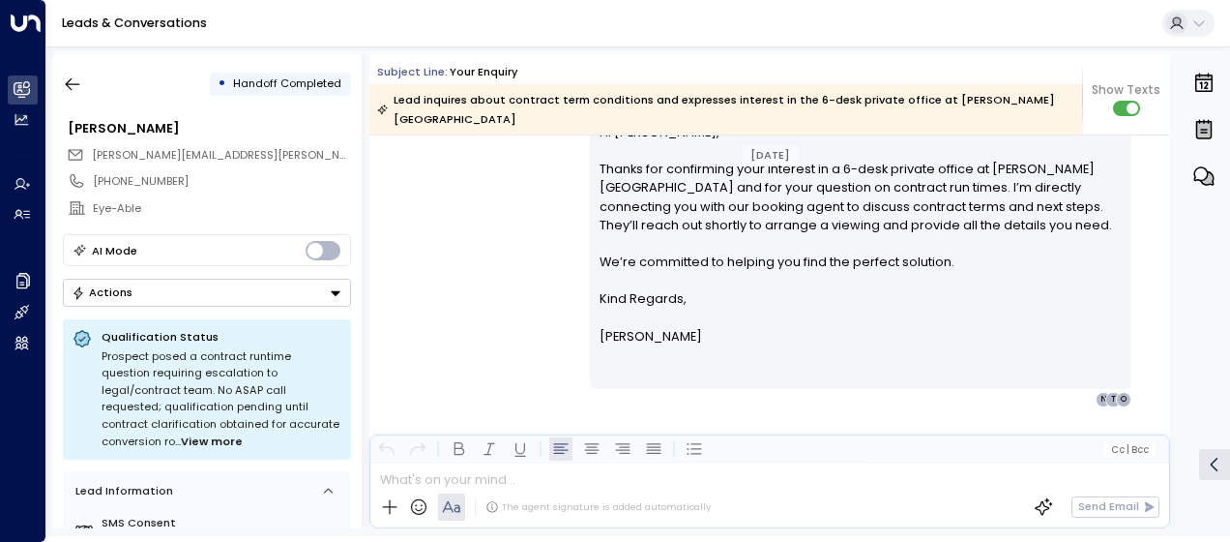
scroll to position [1837, 0]
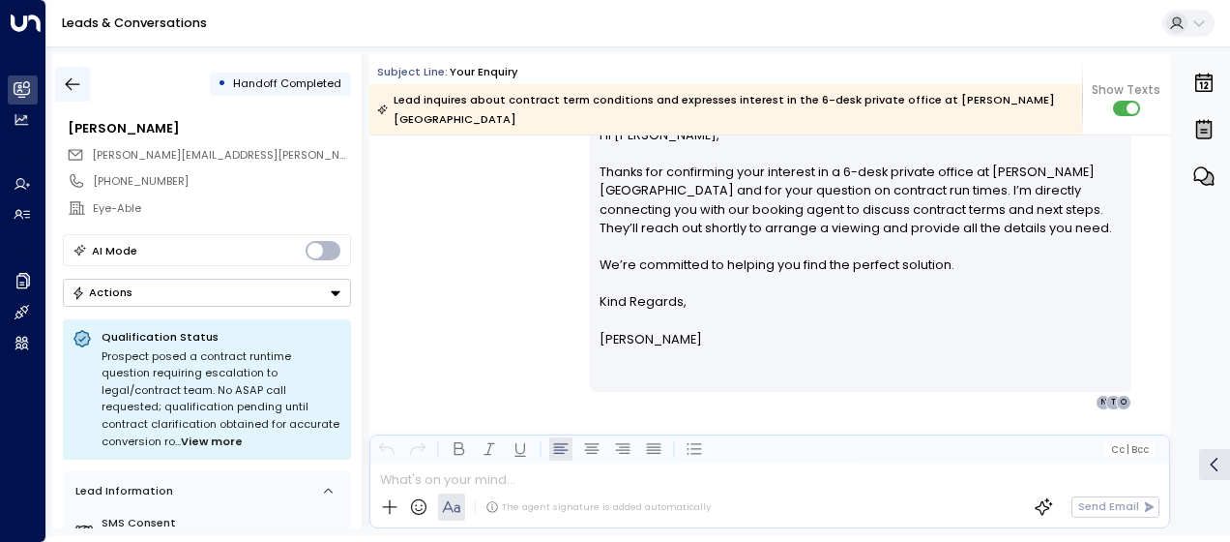
click at [78, 83] on icon "button" at bounding box center [73, 84] width 15 height 13
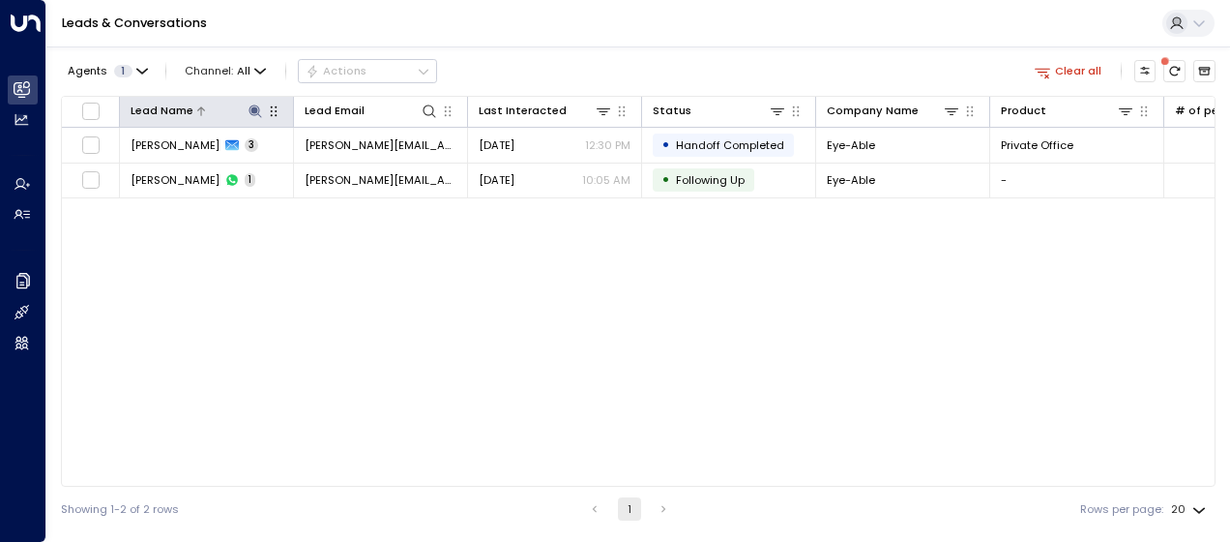
click at [256, 108] on icon at bounding box center [255, 110] width 13 height 13
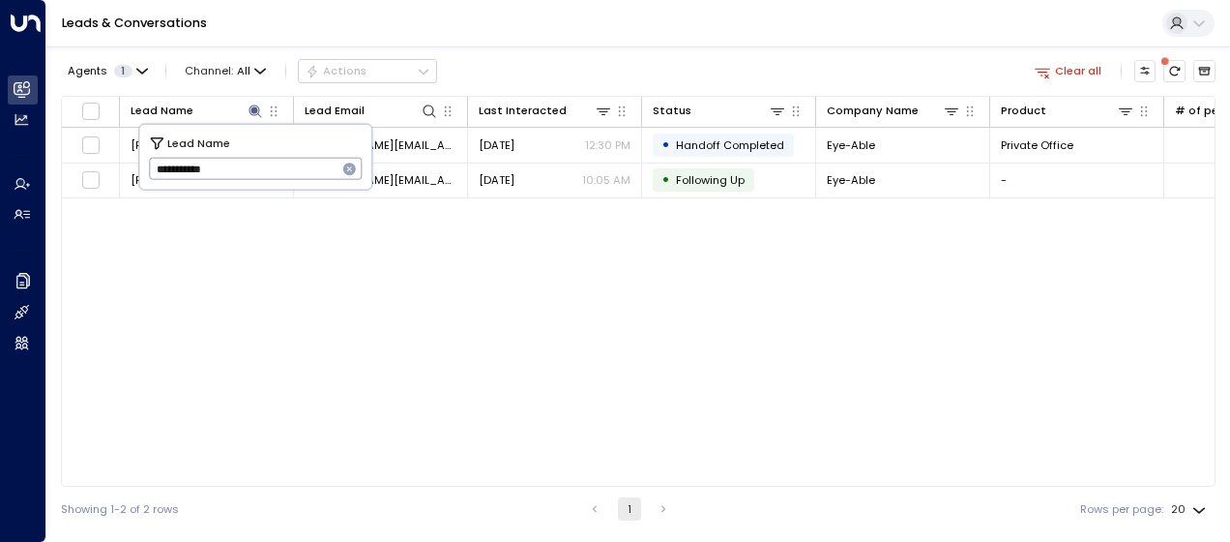
drag, startPoint x: 155, startPoint y: 170, endPoint x: 253, endPoint y: 174, distance: 98.7
click at [253, 174] on input "**********" at bounding box center [243, 169] width 189 height 32
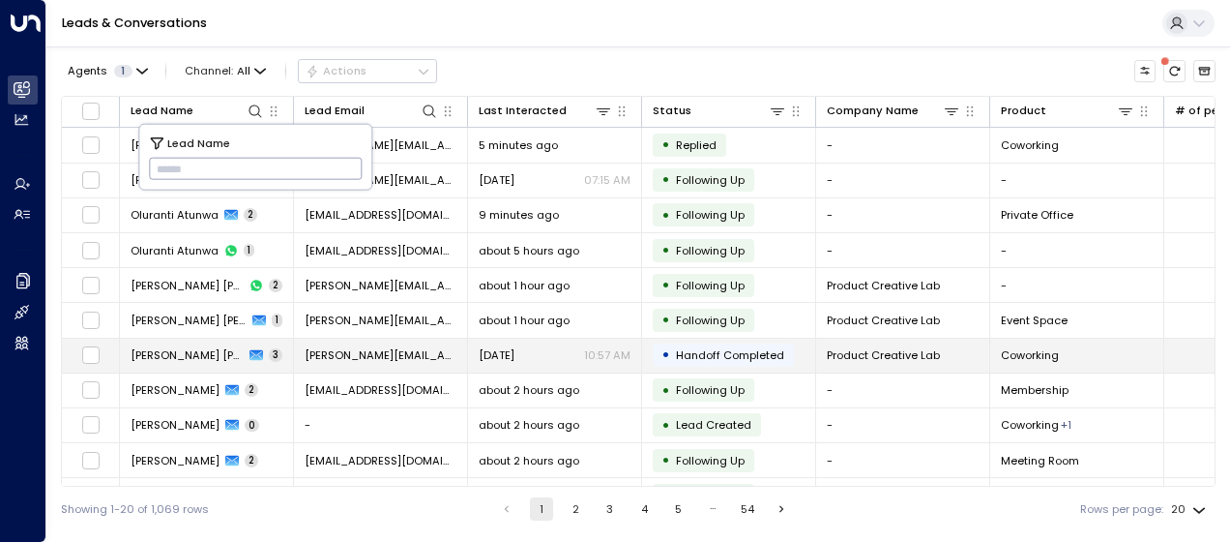
type input "**********"
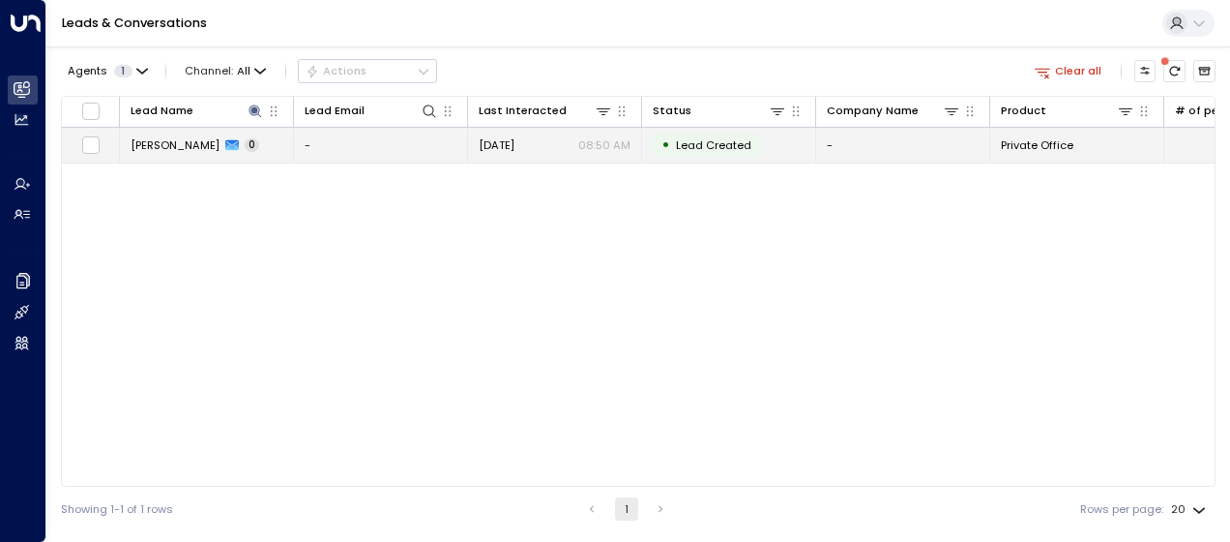
click at [514, 151] on span "[DATE]" at bounding box center [497, 144] width 36 height 15
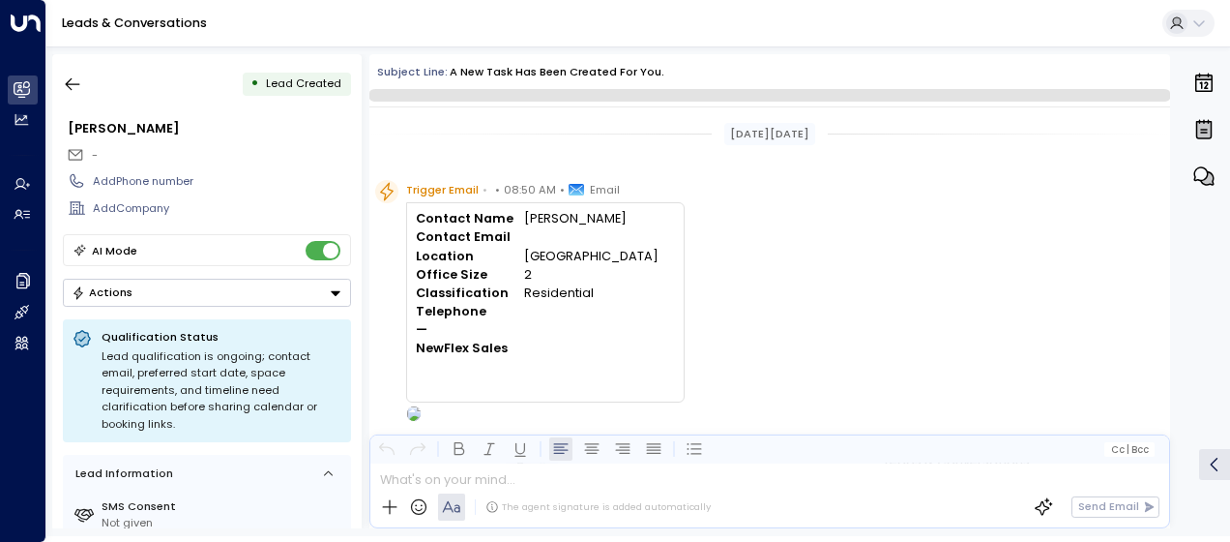
scroll to position [46, 0]
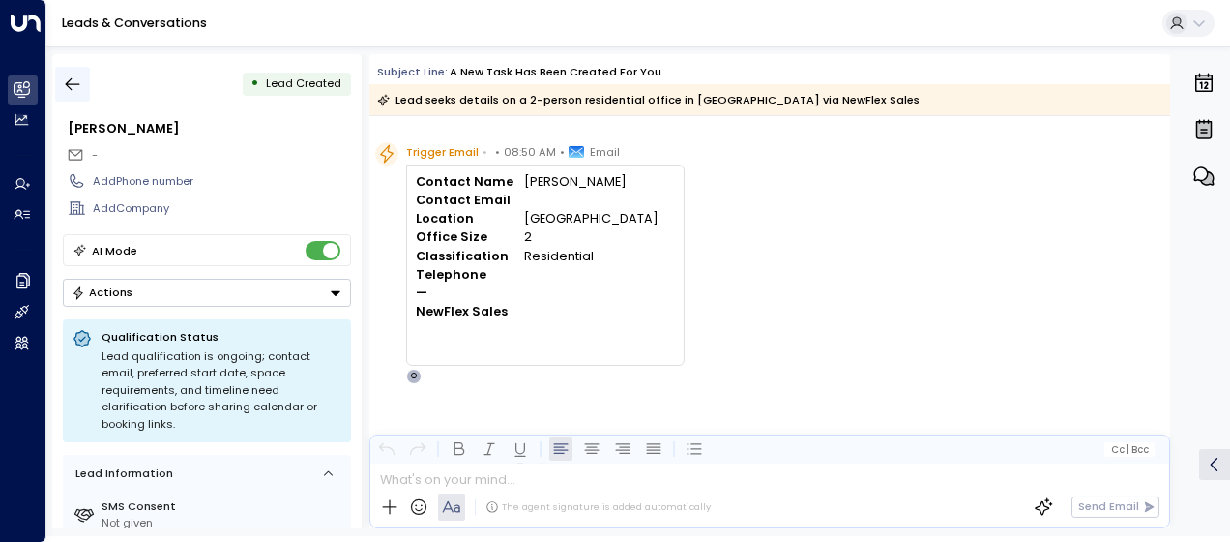
click at [70, 84] on icon "button" at bounding box center [73, 84] width 15 height 13
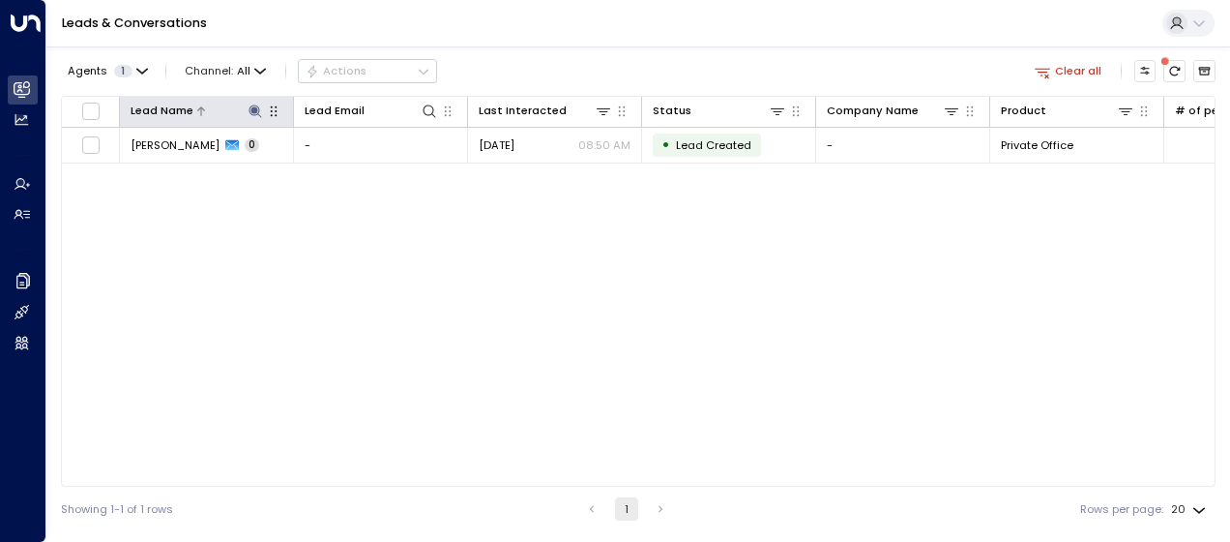
click at [252, 109] on icon at bounding box center [255, 110] width 13 height 13
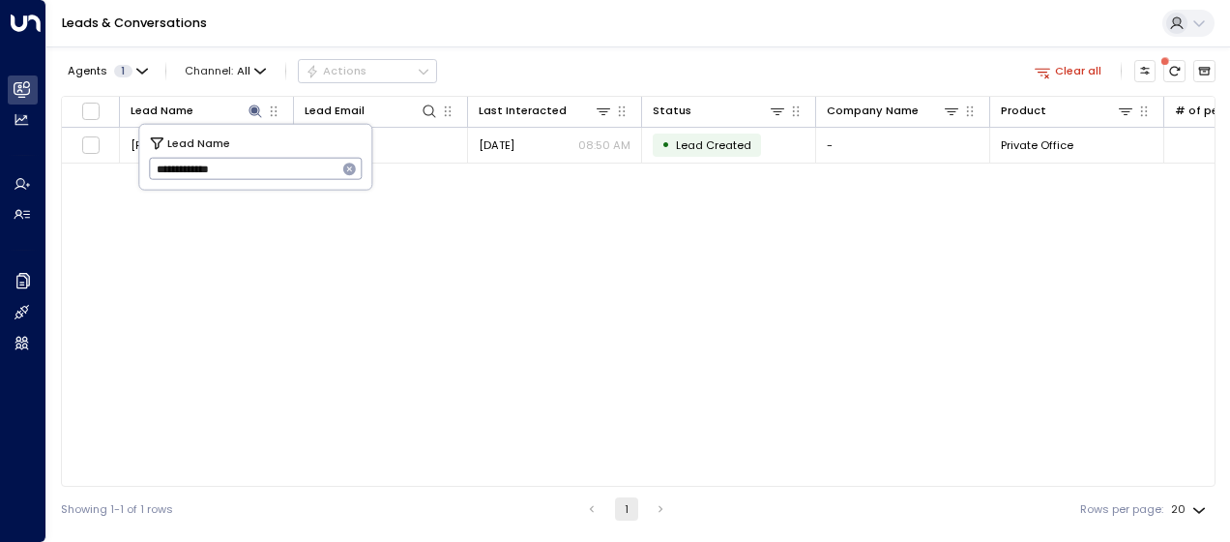
drag, startPoint x: 150, startPoint y: 172, endPoint x: 301, endPoint y: 166, distance: 151.0
click at [301, 166] on input "**********" at bounding box center [243, 169] width 189 height 32
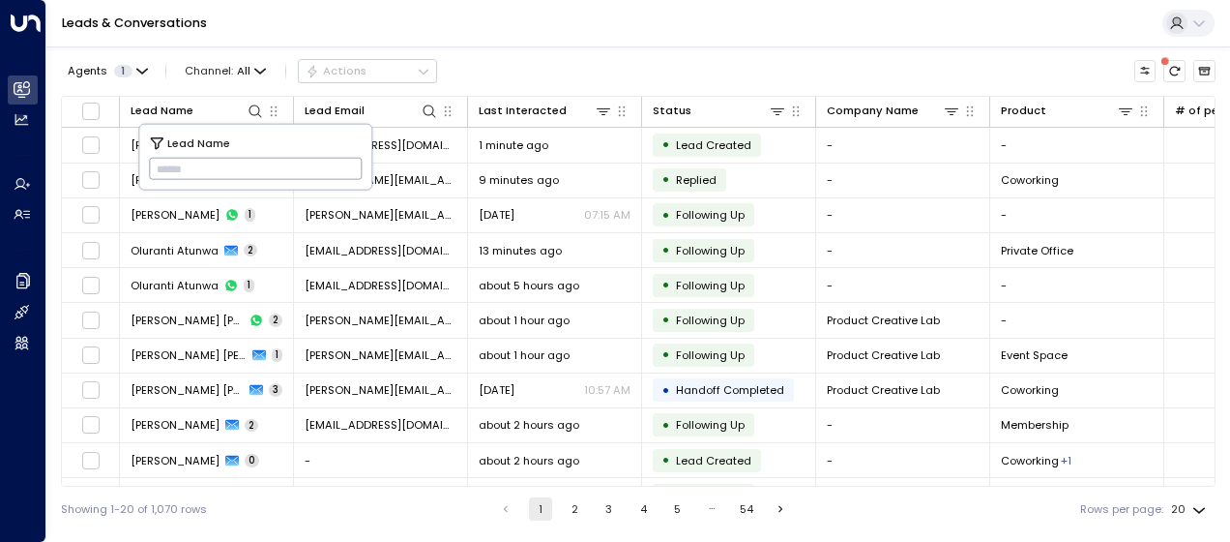
click at [161, 169] on input "text" at bounding box center [256, 169] width 214 height 32
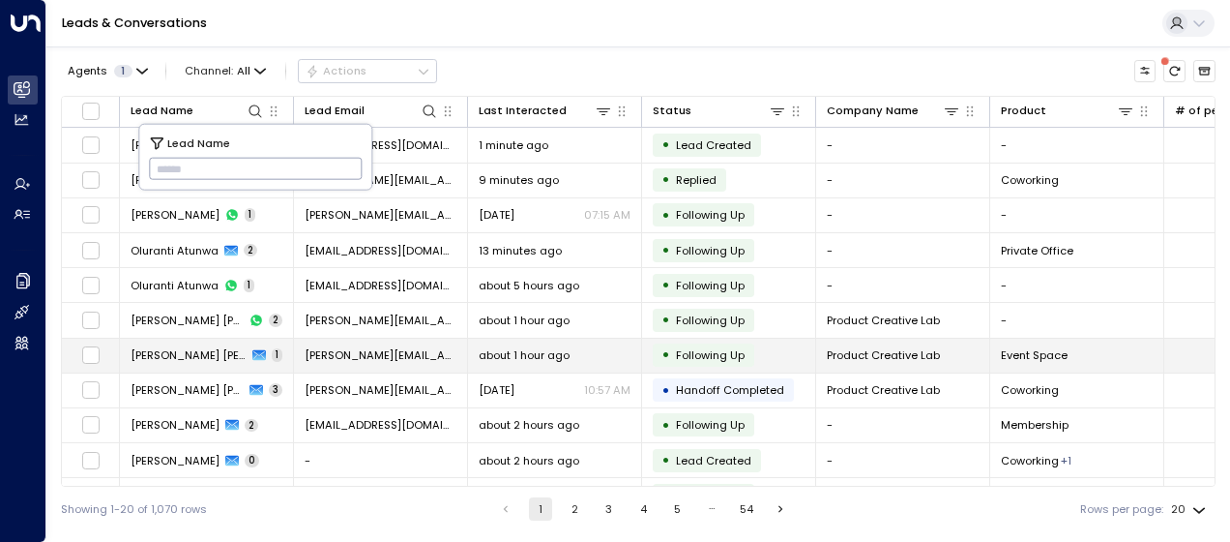
type input "**********"
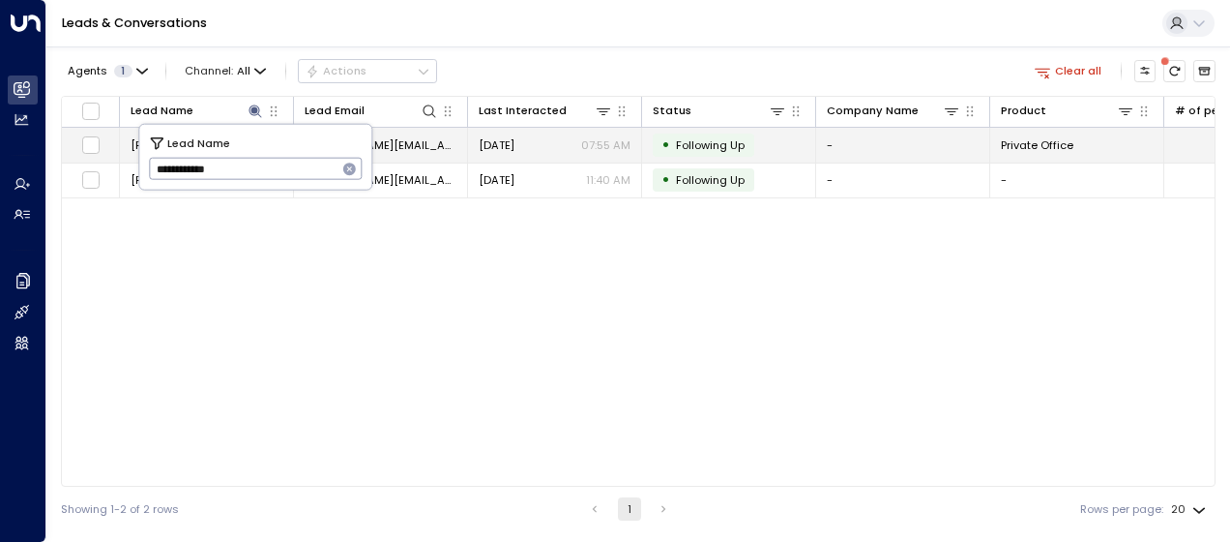
click at [401, 143] on span "[PERSON_NAME][EMAIL_ADDRESS][DOMAIN_NAME]" at bounding box center [381, 144] width 152 height 15
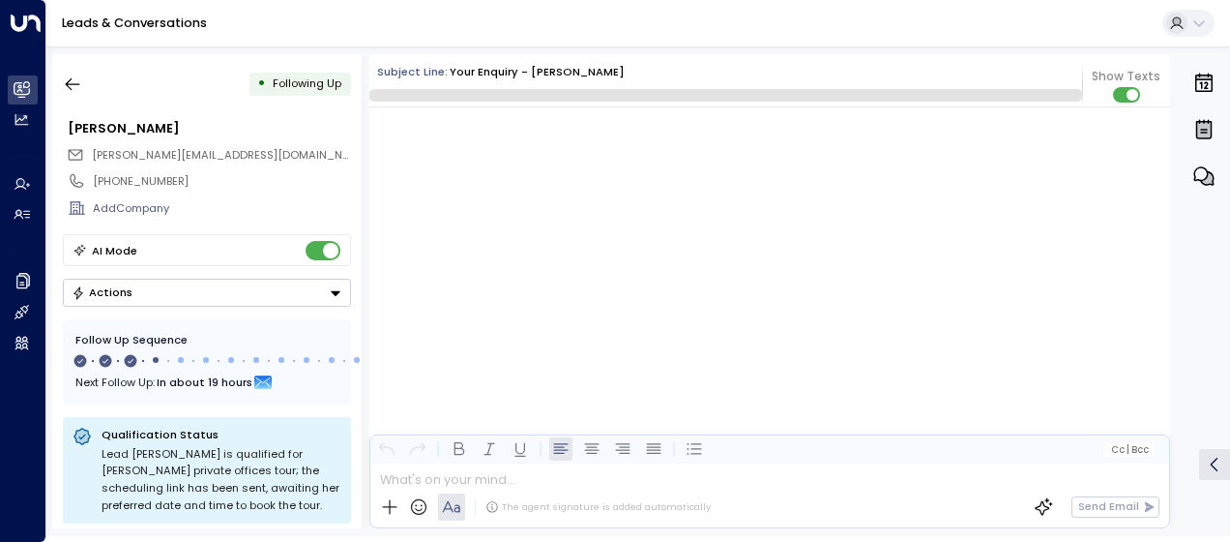
scroll to position [1822, 0]
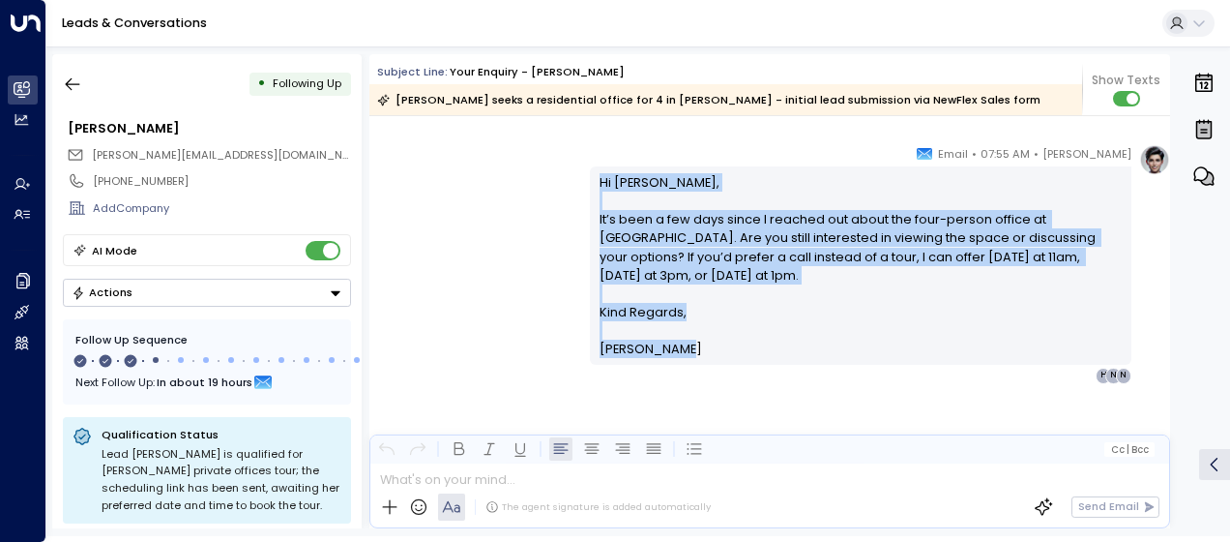
drag, startPoint x: 593, startPoint y: 173, endPoint x: 657, endPoint y: 404, distance: 239.8
click at [657, 404] on div "[PERSON_NAME] • 07:55 AM • Email Hi [PERSON_NAME], It’s been a few days since I…" at bounding box center [769, 341] width 801 height 394
drag, startPoint x: 657, startPoint y: 404, endPoint x: 627, endPoint y: 239, distance: 168.1
click at [76, 81] on icon "button" at bounding box center [72, 83] width 19 height 19
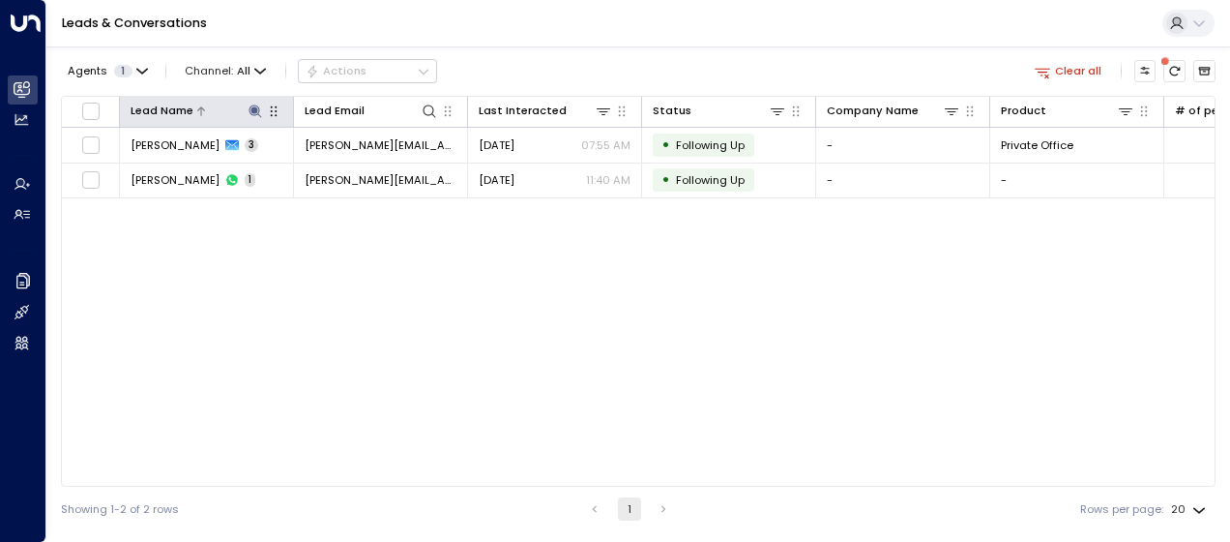
click at [251, 108] on icon at bounding box center [255, 110] width 13 height 13
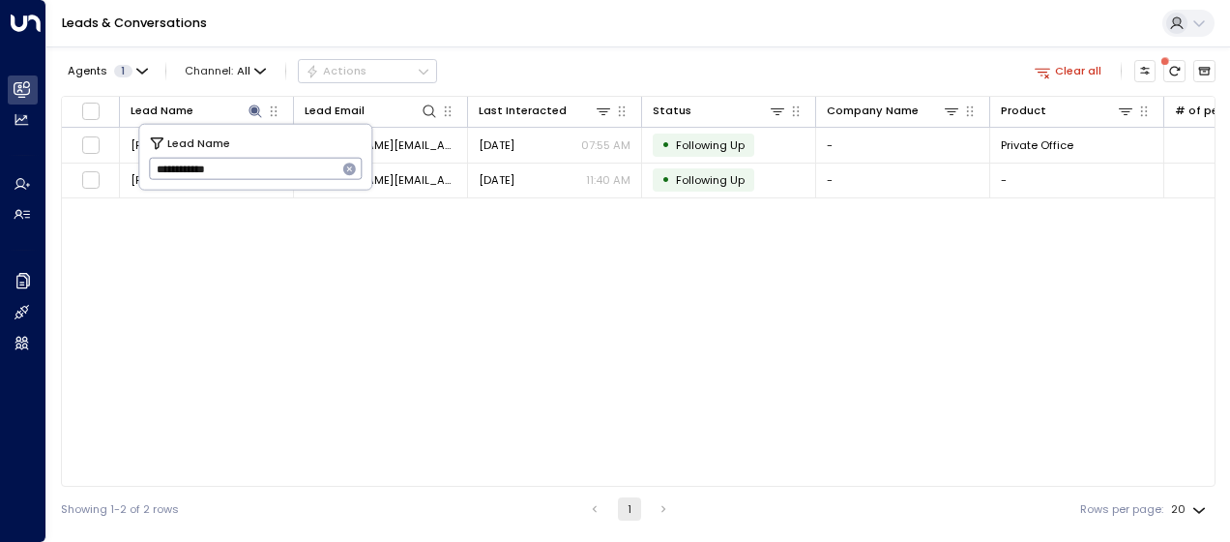
drag, startPoint x: 151, startPoint y: 178, endPoint x: 248, endPoint y: 172, distance: 96.9
click at [248, 172] on input "**********" at bounding box center [243, 169] width 189 height 32
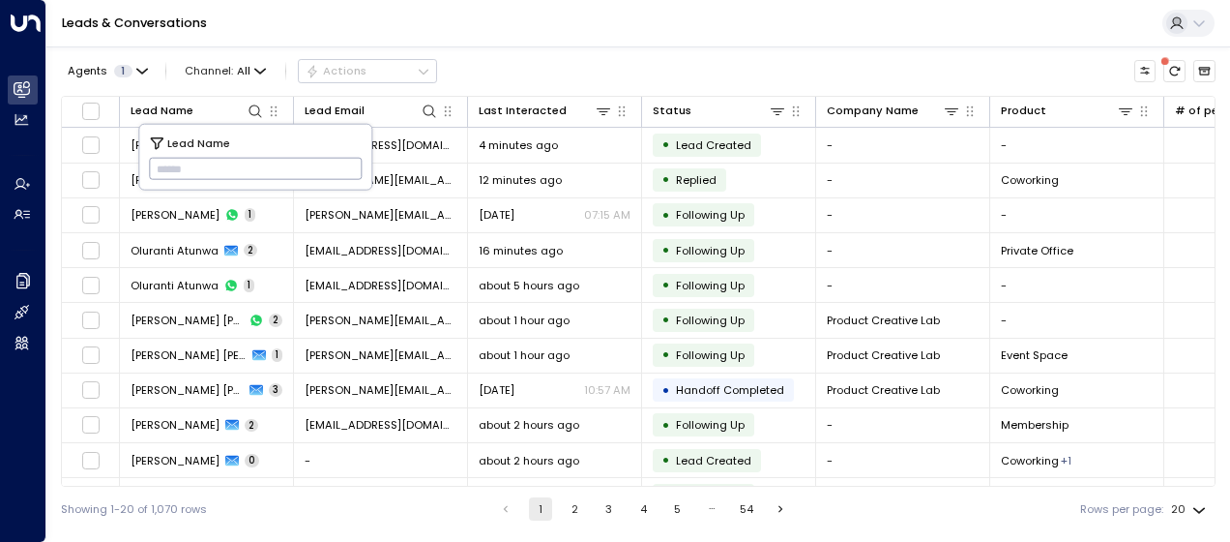
click at [167, 162] on input "text" at bounding box center [256, 169] width 214 height 32
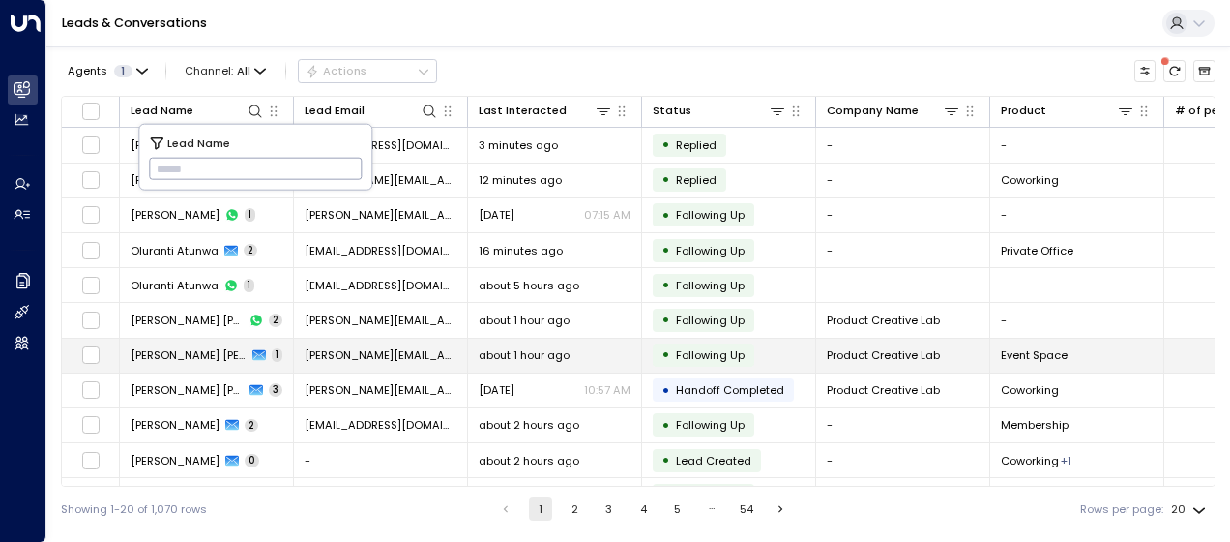
type input "**********"
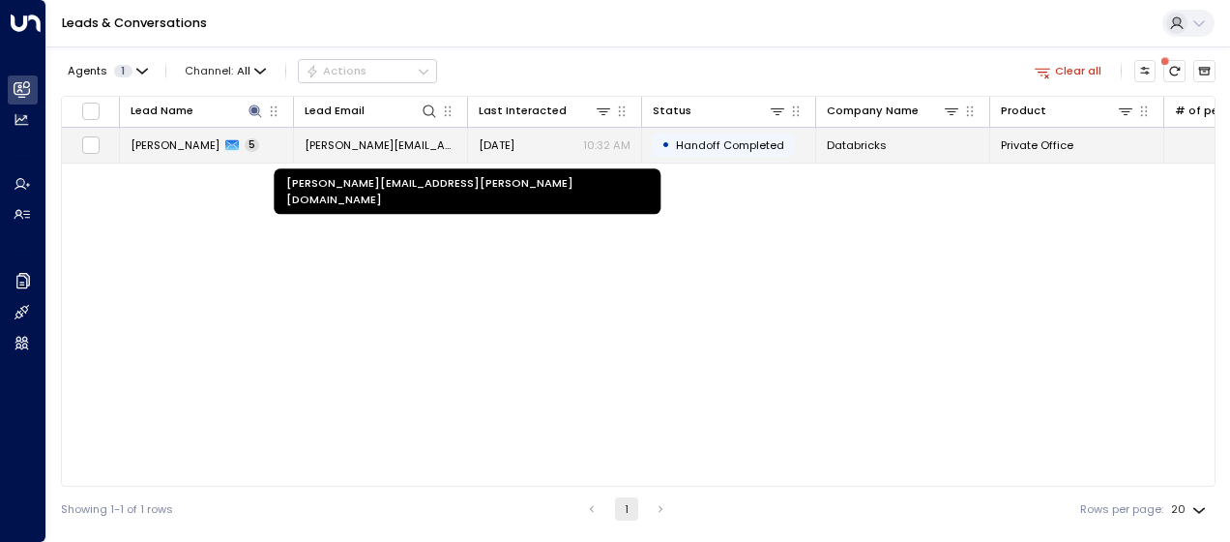
click at [412, 145] on span "[PERSON_NAME][EMAIL_ADDRESS][PERSON_NAME][DOMAIN_NAME]" at bounding box center [381, 144] width 152 height 15
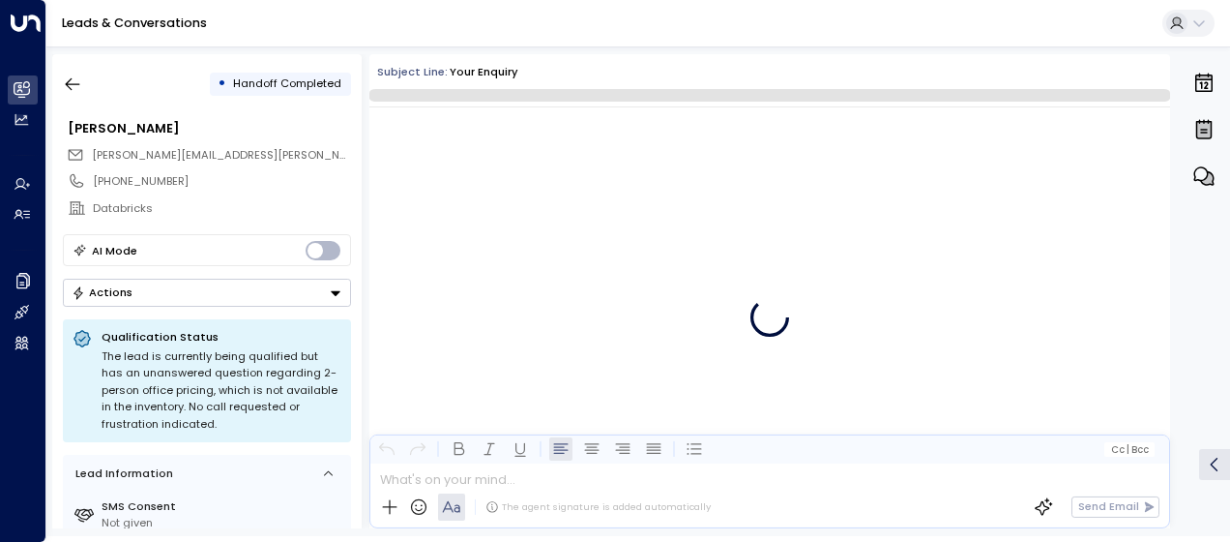
scroll to position [2383, 0]
